Goal: Task Accomplishment & Management: Complete application form

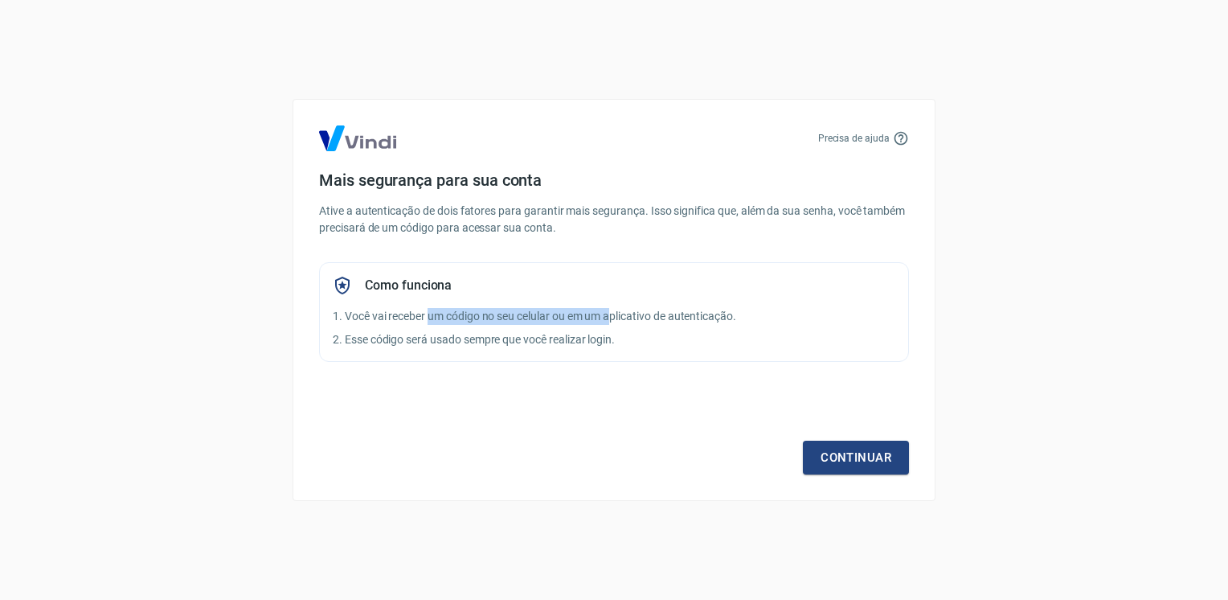
drag, startPoint x: 428, startPoint y: 316, endPoint x: 613, endPoint y: 314, distance: 184.9
click at [613, 314] on p "1. Você vai receber um código no seu celular ou em um aplicativo de autenticaçã…" at bounding box center [614, 316] width 563 height 17
click at [444, 207] on p "Ative a autenticação de dois fatores para garantir mais segurança. Isso signifi…" at bounding box center [614, 220] width 590 height 34
click at [893, 460] on link "Continuar" at bounding box center [856, 457] width 106 height 34
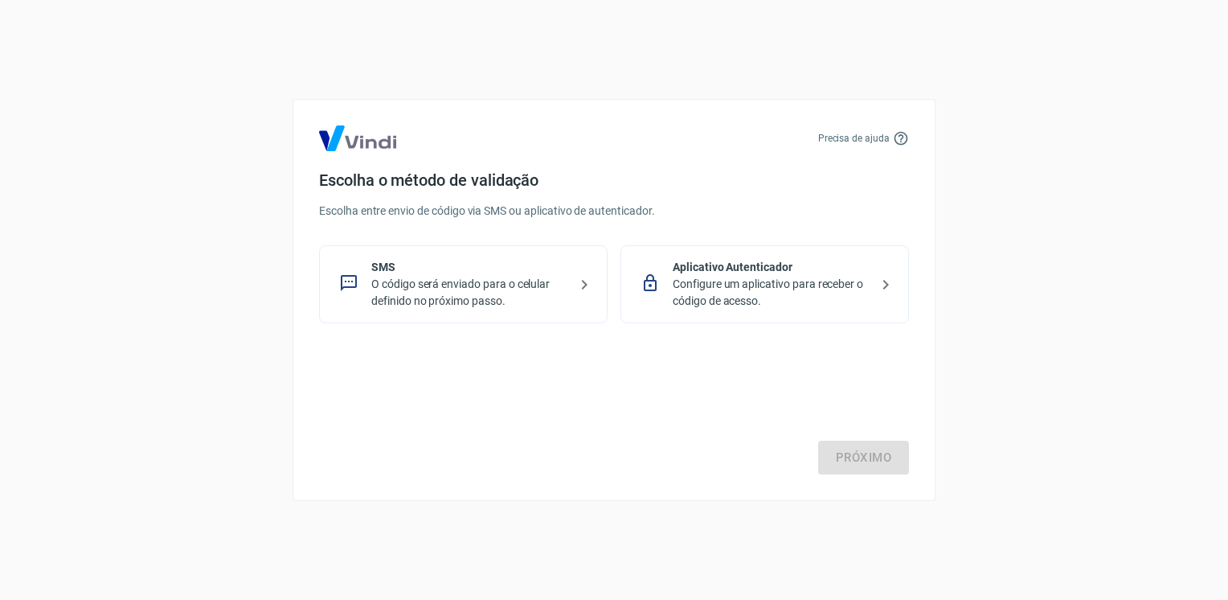
click at [447, 257] on div "SMS O código será enviado para o celular definido no próximo passo." at bounding box center [463, 284] width 289 height 78
click at [875, 446] on link "Próximo" at bounding box center [863, 457] width 91 height 34
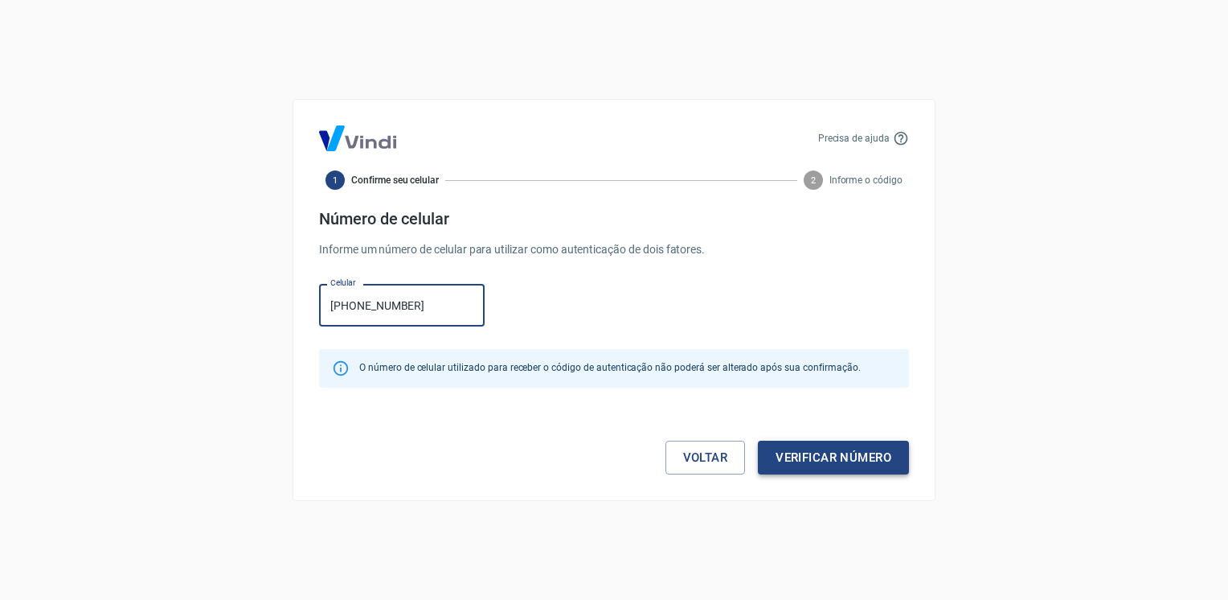
type input "(16) 99993-5880"
click at [842, 445] on button "Verificar número" at bounding box center [833, 457] width 151 height 34
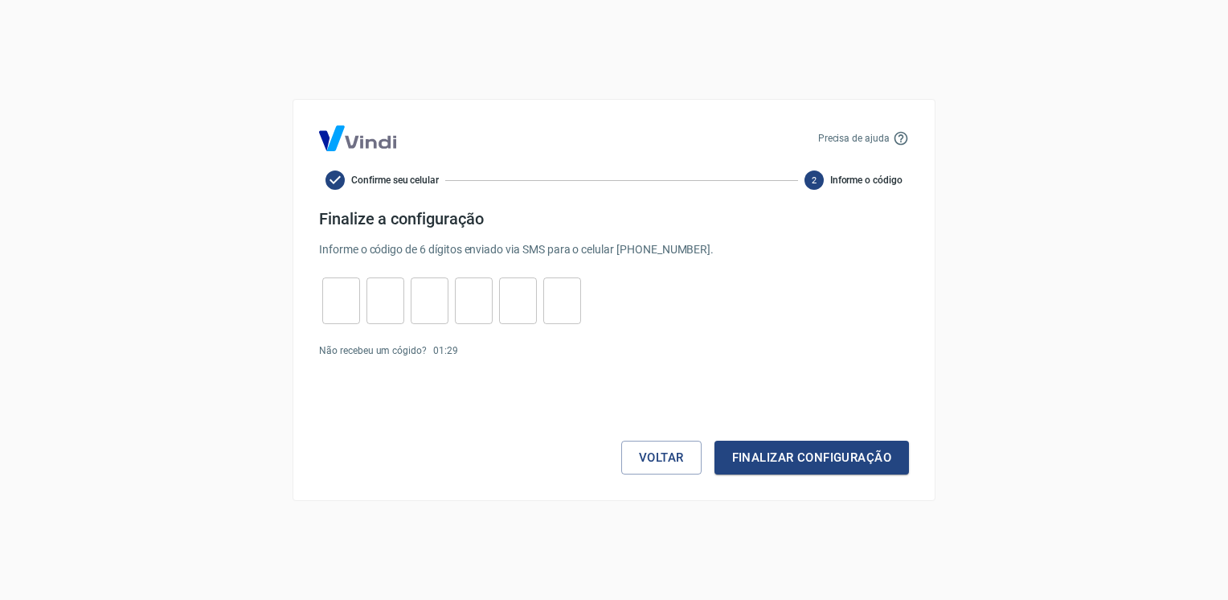
click at [342, 297] on input "tel" at bounding box center [341, 301] width 38 height 35
type input "7"
type input "2"
type input "8"
type input "9"
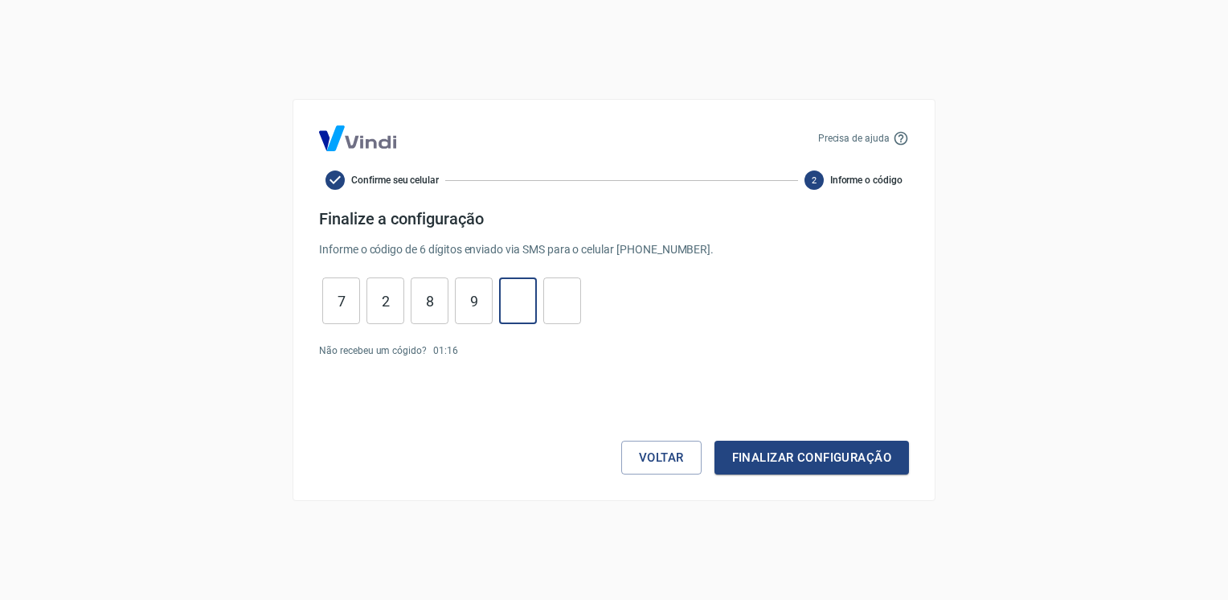
type input "4"
type input "1"
click at [812, 466] on button "Finalizar configuração" at bounding box center [812, 457] width 195 height 34
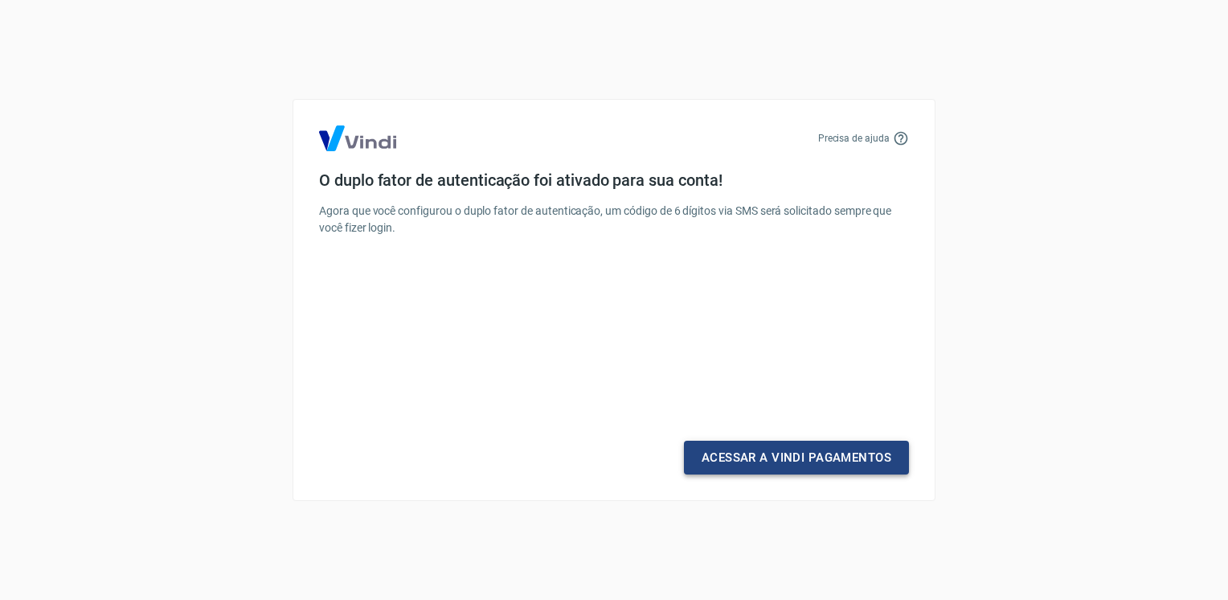
click at [816, 460] on link "Acessar a Vindi Pagamentos" at bounding box center [796, 457] width 225 height 34
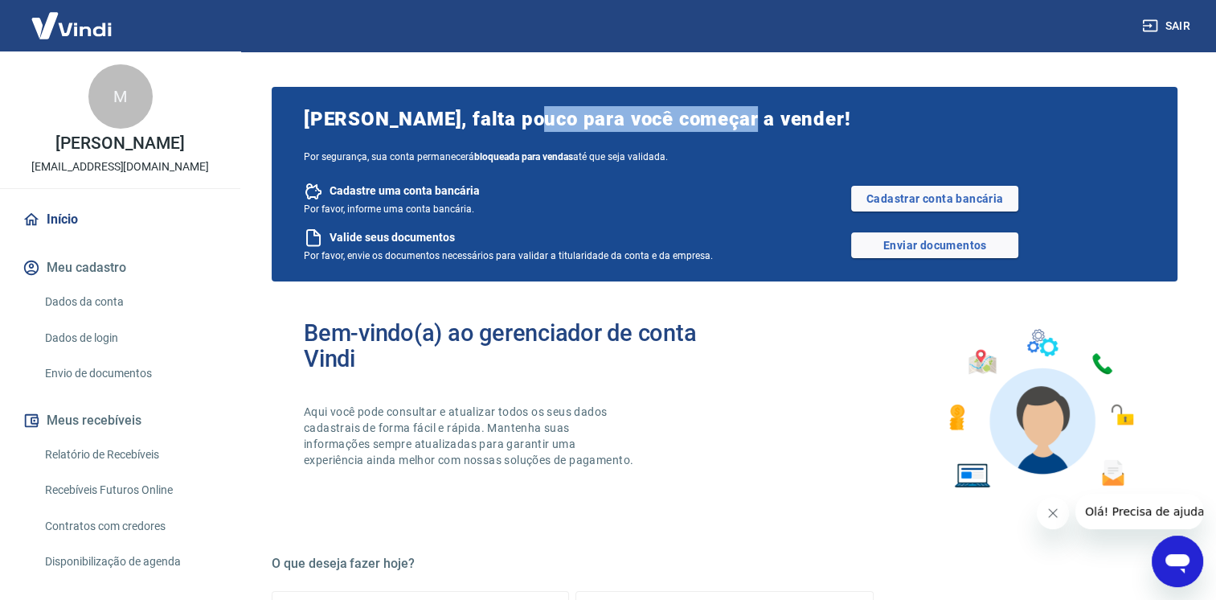
drag, startPoint x: 530, startPoint y: 117, endPoint x: 725, endPoint y: 130, distance: 195.8
click at [725, 130] on span "Marina Bogas Moreira, falta pouco para você começar a vender!" at bounding box center [725, 119] width 842 height 26
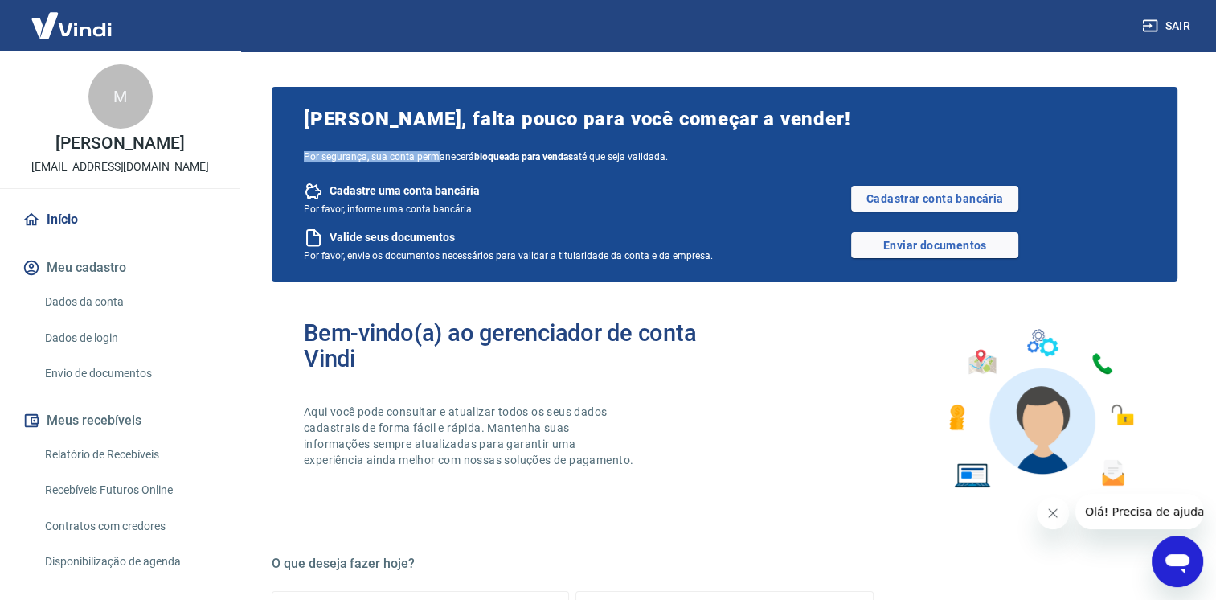
drag, startPoint x: 302, startPoint y: 156, endPoint x: 435, endPoint y: 156, distance: 132.6
click at [435, 156] on div "Marina Bogas Moreira, falta pouco para você começar a vender! Por segurança, su…" at bounding box center [725, 184] width 906 height 195
drag, startPoint x: 435, startPoint y: 156, endPoint x: 563, endPoint y: 264, distance: 167.7
click at [563, 264] on div "Marina Bogas Moreira, falta pouco para você começar a vender! Por segurança, su…" at bounding box center [725, 184] width 906 height 195
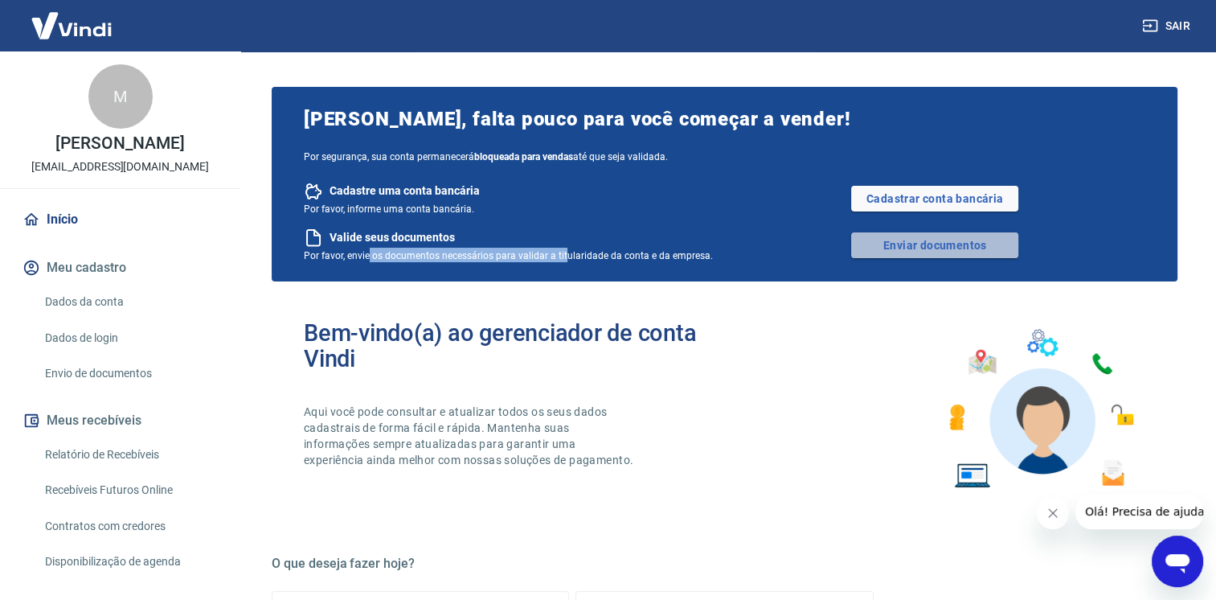
click at [944, 246] on link "Enviar documentos" at bounding box center [934, 245] width 167 height 26
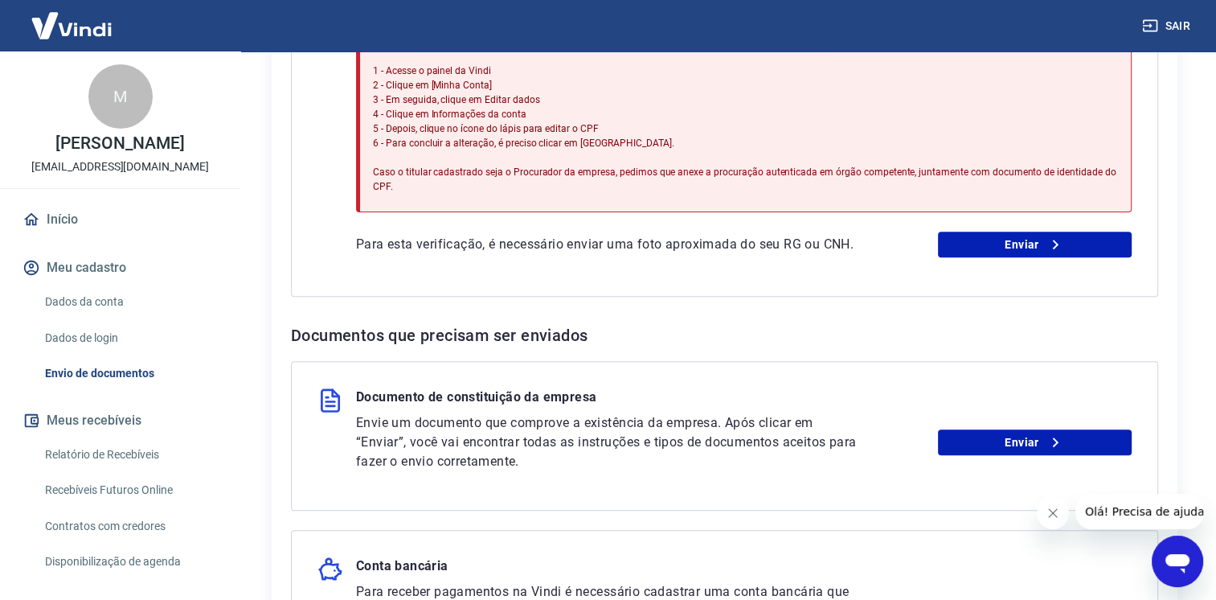
scroll to position [321, 0]
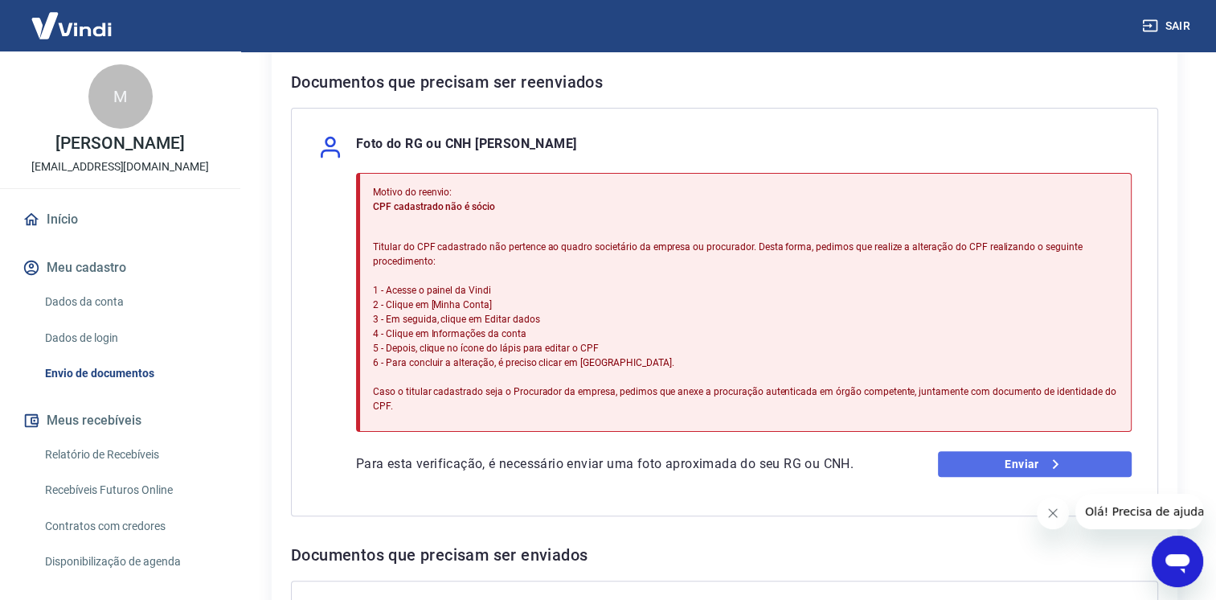
click at [1002, 465] on link "Enviar" at bounding box center [1035, 464] width 194 height 26
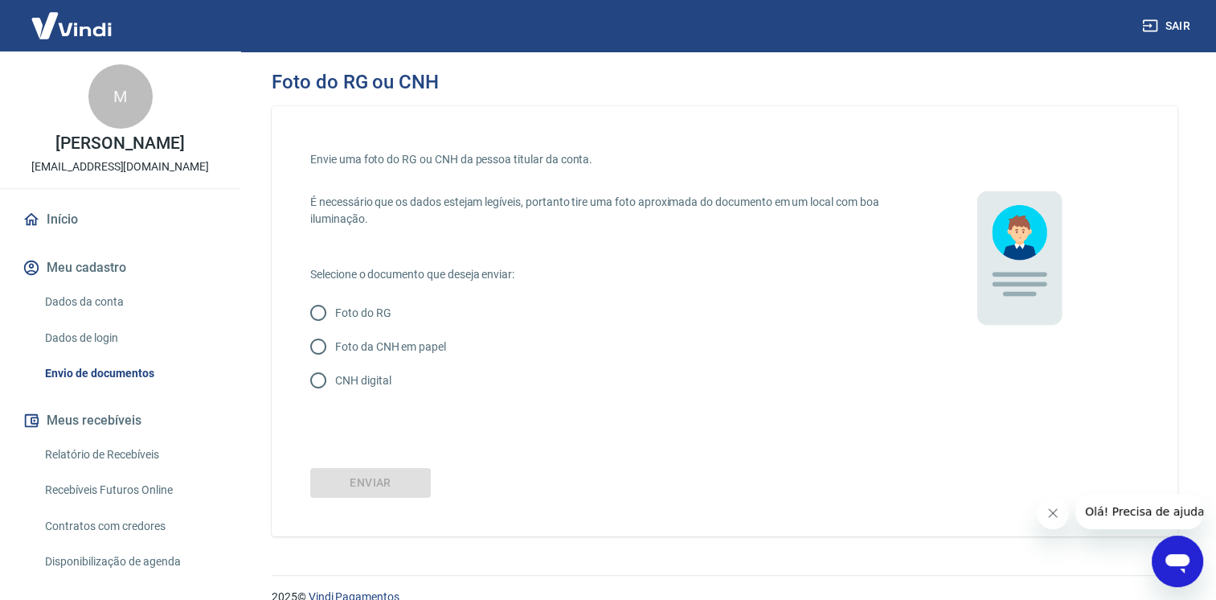
click at [376, 309] on p "Foto do RG" at bounding box center [363, 313] width 56 height 17
click at [335, 309] on input "Foto do RG" at bounding box center [318, 313] width 34 height 34
radio input "true"
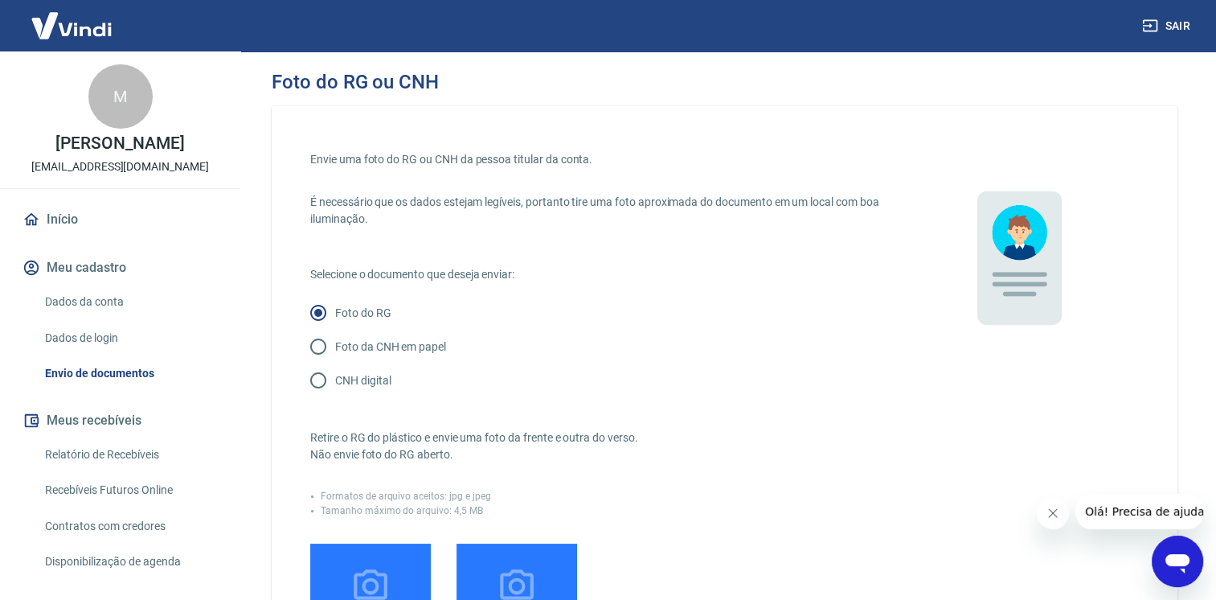
click at [354, 375] on p "CNH digital" at bounding box center [362, 380] width 55 height 17
click at [335, 375] on input "CNH digital" at bounding box center [318, 380] width 34 height 34
radio input "true"
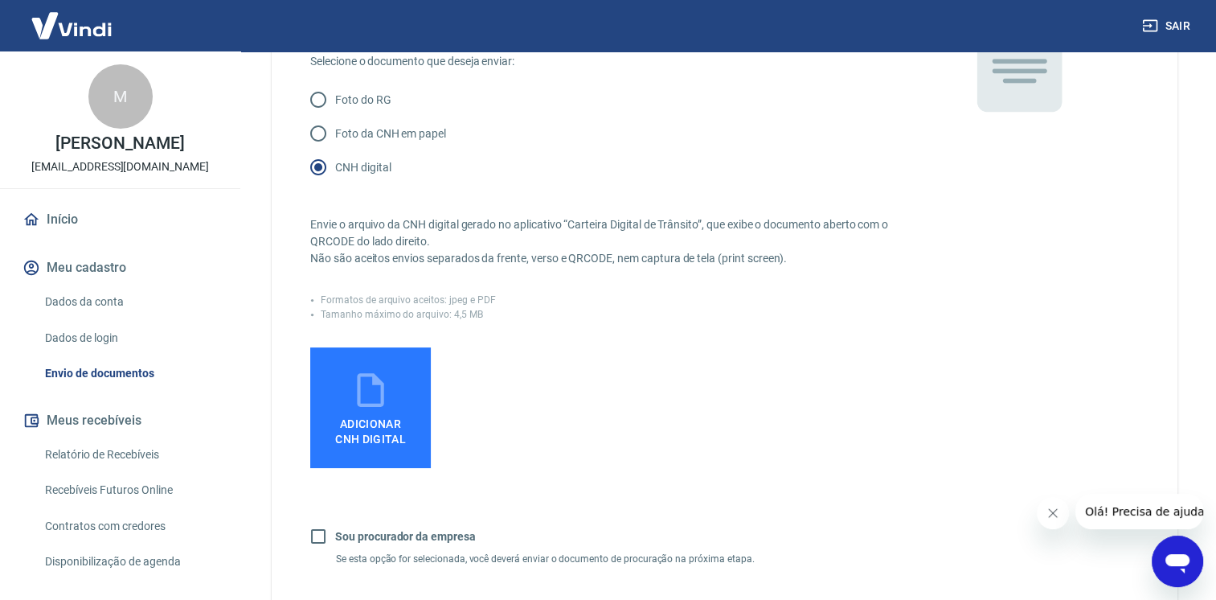
scroll to position [241, 0]
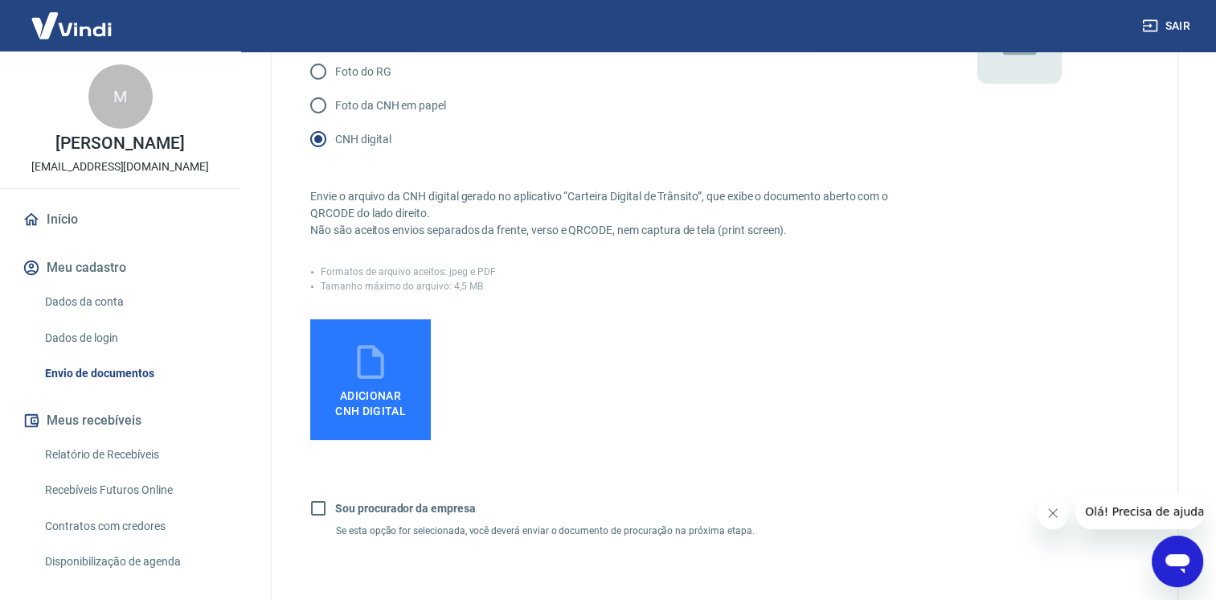
click at [310, 507] on input "Sou procurador da empresa" at bounding box center [318, 508] width 34 height 34
checkbox input "true"
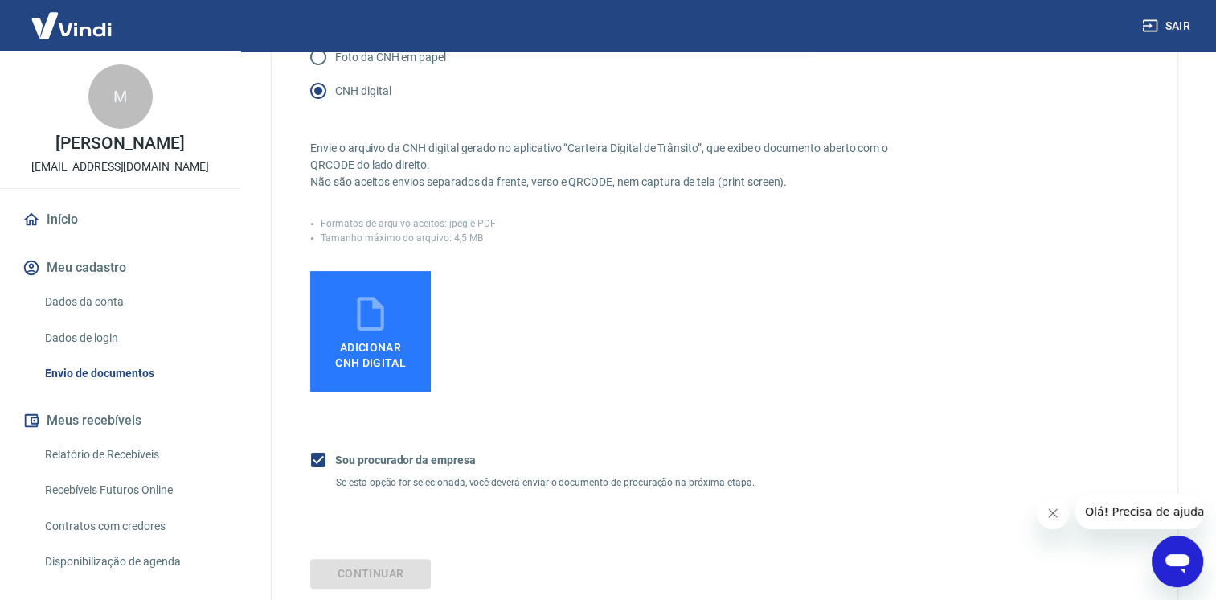
scroll to position [163, 0]
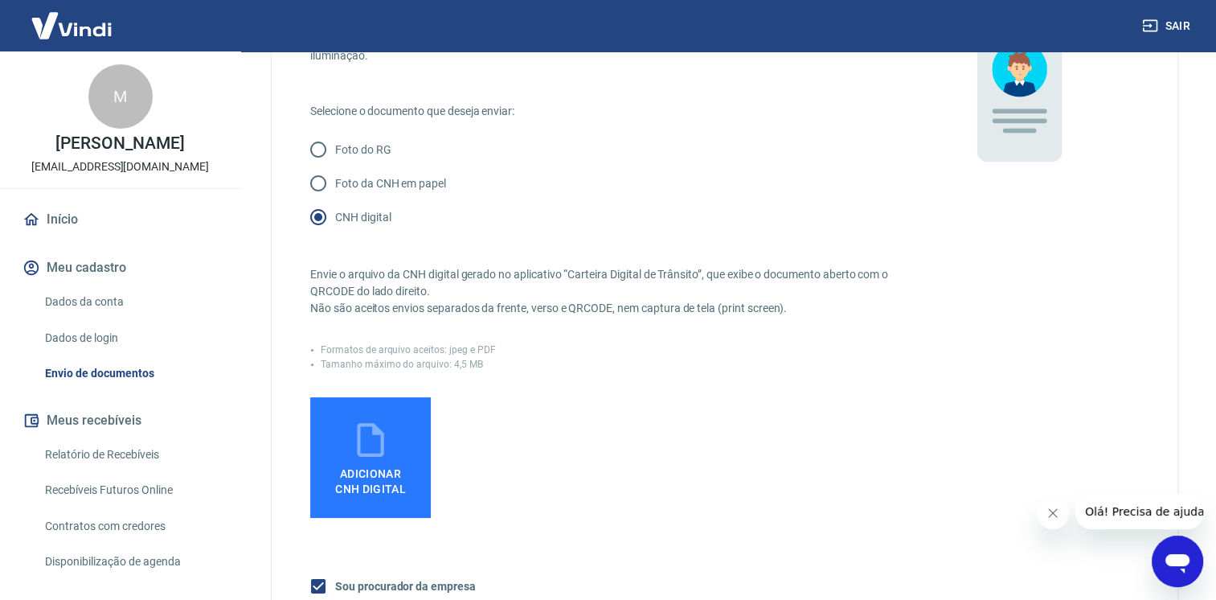
click at [379, 461] on span "Adicionar CNH Digital" at bounding box center [371, 478] width 84 height 36
click at [0, 0] on input "Adicionar CNH Digital" at bounding box center [0, 0] width 0 height 0
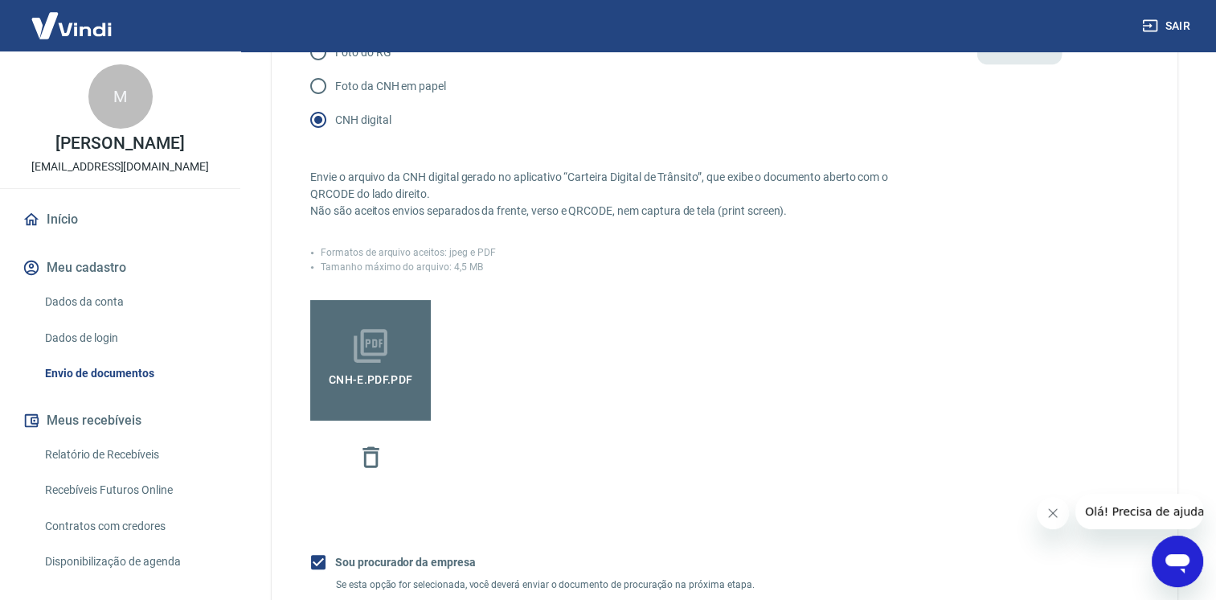
scroll to position [404, 0]
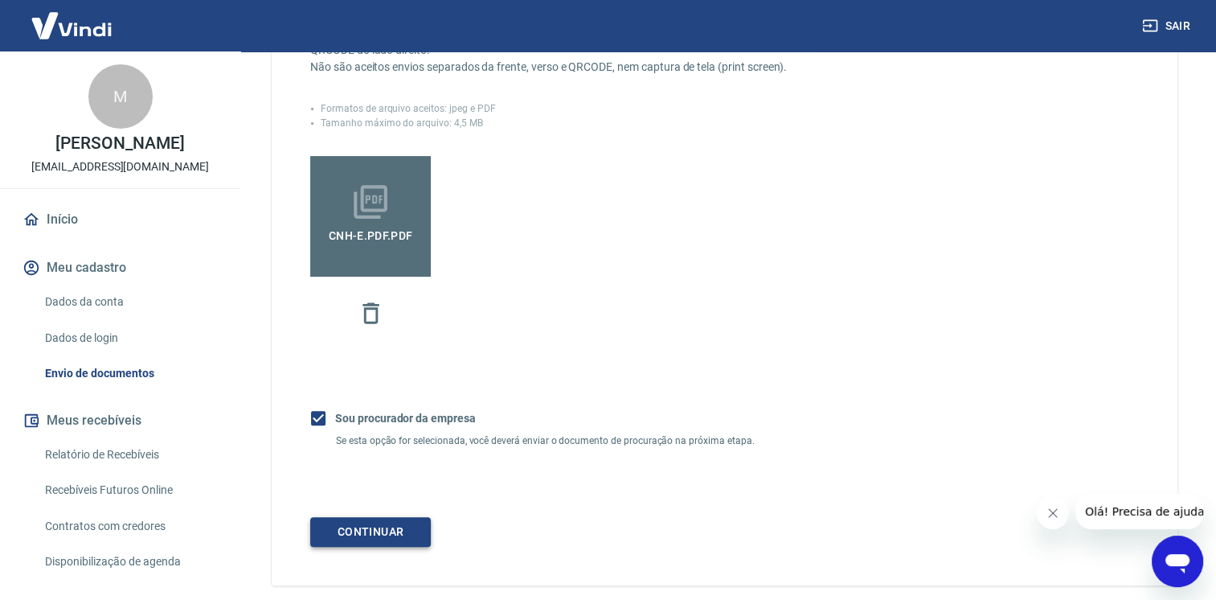
click at [379, 527] on button "Continuar" at bounding box center [370, 532] width 121 height 30
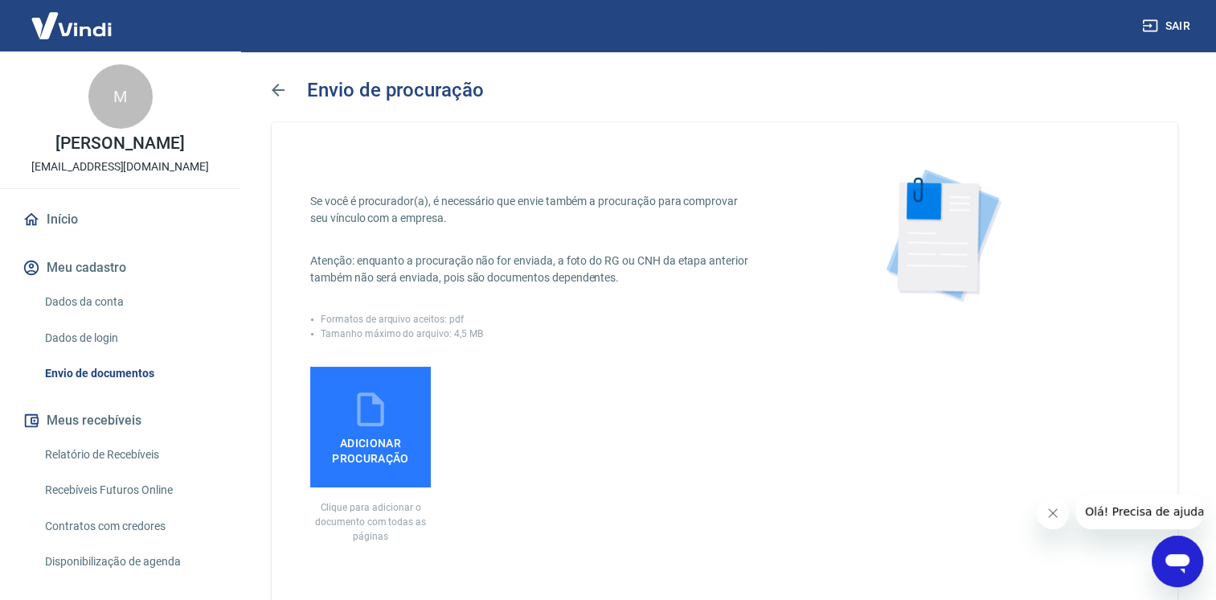
click at [395, 428] on label "Adicionar procuração" at bounding box center [370, 427] width 121 height 121
click at [0, 0] on input "Adicionar procuração" at bounding box center [0, 0] width 0 height 0
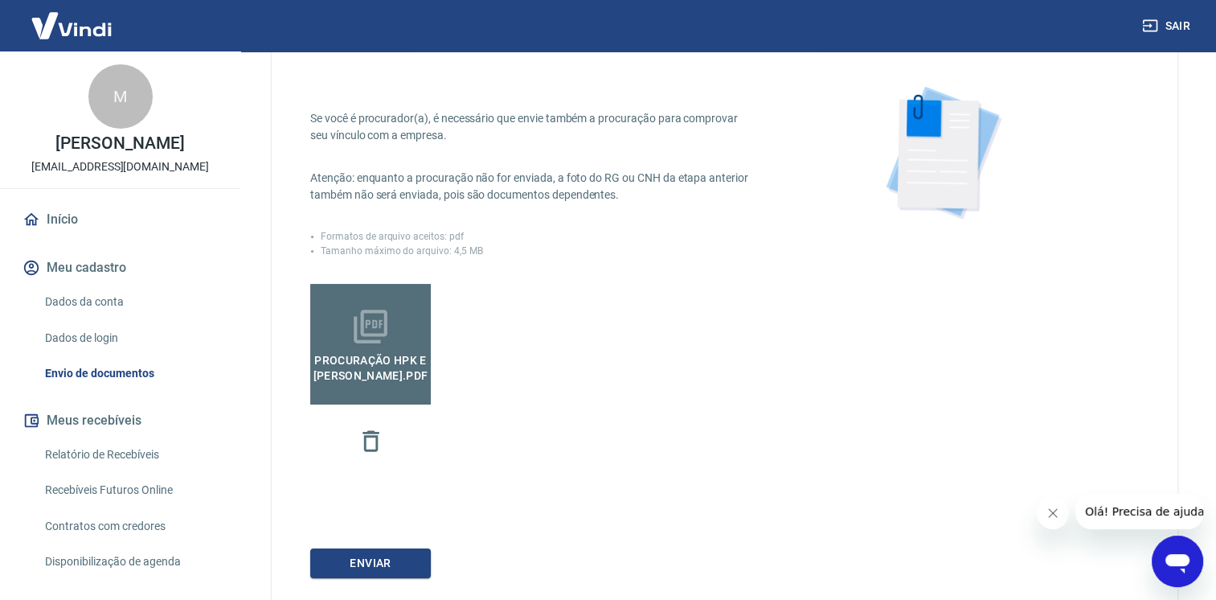
scroll to position [161, 0]
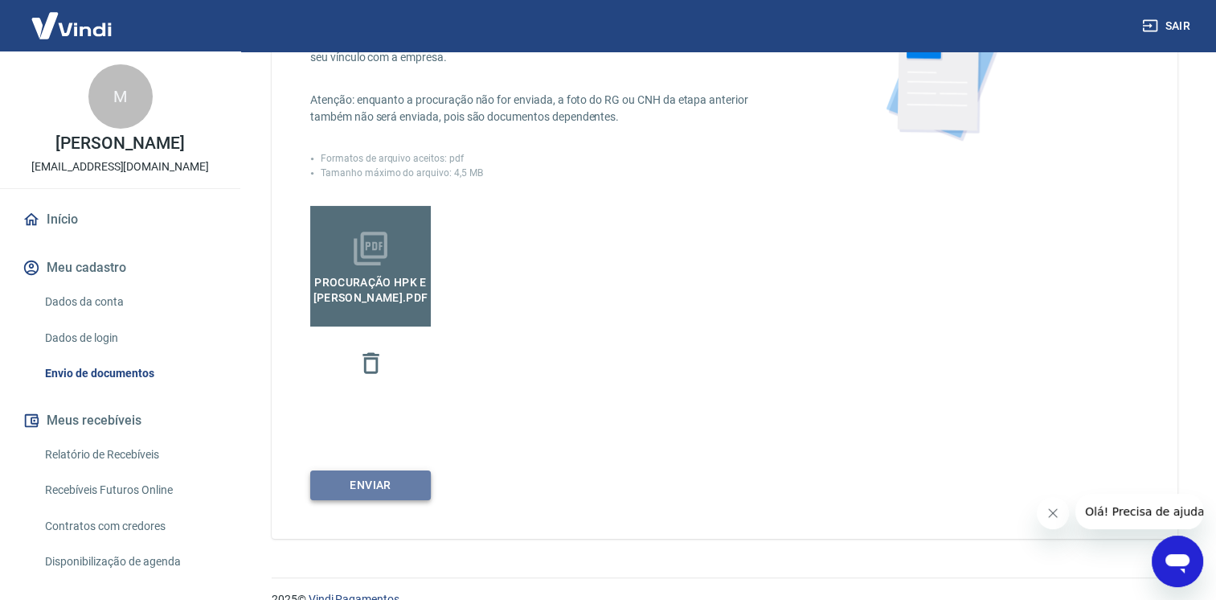
click at [363, 492] on button "Enviar" at bounding box center [370, 485] width 121 height 30
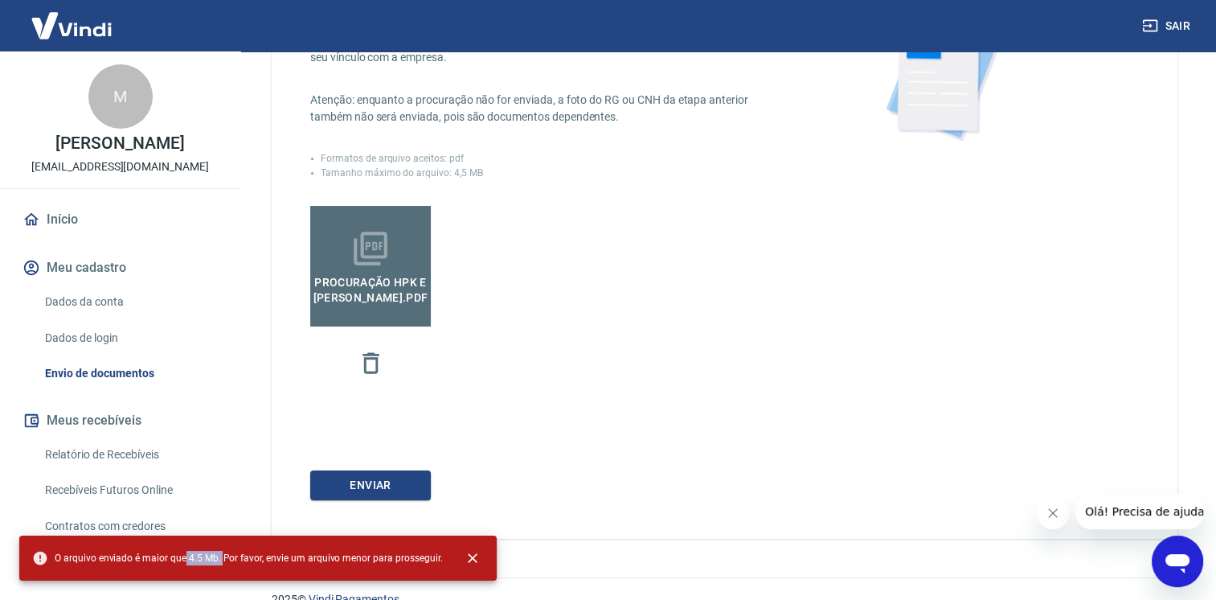
drag, startPoint x: 184, startPoint y: 554, endPoint x: 220, endPoint y: 561, distance: 36.9
click at [220, 561] on span "O arquivo enviado é maior que 4.5 Mb. Por favor, envie um arquivo menor para pr…" at bounding box center [237, 558] width 410 height 16
copy span "4.5 Mb."
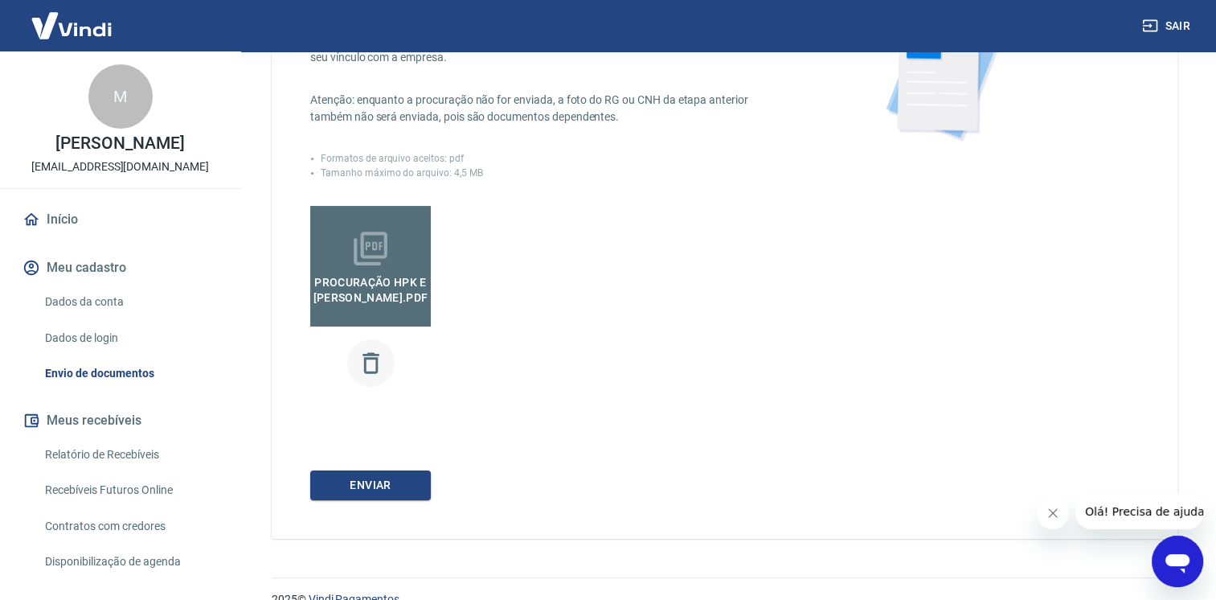
click at [373, 354] on icon "button" at bounding box center [371, 362] width 16 height 21
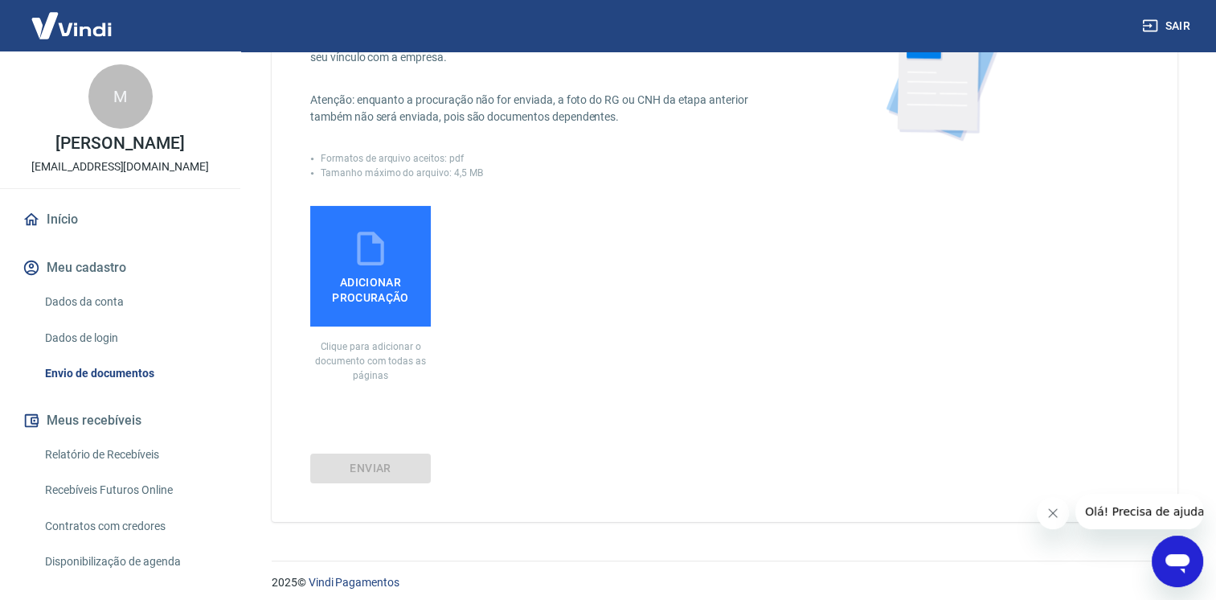
click at [390, 268] on span "Adicionar procuração" at bounding box center [371, 286] width 108 height 36
click at [0, 0] on input "Adicionar procuração" at bounding box center [0, 0] width 0 height 0
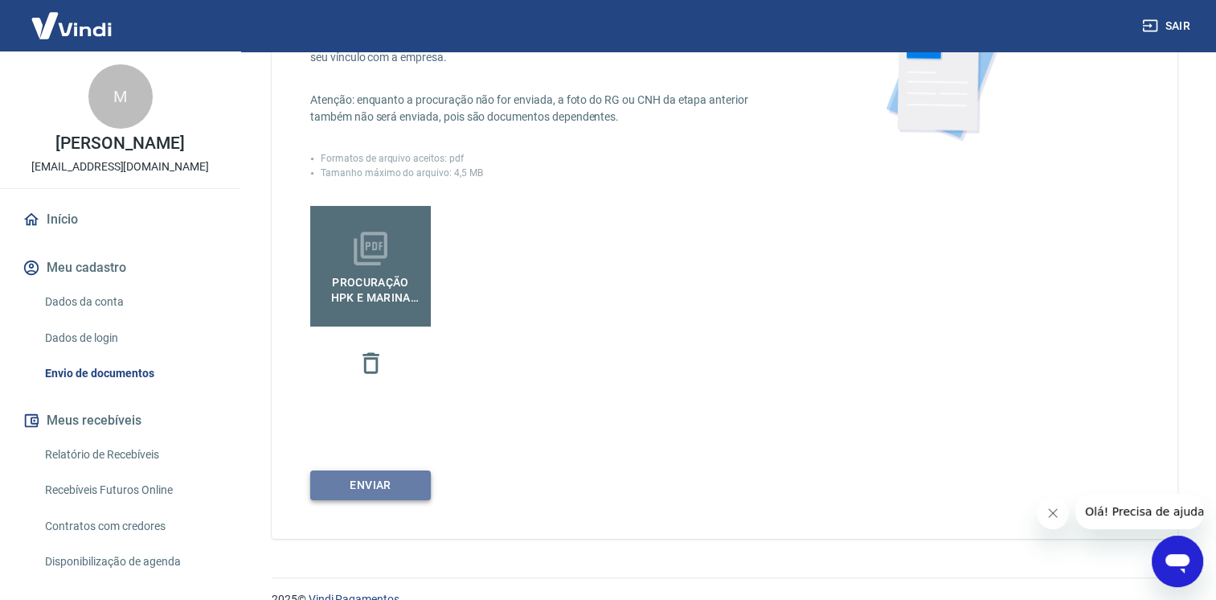
click at [363, 479] on button "Enviar" at bounding box center [370, 485] width 121 height 30
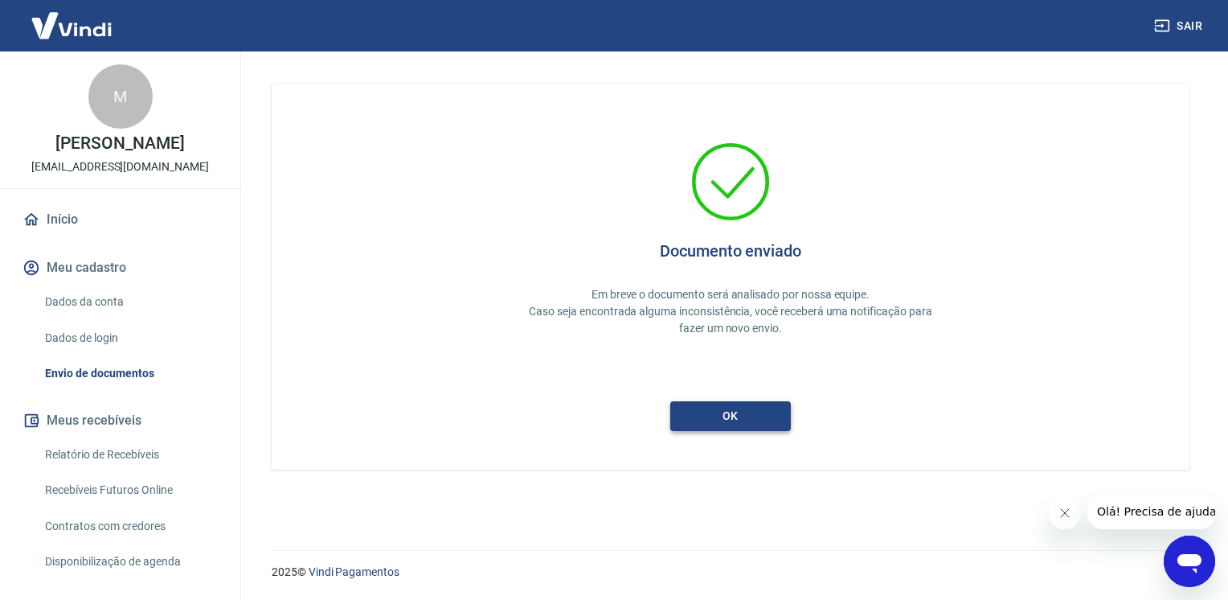
click at [728, 410] on button "ok" at bounding box center [730, 416] width 121 height 30
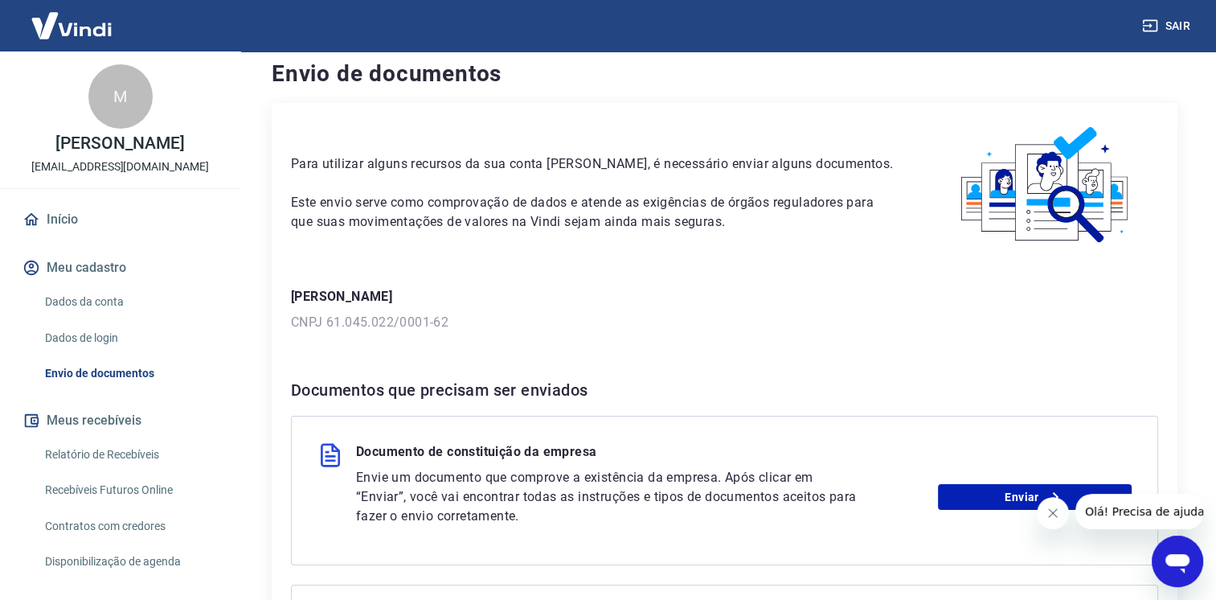
scroll to position [241, 0]
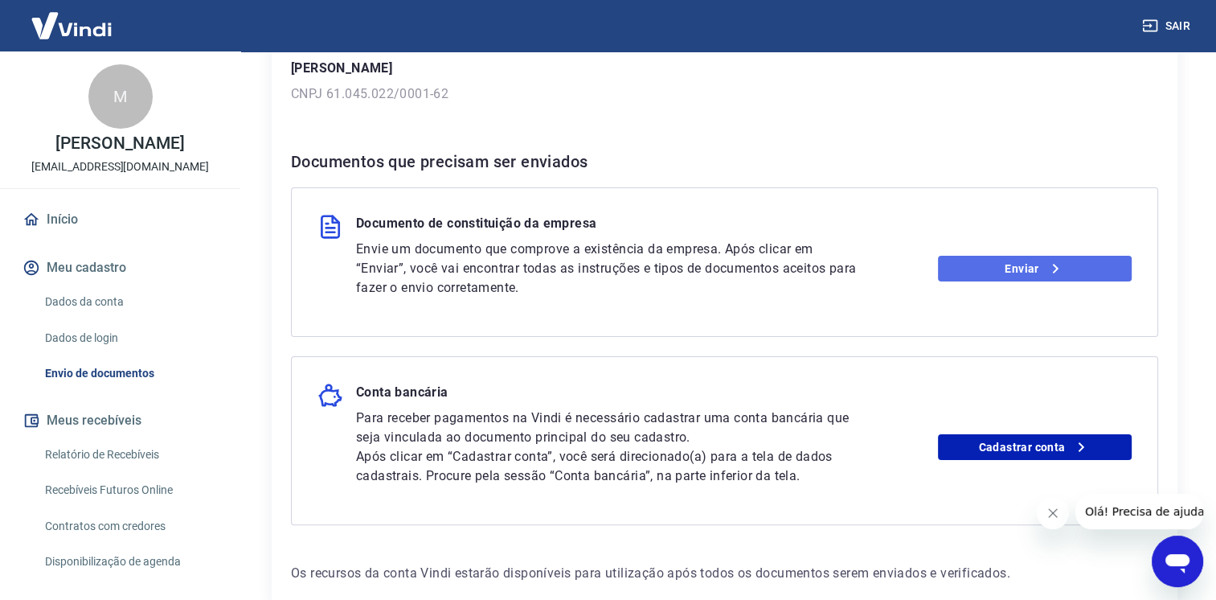
click at [1016, 258] on link "Enviar" at bounding box center [1035, 269] width 194 height 26
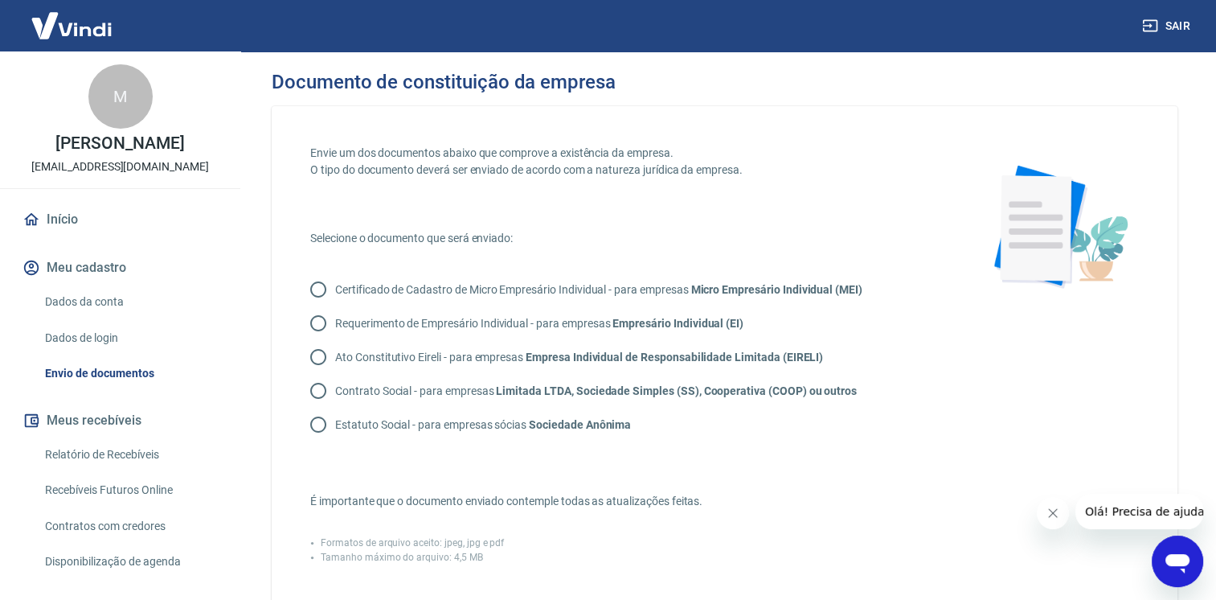
drag, startPoint x: 405, startPoint y: 420, endPoint x: 383, endPoint y: 424, distance: 22.9
click at [403, 420] on p "Estatuto Social - para empresas sócias Sociedade Anônima" at bounding box center [483, 424] width 296 height 17
drag, startPoint x: 383, startPoint y: 424, endPoint x: 317, endPoint y: 420, distance: 66.1
click at [317, 420] on input "Estatuto Social - para empresas sócias Sociedade Anônima" at bounding box center [318, 425] width 34 height 34
radio input "true"
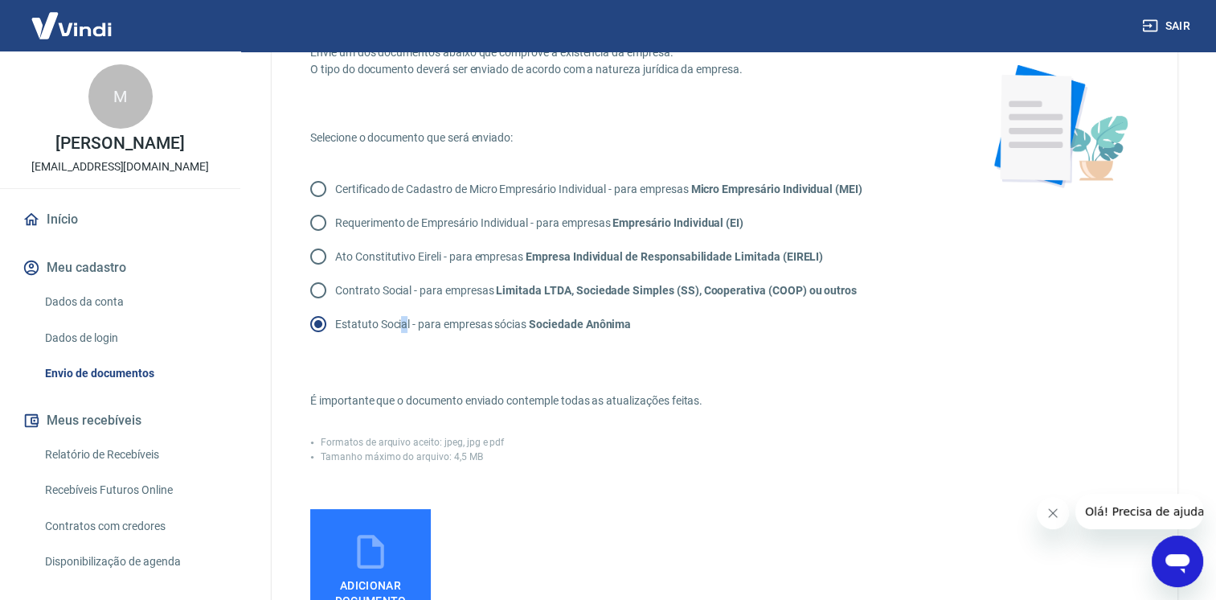
scroll to position [161, 0]
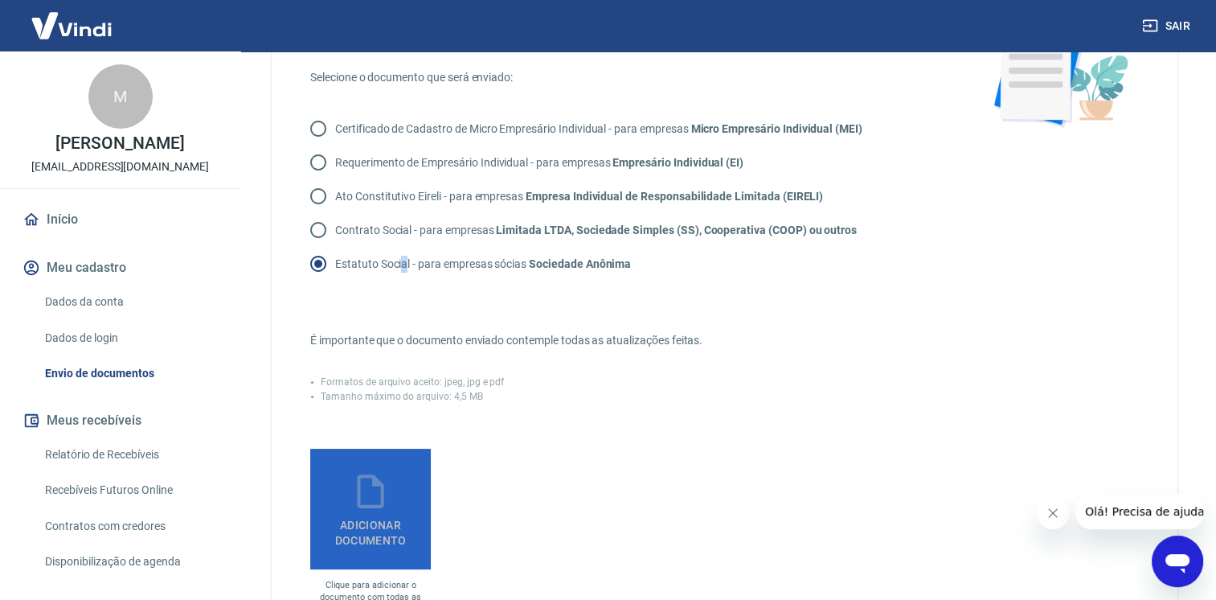
click at [344, 526] on span "Adicionar documento" at bounding box center [371, 529] width 108 height 36
click at [0, 0] on input "Adicionar documento" at bounding box center [0, 0] width 0 height 0
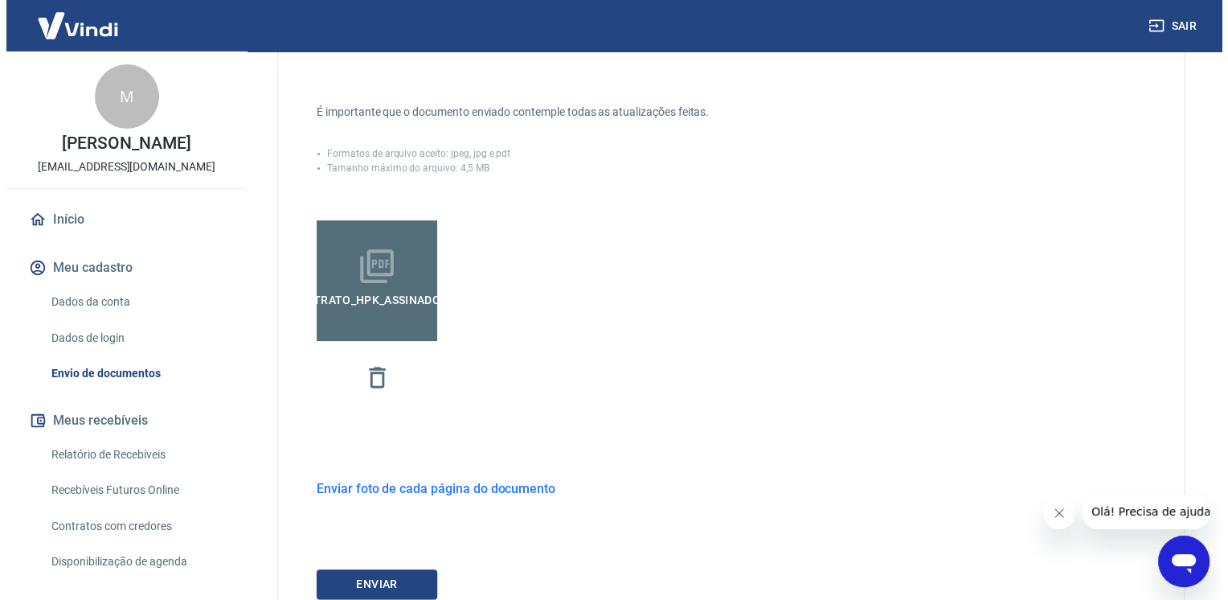
scroll to position [402, 0]
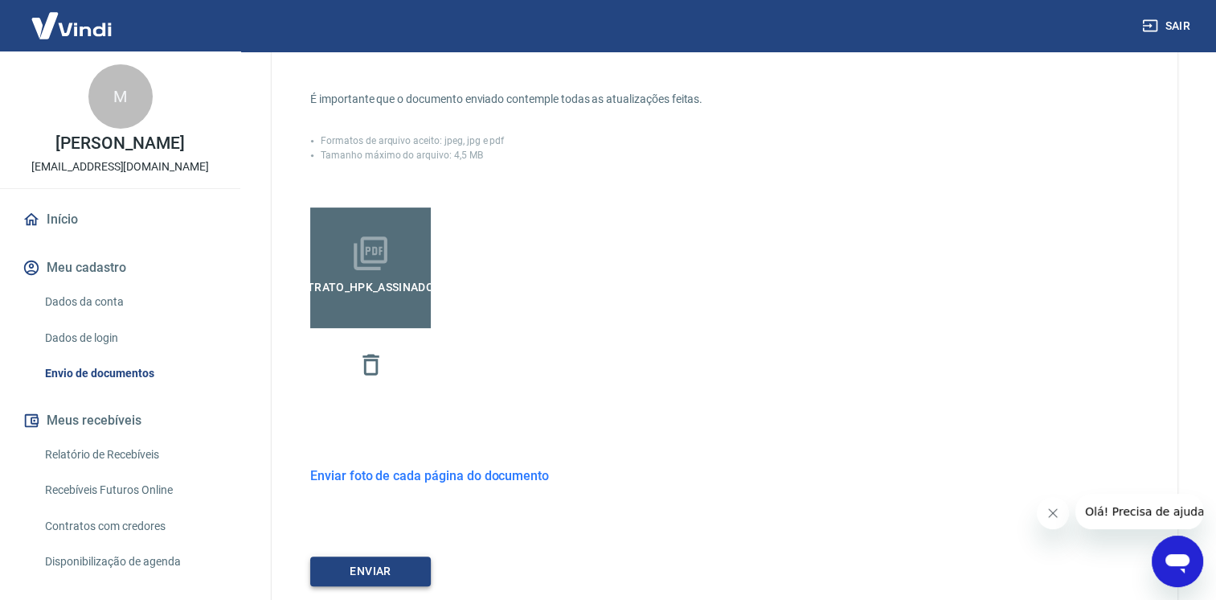
click at [367, 565] on button "ENVIAR" at bounding box center [370, 571] width 121 height 30
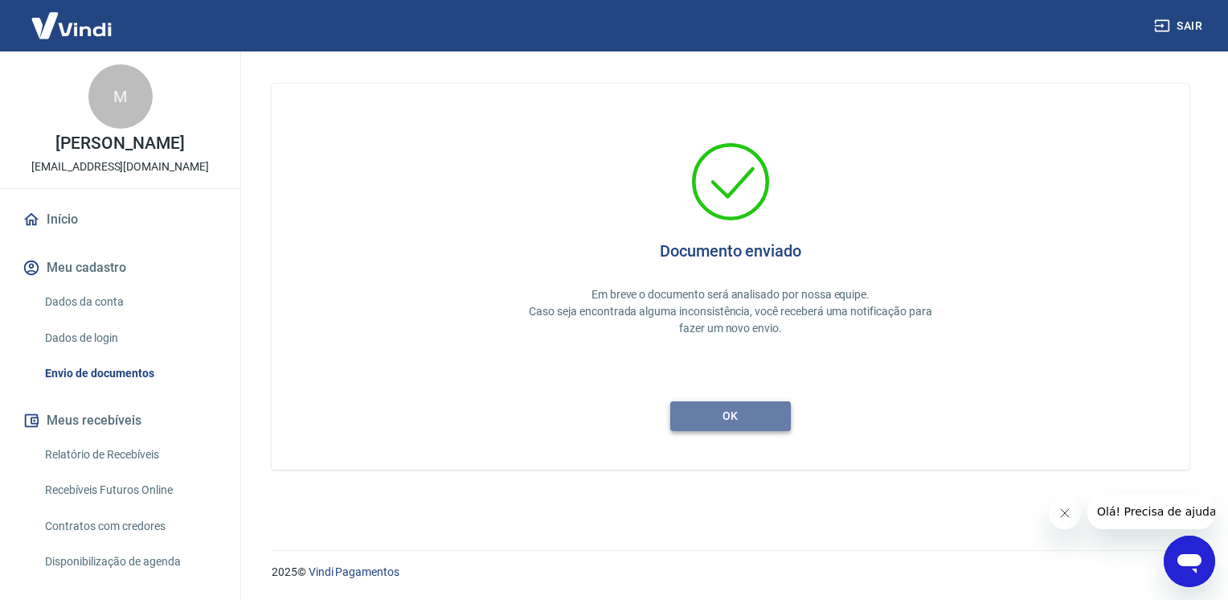
click at [739, 408] on button "ok" at bounding box center [730, 416] width 121 height 30
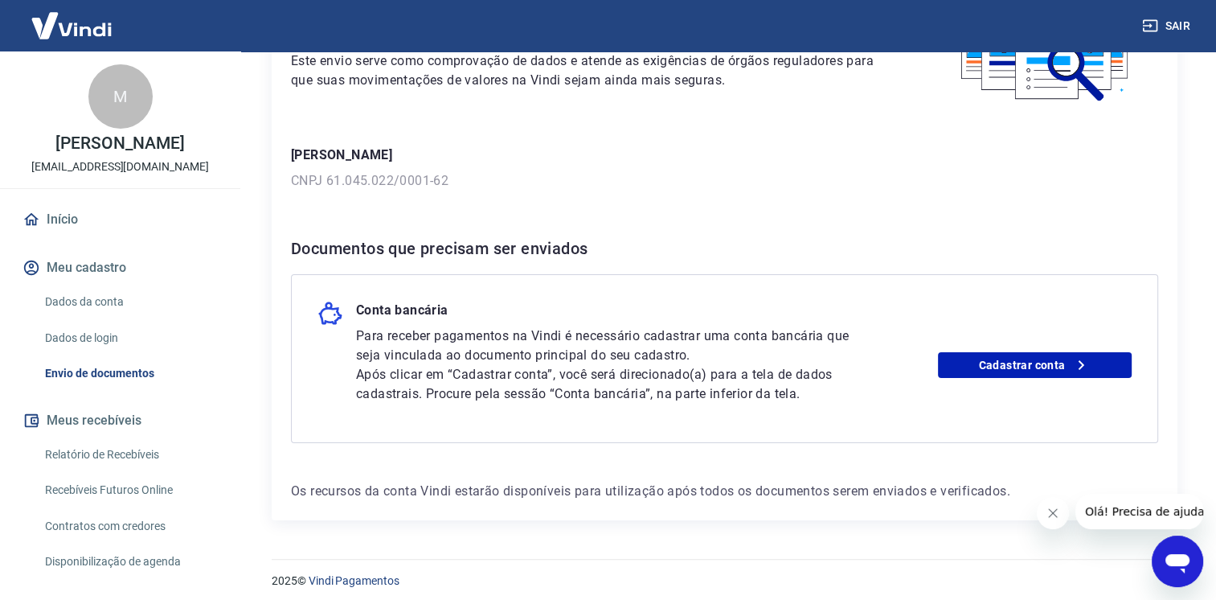
scroll to position [161, 0]
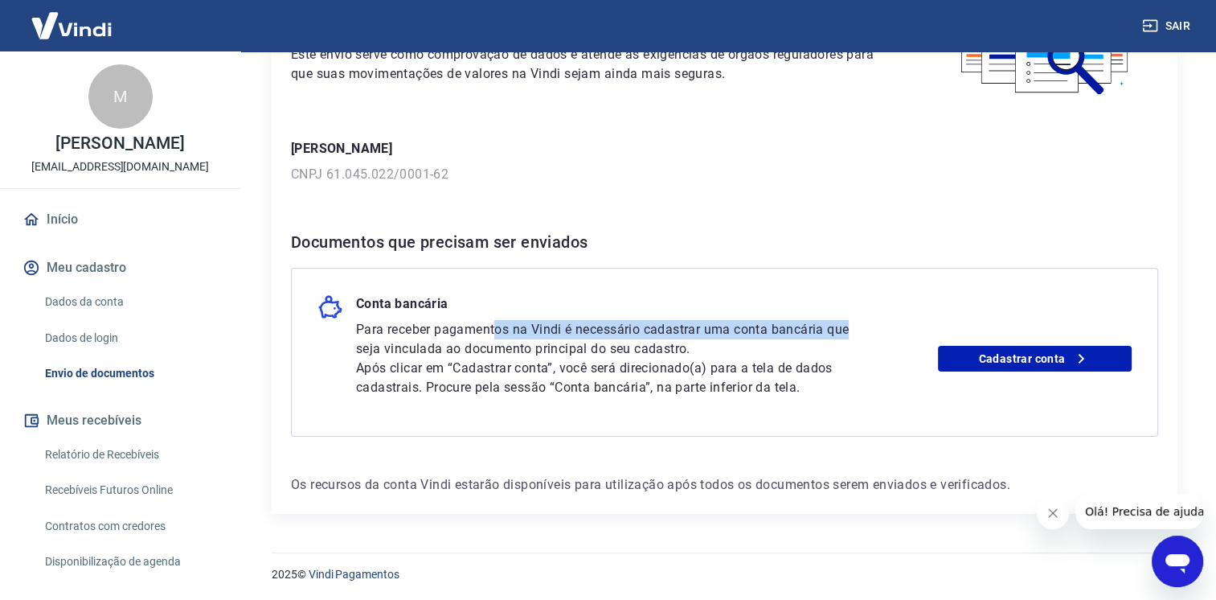
drag, startPoint x: 498, startPoint y: 326, endPoint x: 853, endPoint y: 331, distance: 354.5
click at [853, 331] on p "Para receber pagamentos na Vindi é necessário cadastrar uma conta bancária que …" at bounding box center [608, 339] width 504 height 39
drag, startPoint x: 486, startPoint y: 351, endPoint x: 573, endPoint y: 346, distance: 86.9
click at [573, 346] on p "Para receber pagamentos na Vindi é necessário cadastrar uma conta bancária que …" at bounding box center [608, 339] width 504 height 39
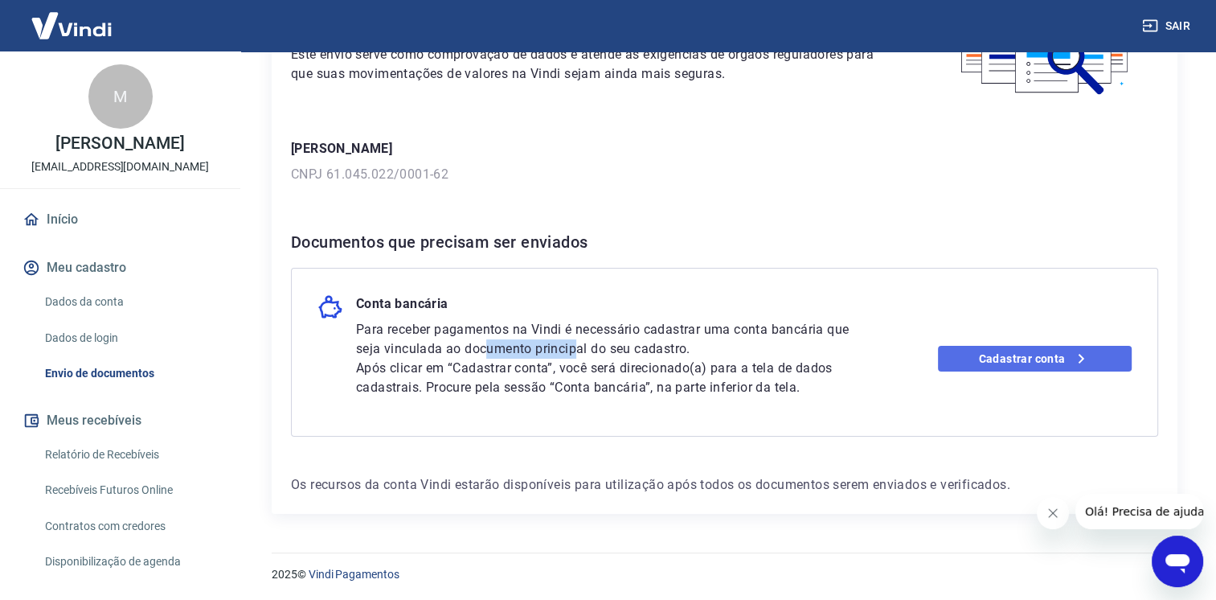
click at [1007, 354] on link "Cadastrar conta" at bounding box center [1035, 359] width 194 height 26
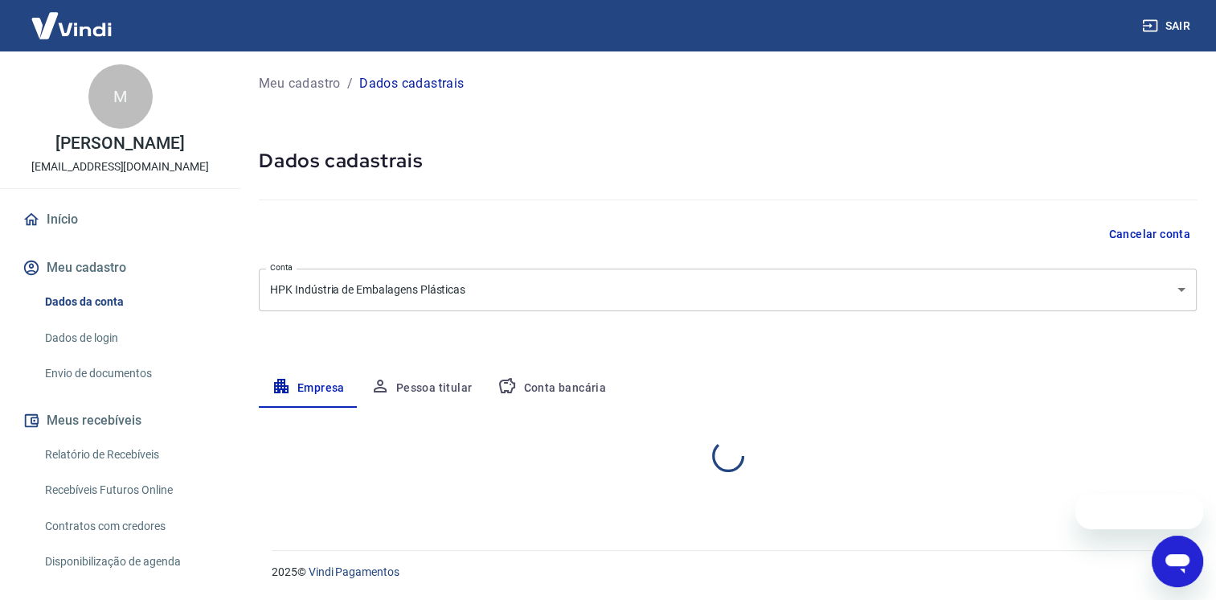
select select "SP"
select select "business"
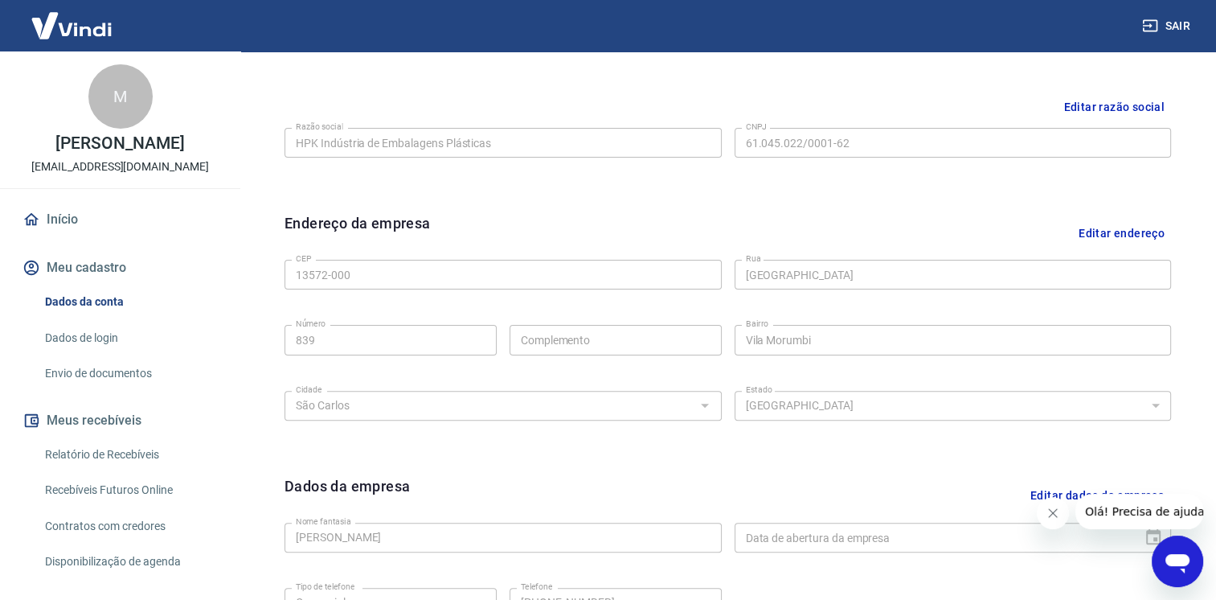
scroll to position [237, 0]
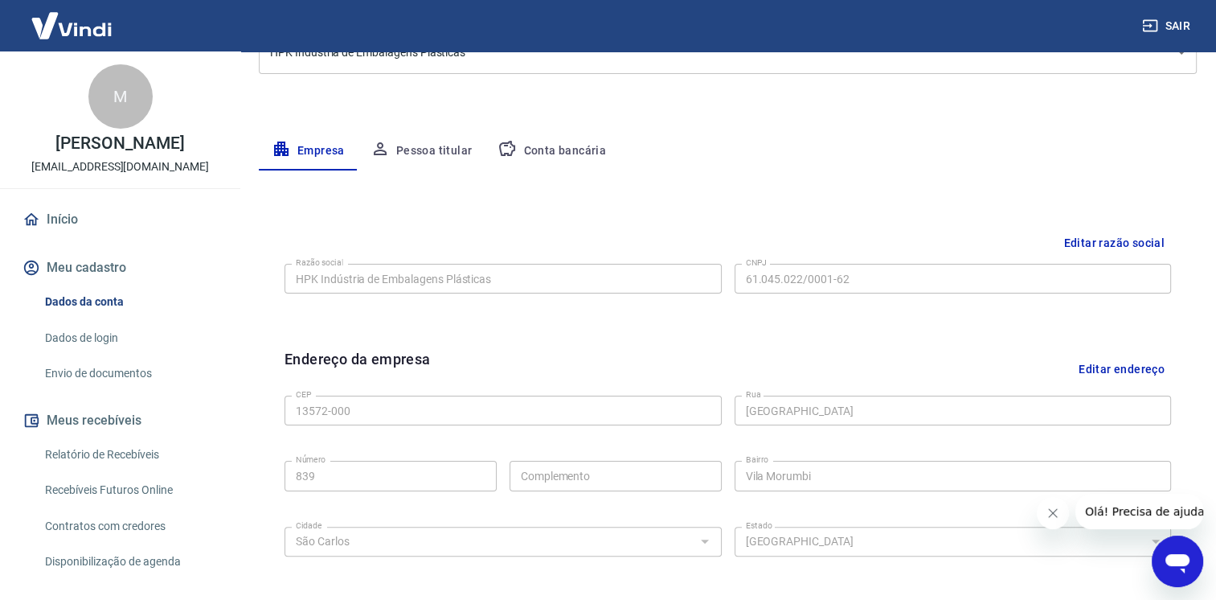
click at [440, 156] on button "Pessoa titular" at bounding box center [422, 151] width 128 height 39
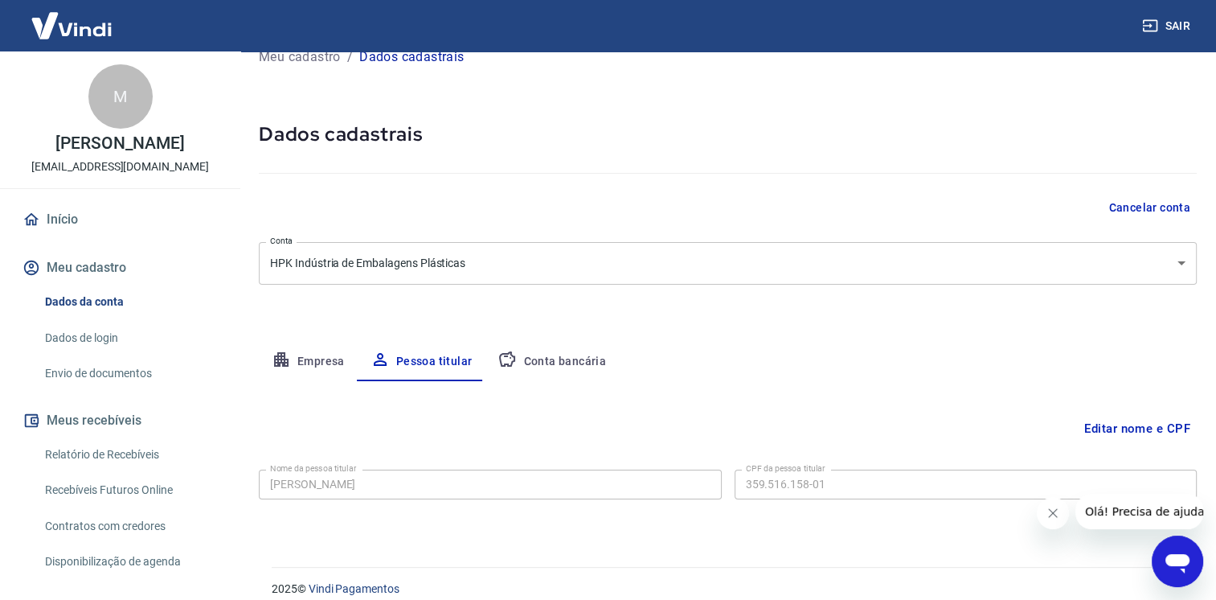
scroll to position [42, 0]
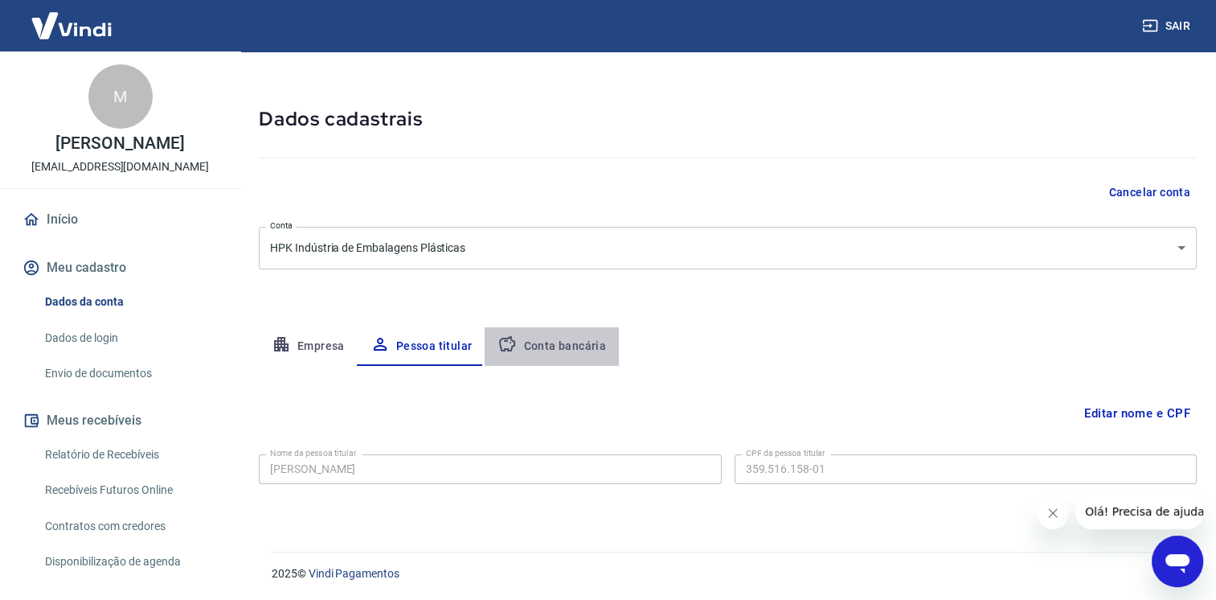
click at [568, 350] on button "Conta bancária" at bounding box center [552, 346] width 134 height 39
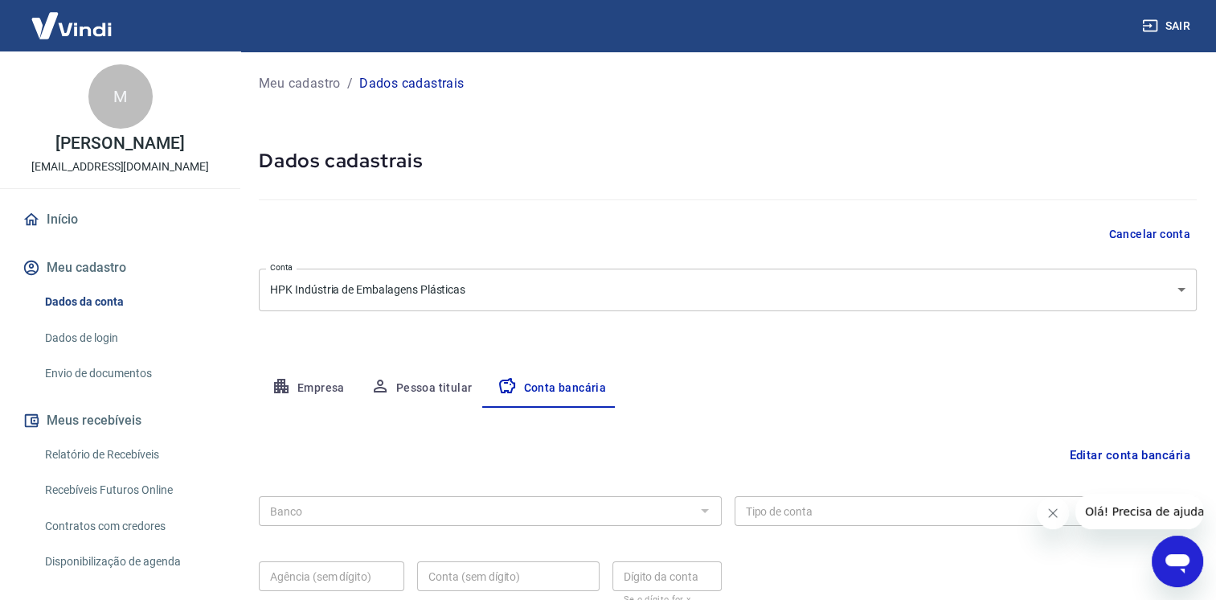
scroll to position [132, 0]
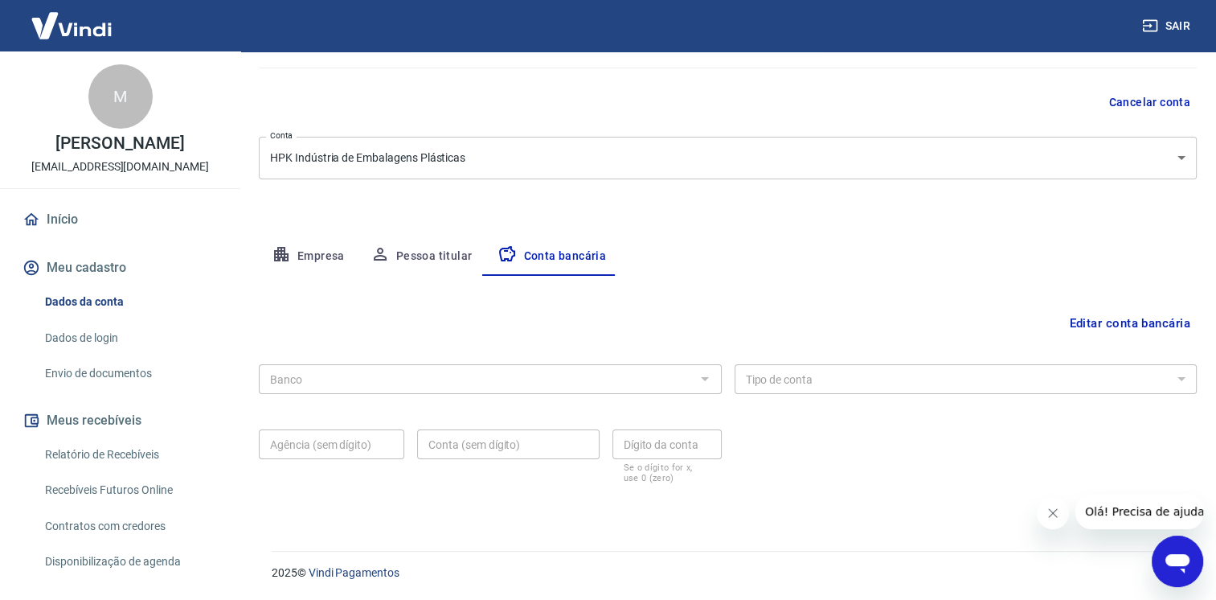
click at [1154, 313] on button "Editar conta bancária" at bounding box center [1130, 323] width 134 height 31
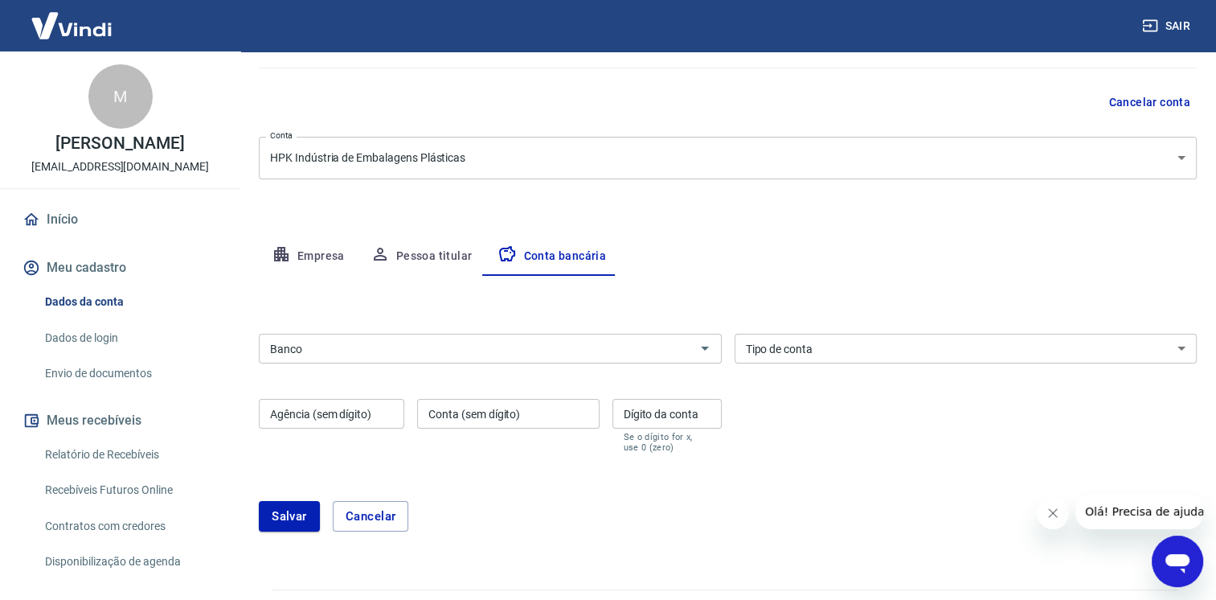
click at [563, 354] on input "Banco" at bounding box center [477, 348] width 427 height 20
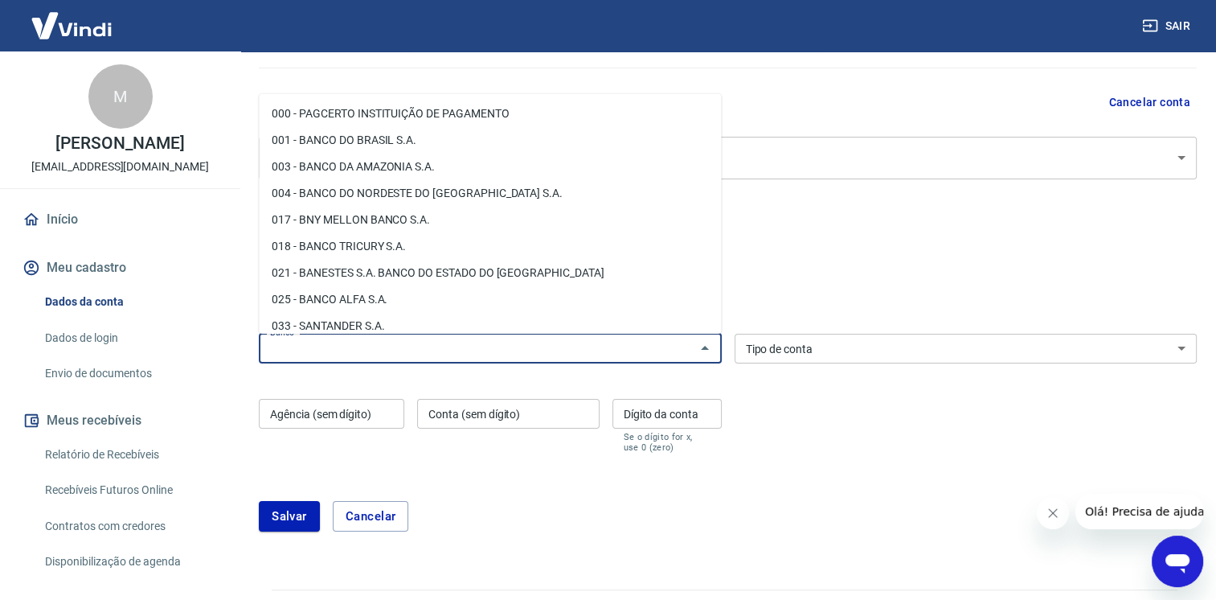
click at [412, 140] on li "001 - BANCO DO BRASIL S.A." at bounding box center [490, 139] width 462 height 27
type input "001 - BANCO DO BRASIL S.A."
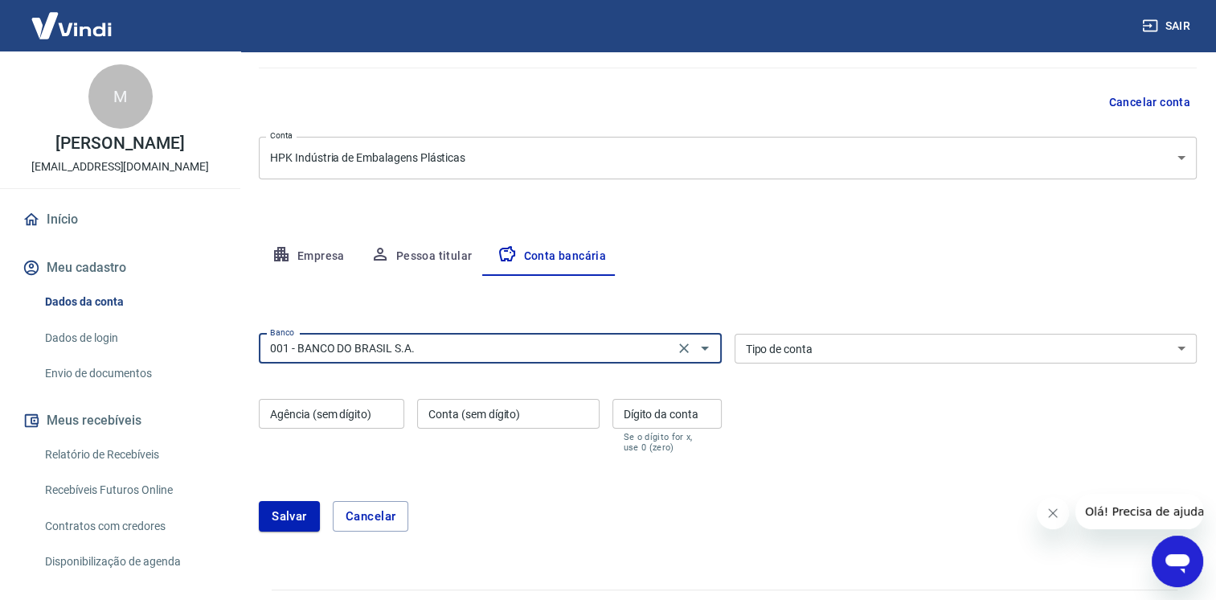
click at [813, 341] on select "Conta Corrente Conta Poupança" at bounding box center [966, 349] width 463 height 30
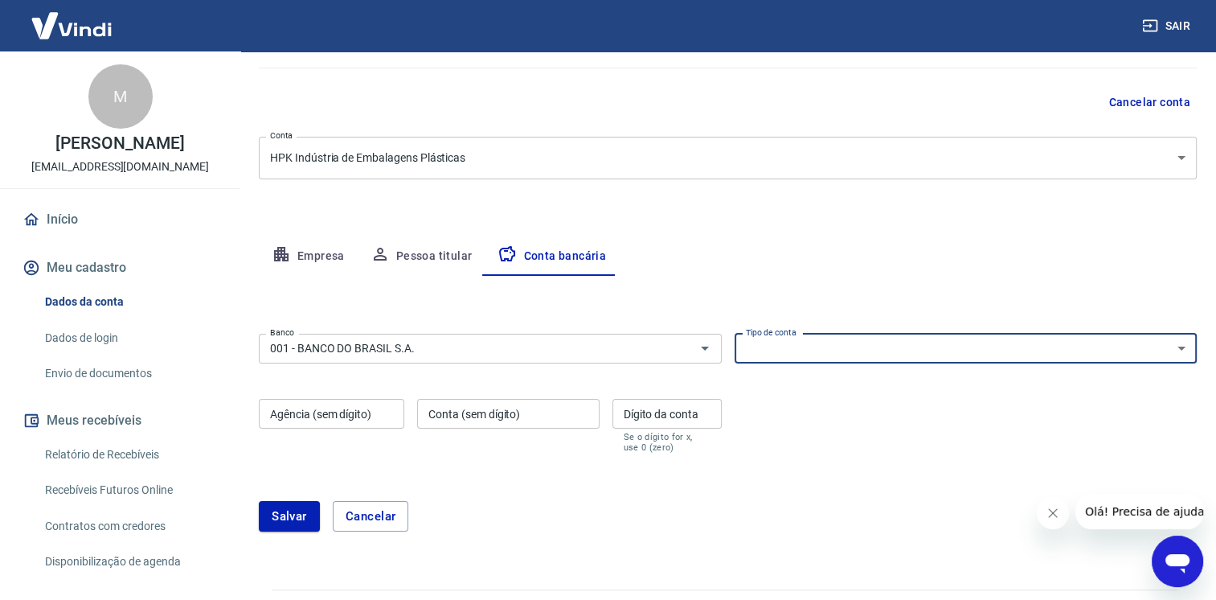
select select "1"
click at [735, 334] on select "Conta Corrente Conta Poupança" at bounding box center [966, 349] width 463 height 30
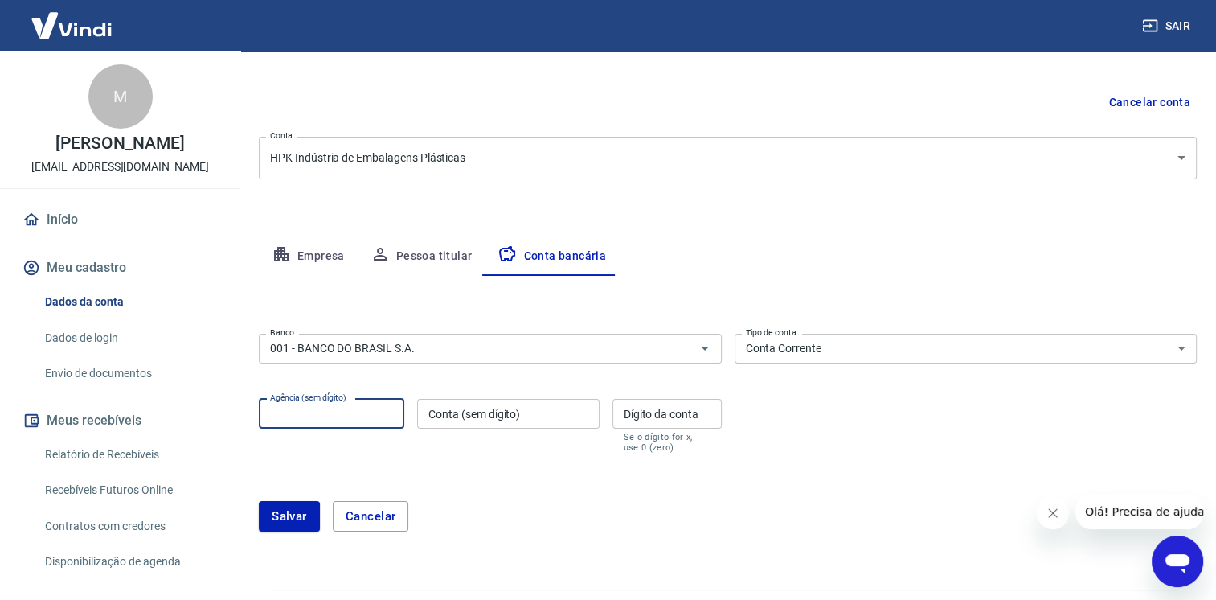
click at [312, 420] on input "Agência (sem dígito)" at bounding box center [331, 414] width 145 height 30
type input "3062"
click at [542, 420] on input "Conta (sem dígito)" at bounding box center [508, 414] width 182 height 30
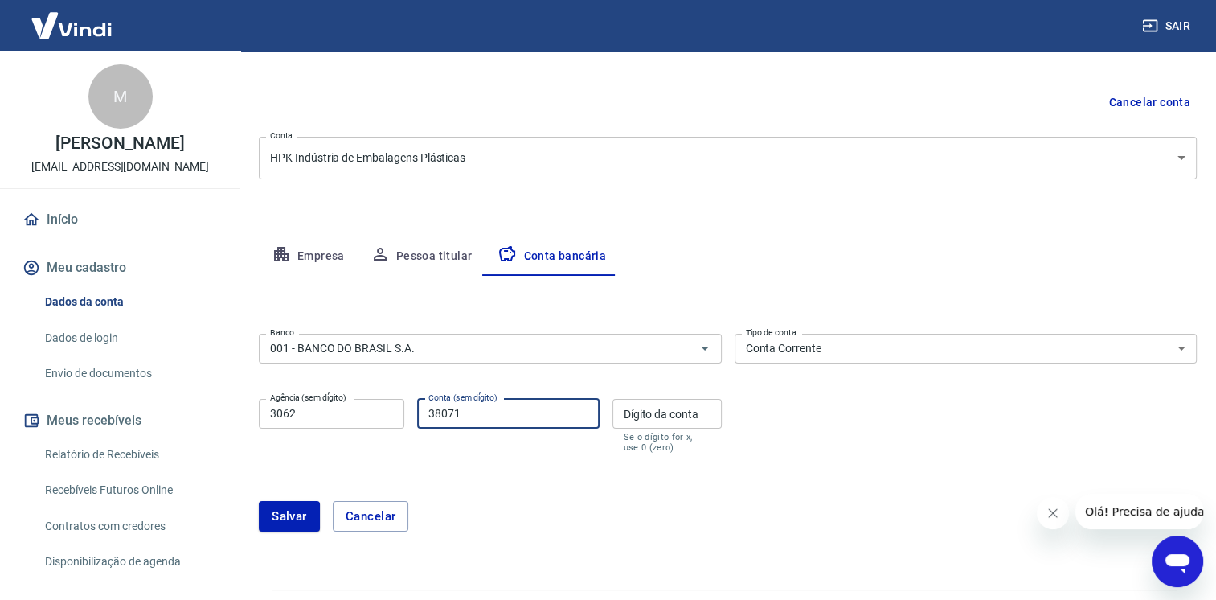
type input "38071"
click at [704, 410] on input "Dígito da conta" at bounding box center [666, 414] width 109 height 30
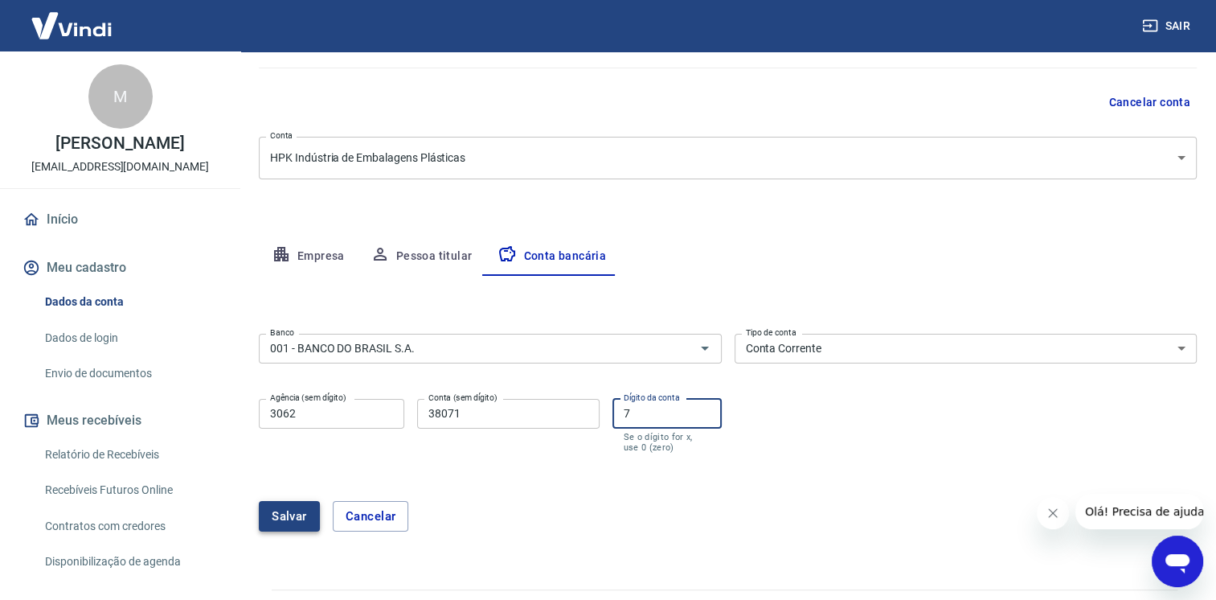
type input "7"
click at [277, 516] on button "Salvar" at bounding box center [289, 516] width 61 height 31
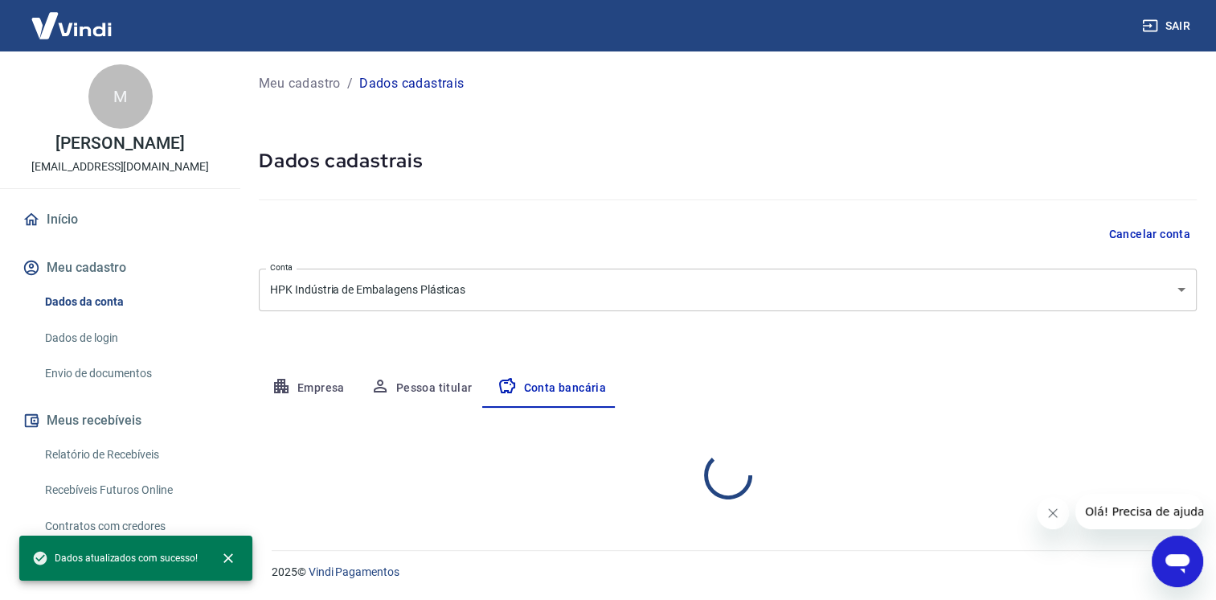
scroll to position [0, 0]
select select "1"
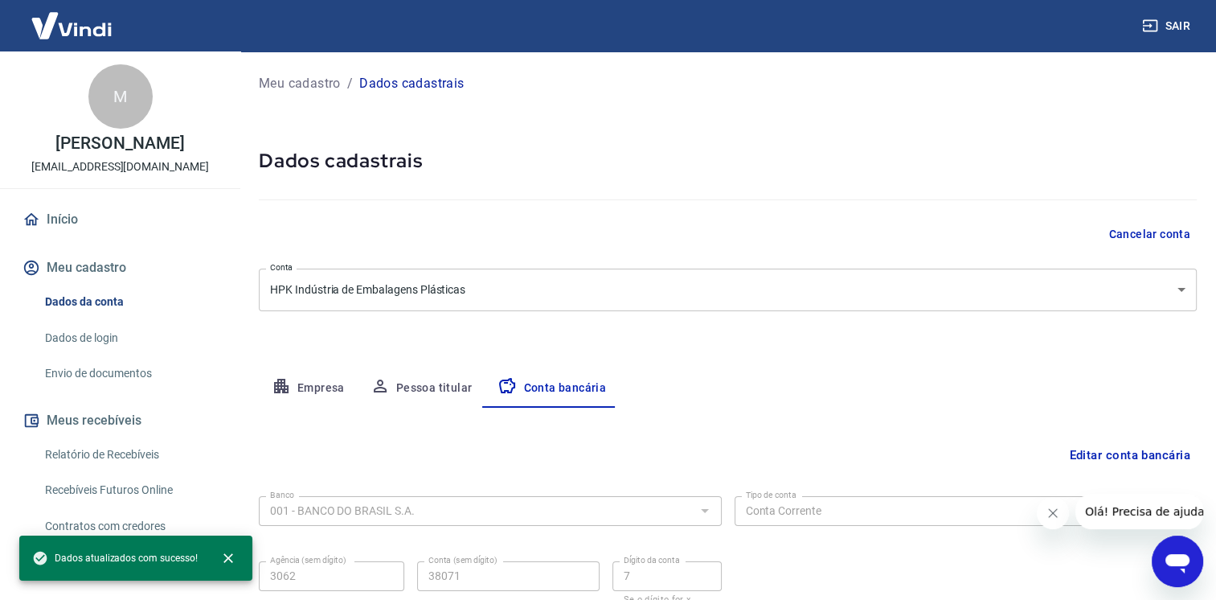
scroll to position [132, 0]
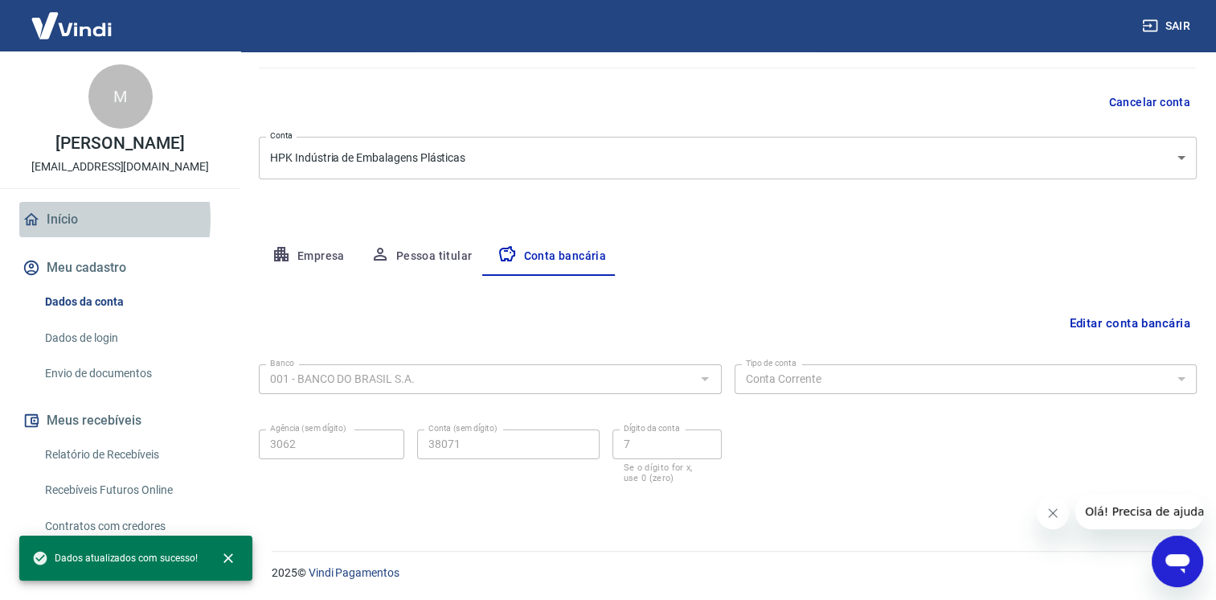
click at [52, 219] on link "Início" at bounding box center [120, 219] width 202 height 35
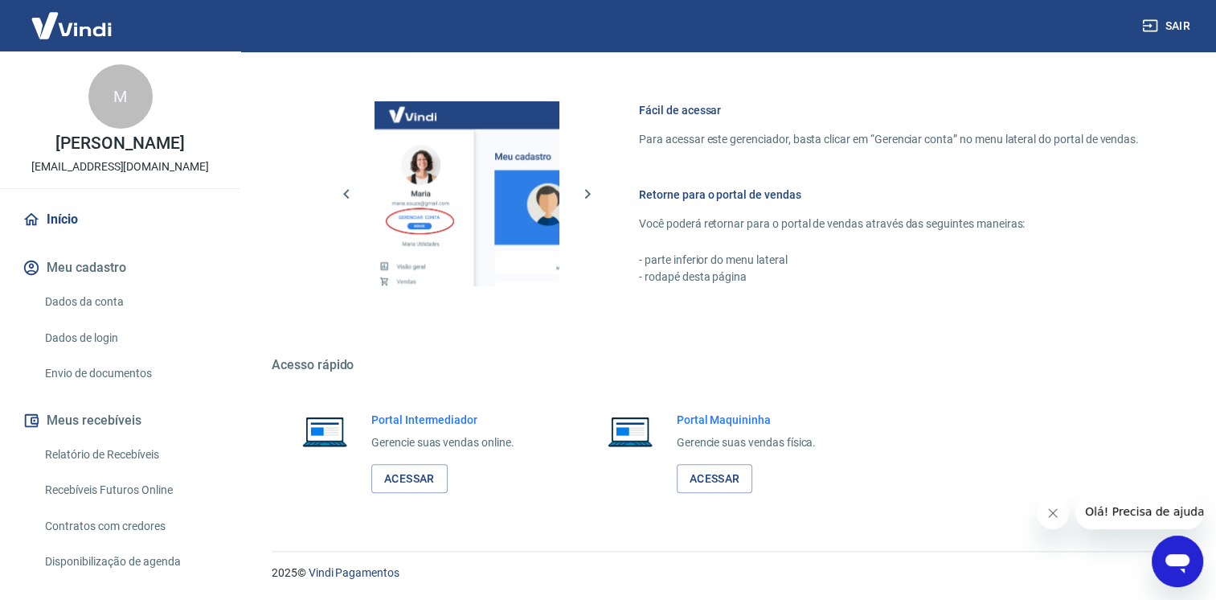
click at [117, 107] on div "M" at bounding box center [120, 96] width 64 height 64
click at [77, 308] on link "Dados da conta" at bounding box center [130, 301] width 182 height 33
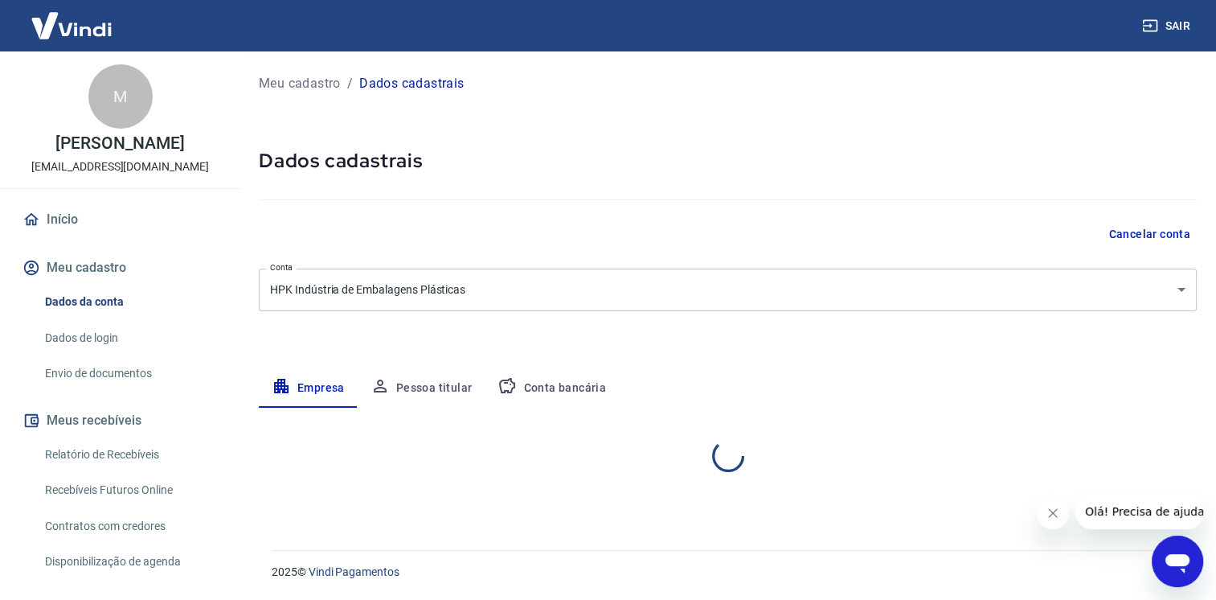
select select "SP"
select select "business"
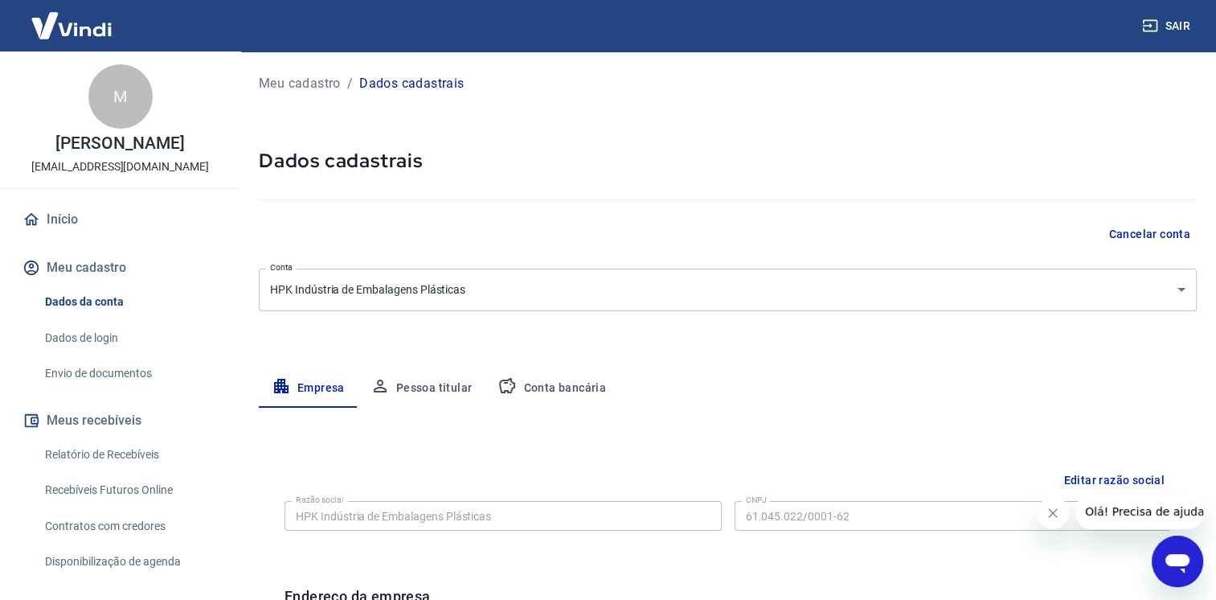
click at [113, 268] on button "Meu cadastro" at bounding box center [120, 267] width 202 height 35
click at [63, 230] on link "Início" at bounding box center [120, 219] width 202 height 35
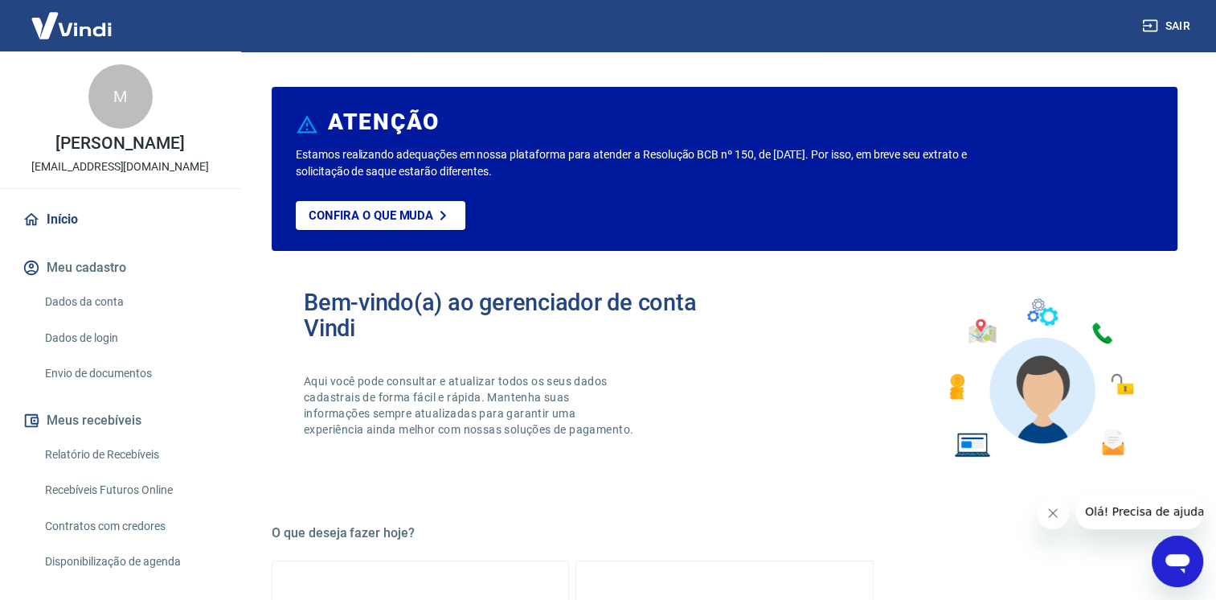
click at [121, 115] on div "M" at bounding box center [120, 96] width 64 height 64
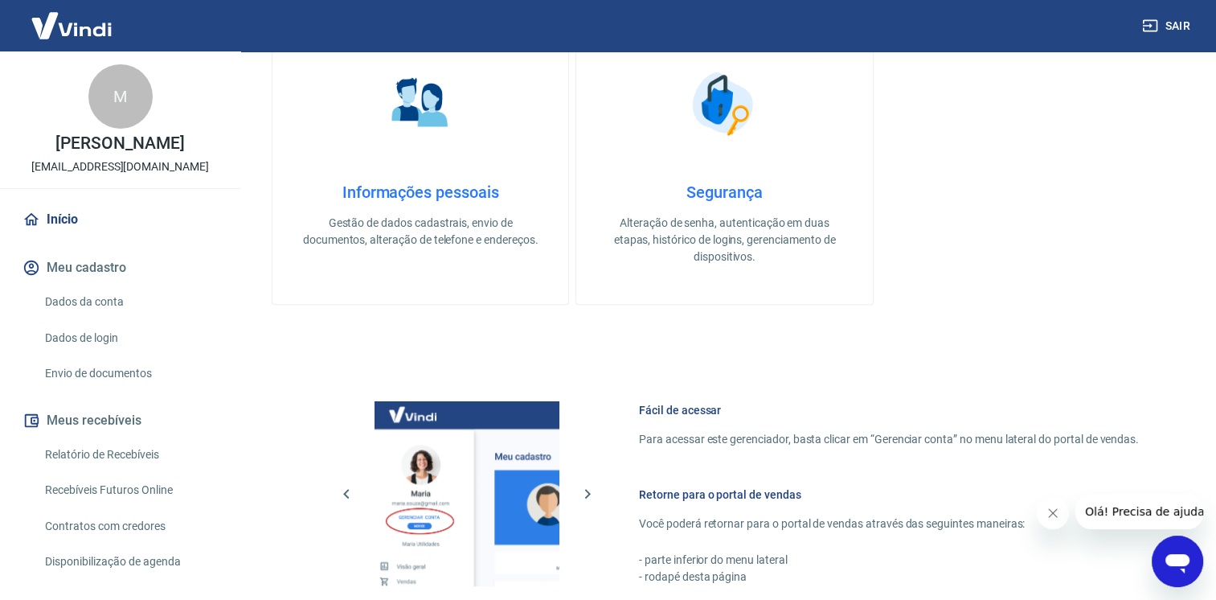
scroll to position [273, 0]
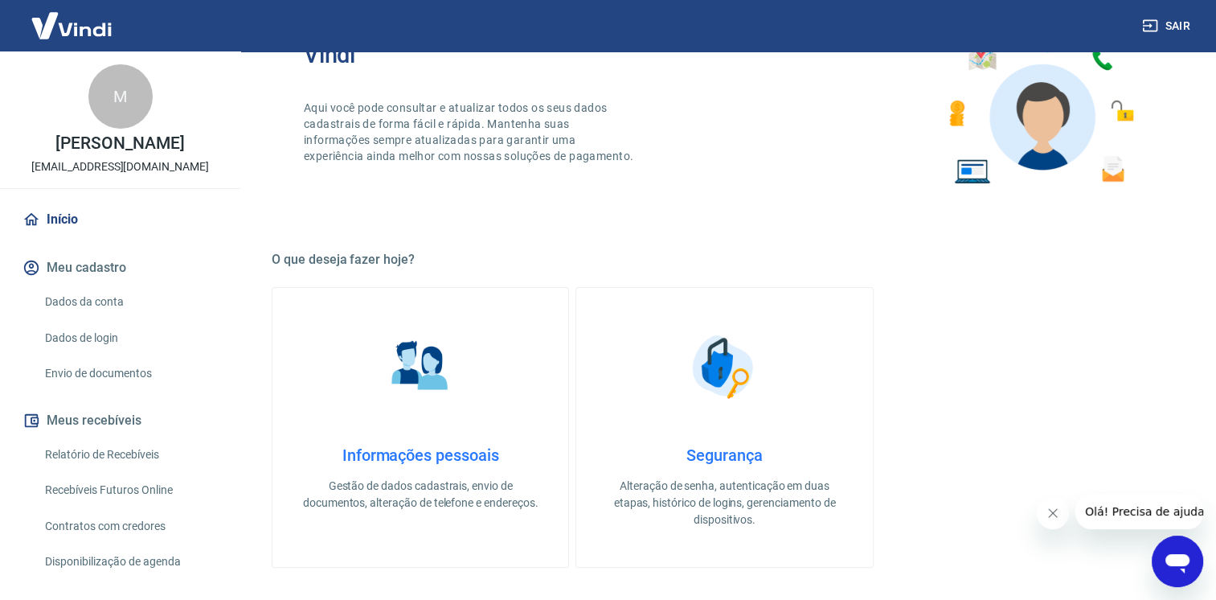
click at [432, 451] on h4 "Informações pessoais" at bounding box center [420, 454] width 244 height 19
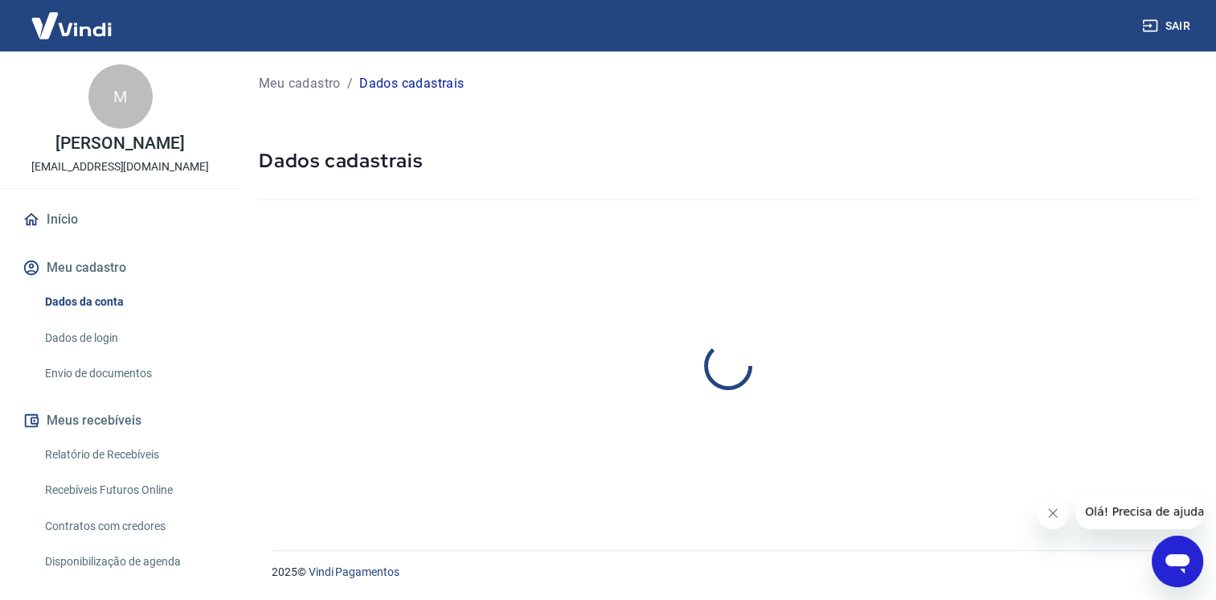
select select "SP"
select select "business"
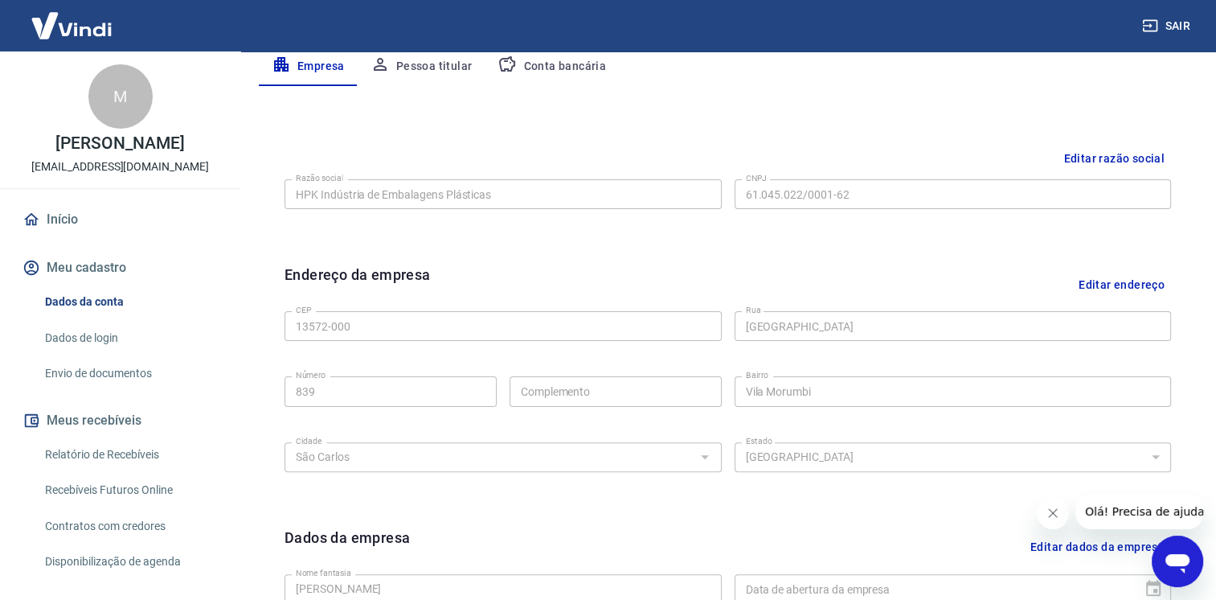
scroll to position [559, 0]
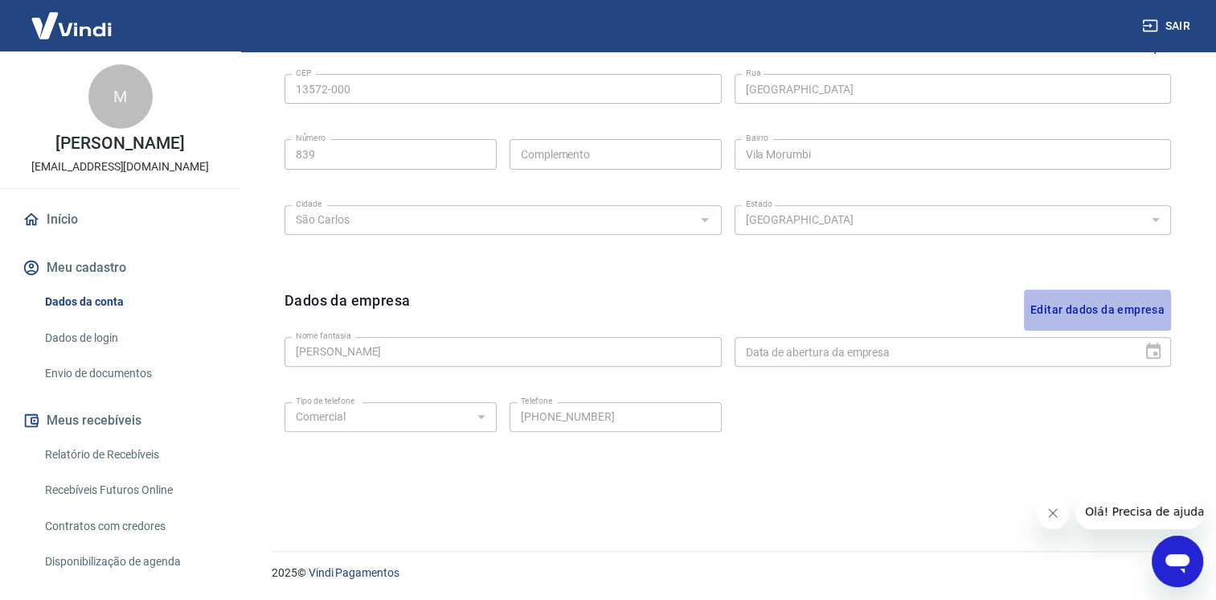
click at [1055, 313] on button "Editar dados da empresa" at bounding box center [1097, 309] width 147 height 41
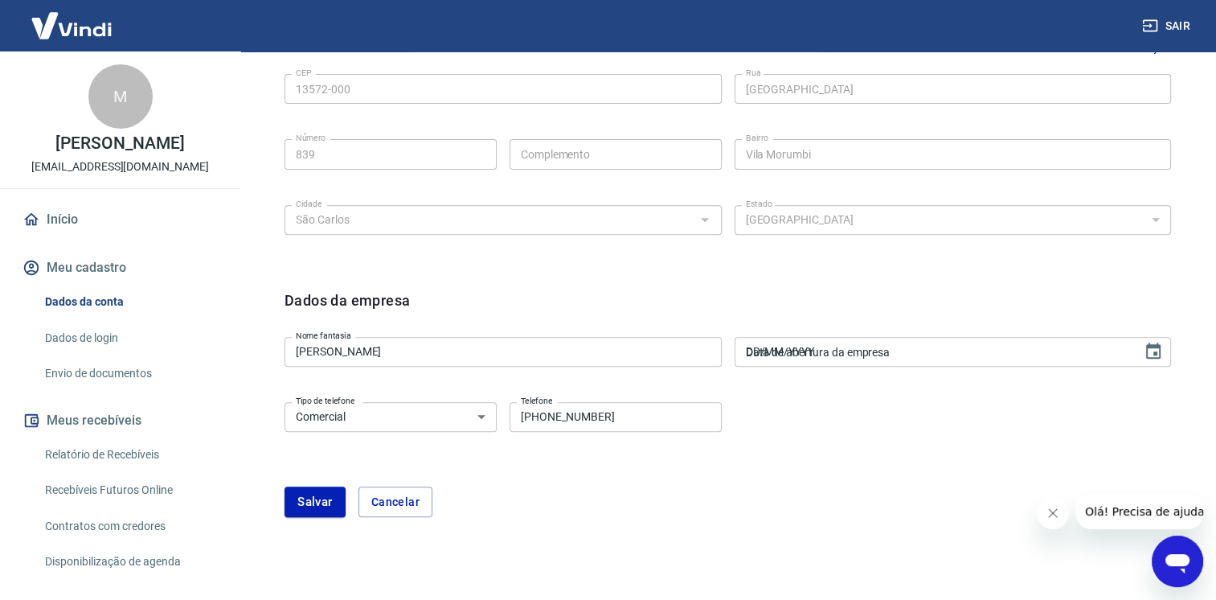
click at [825, 358] on input "DD/MM/YYYY" at bounding box center [933, 352] width 397 height 30
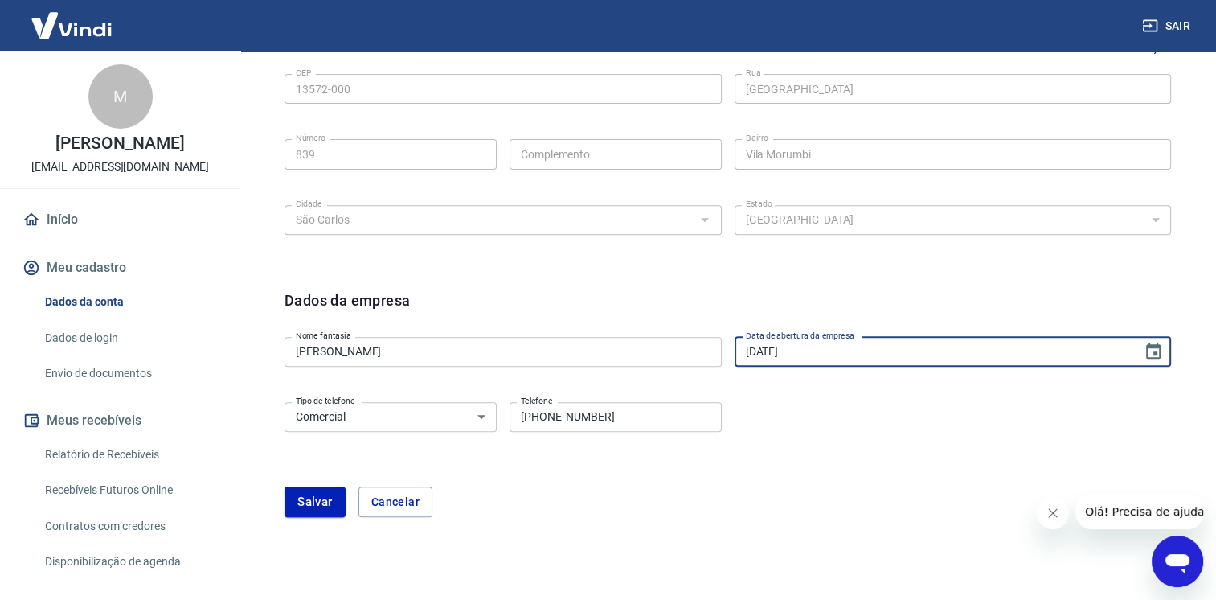
type input "28/05/2025"
click at [848, 487] on div "Salvar Cancelar" at bounding box center [728, 501] width 887 height 31
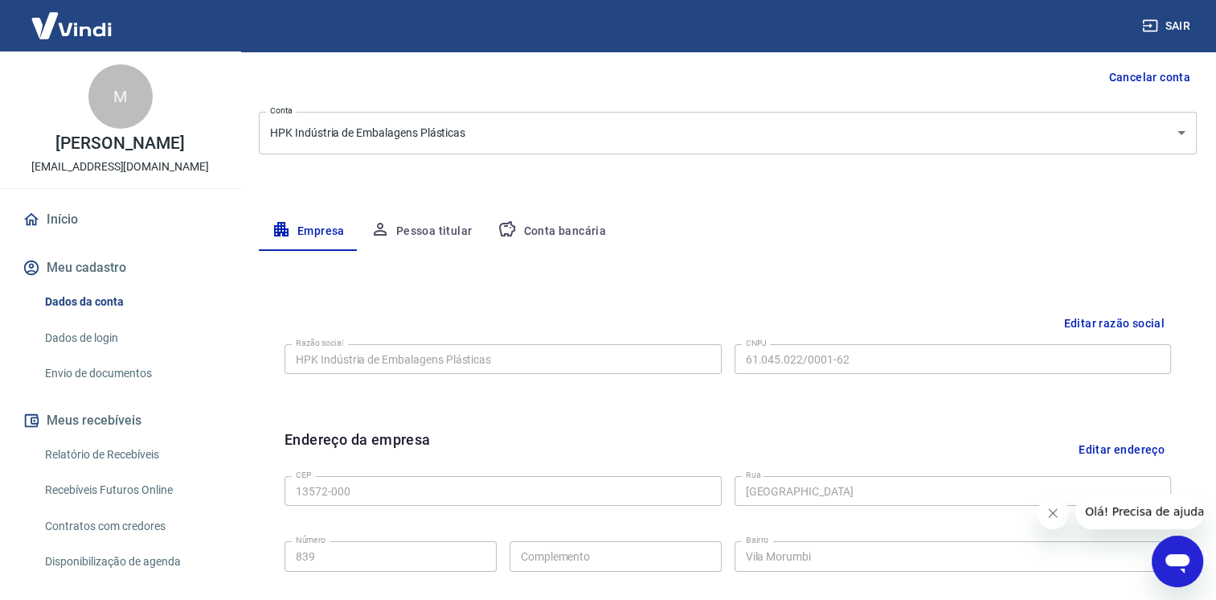
scroll to position [608, 0]
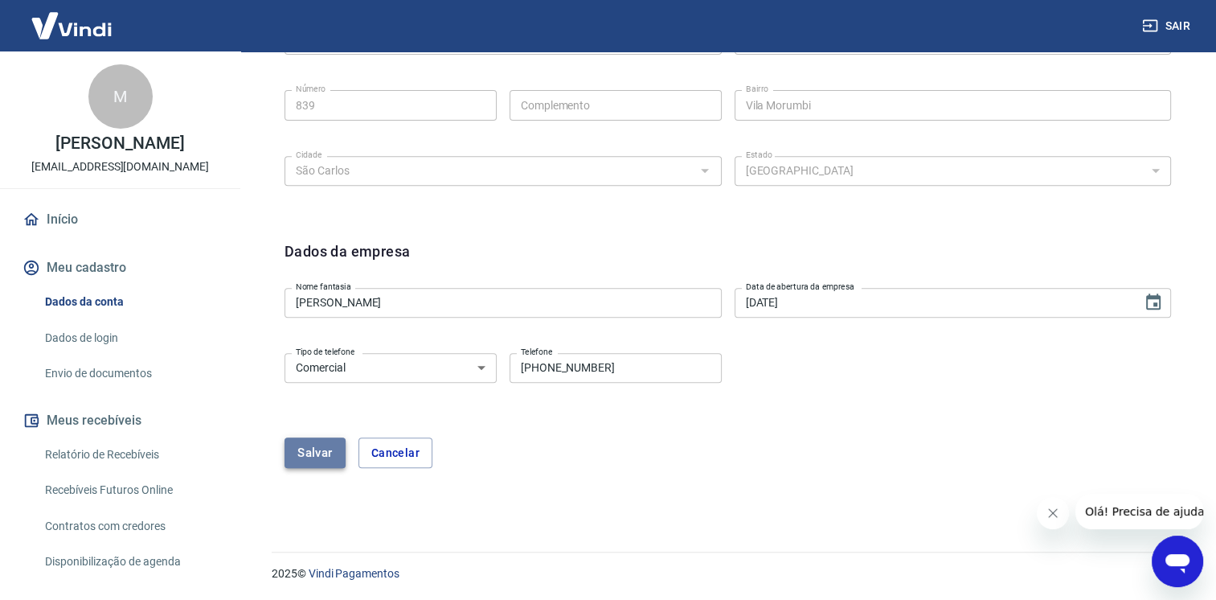
click at [322, 457] on button "Salvar" at bounding box center [315, 452] width 61 height 31
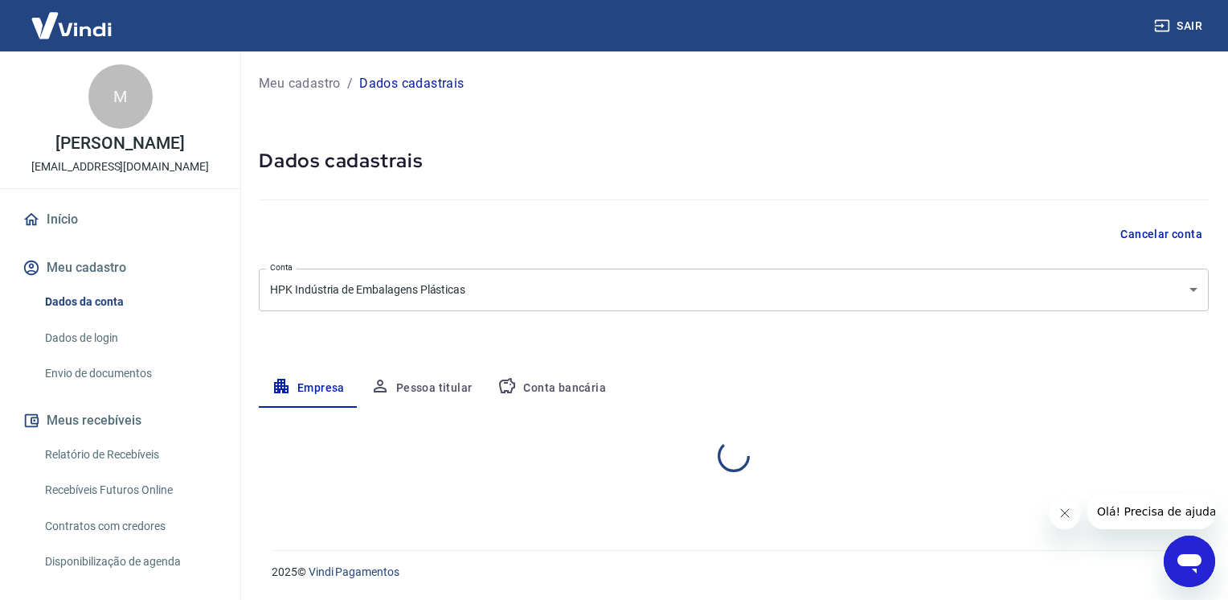
select select "SP"
select select "business"
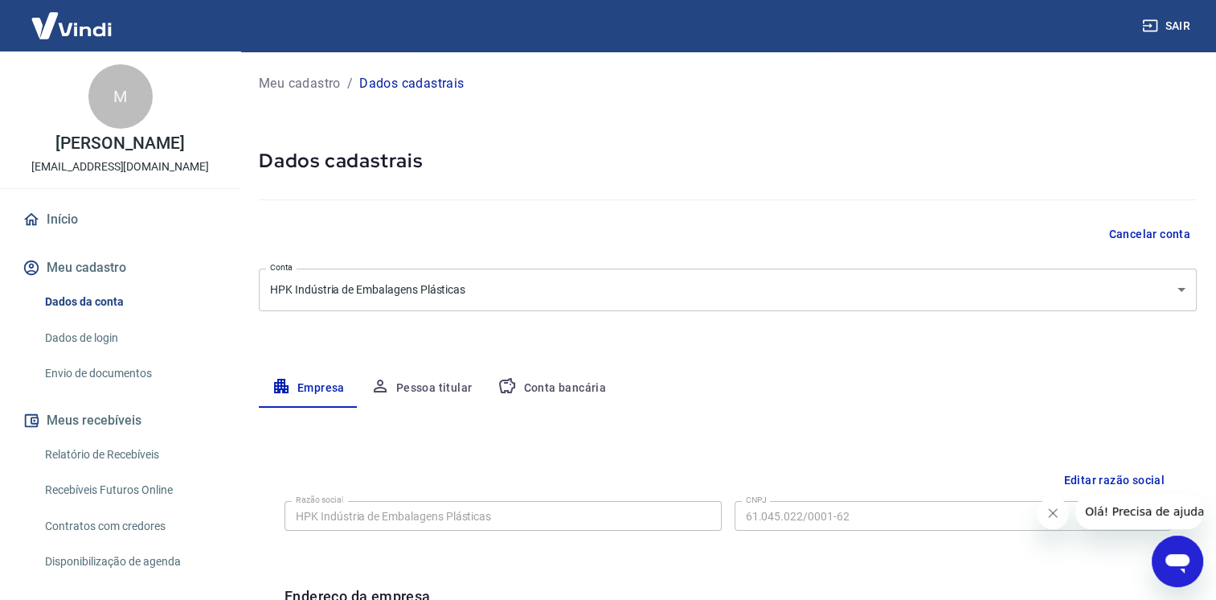
click at [420, 381] on button "Pessoa titular" at bounding box center [422, 388] width 128 height 39
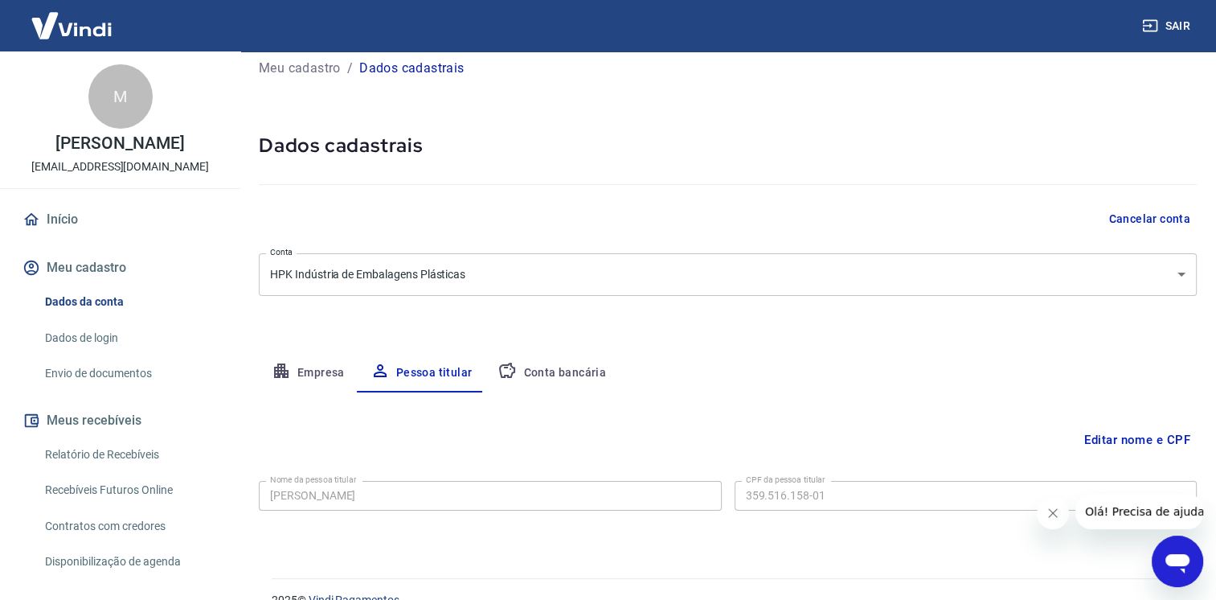
scroll to position [42, 0]
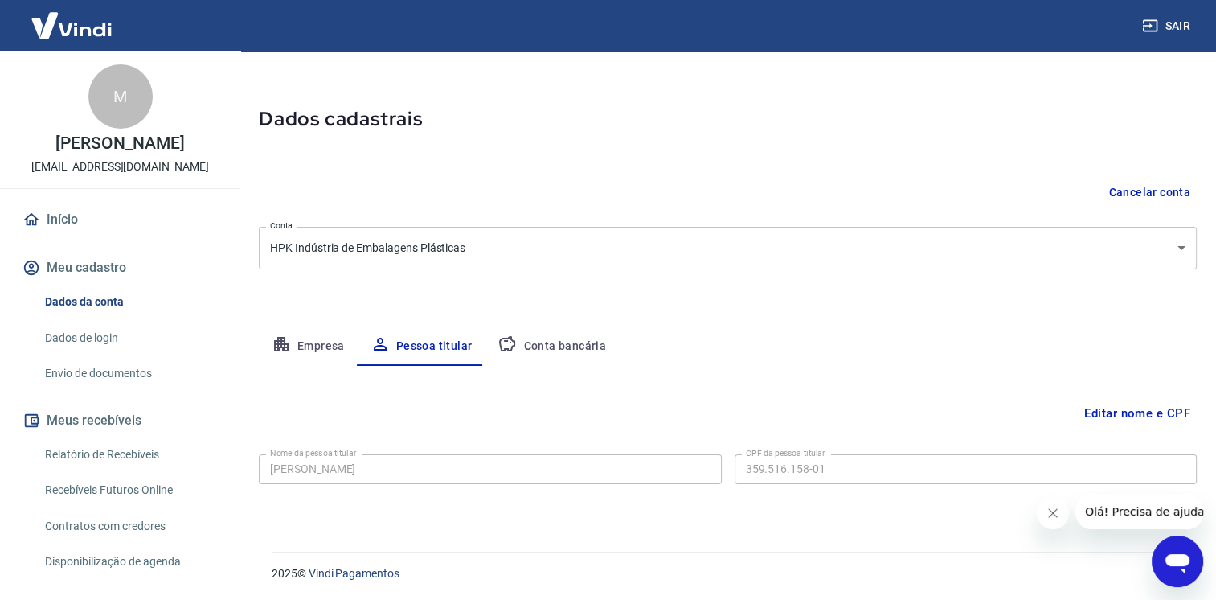
click at [528, 343] on button "Conta bancária" at bounding box center [552, 346] width 134 height 39
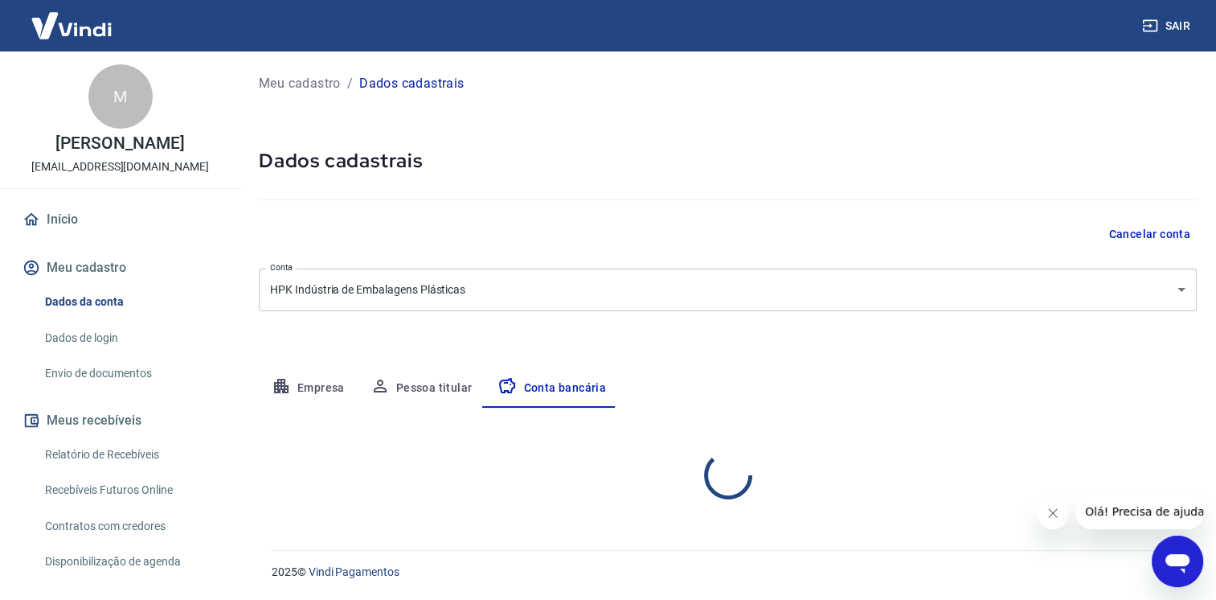
scroll to position [0, 0]
select select "1"
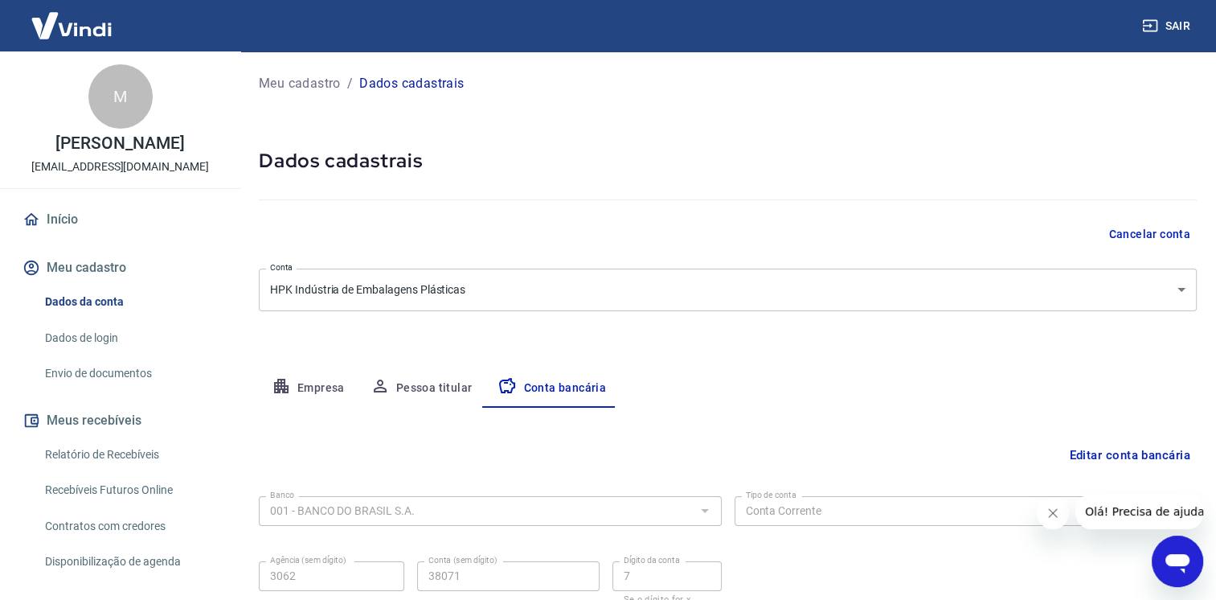
click at [133, 92] on div "M" at bounding box center [120, 96] width 64 height 64
click at [119, 98] on div "M" at bounding box center [120, 96] width 64 height 64
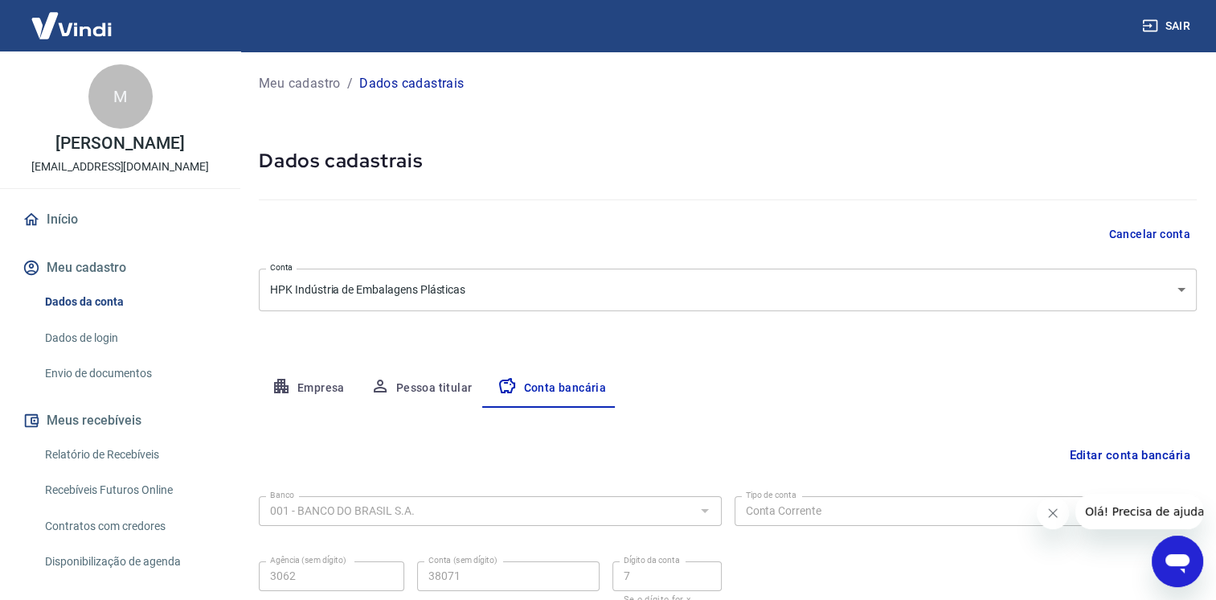
click at [119, 98] on div "M" at bounding box center [120, 96] width 64 height 64
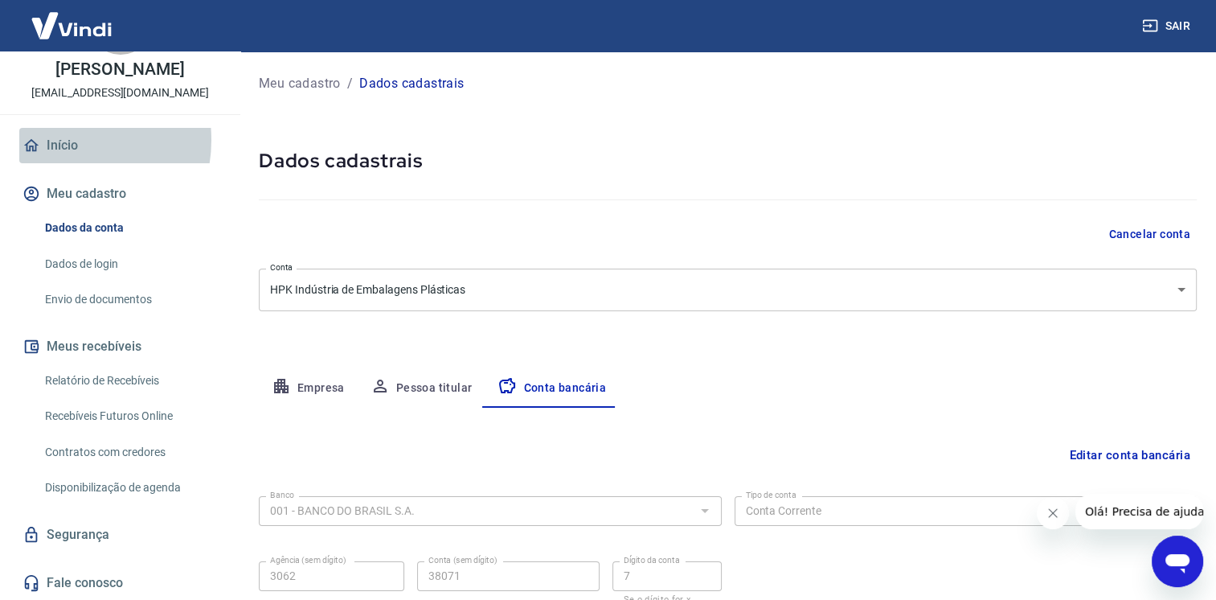
click at [60, 140] on link "Início" at bounding box center [120, 145] width 202 height 35
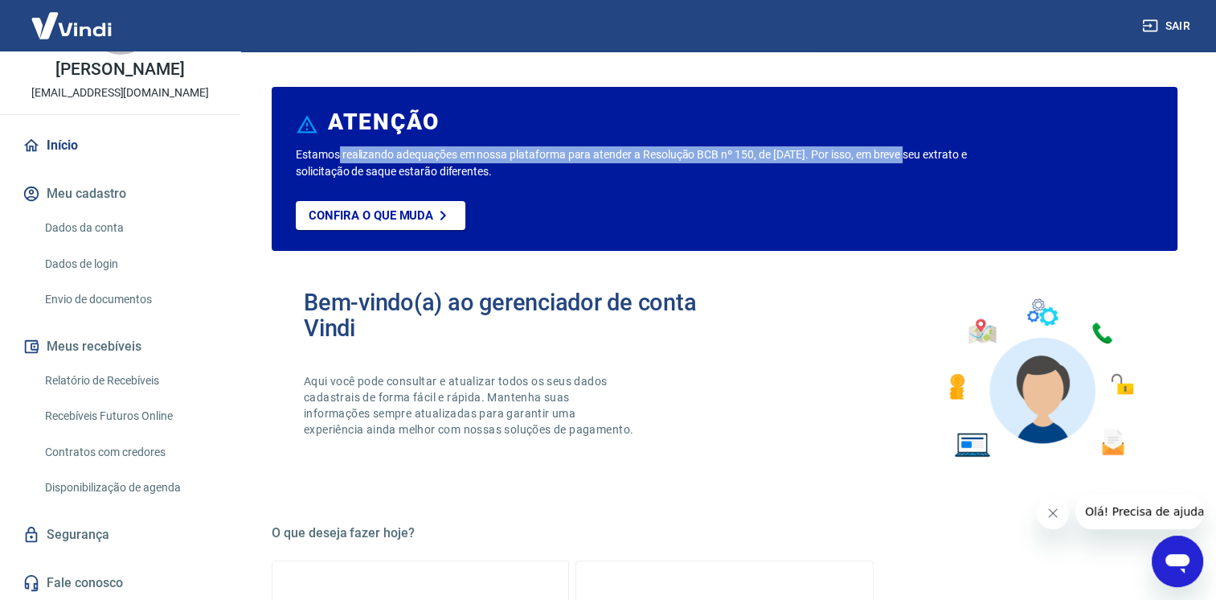
drag, startPoint x: 337, startPoint y: 159, endPoint x: 916, endPoint y: 162, distance: 578.7
click at [916, 162] on p "Estamos realizando adequações em nossa plataforma para atender a Resolução BCB …" at bounding box center [639, 163] width 686 height 34
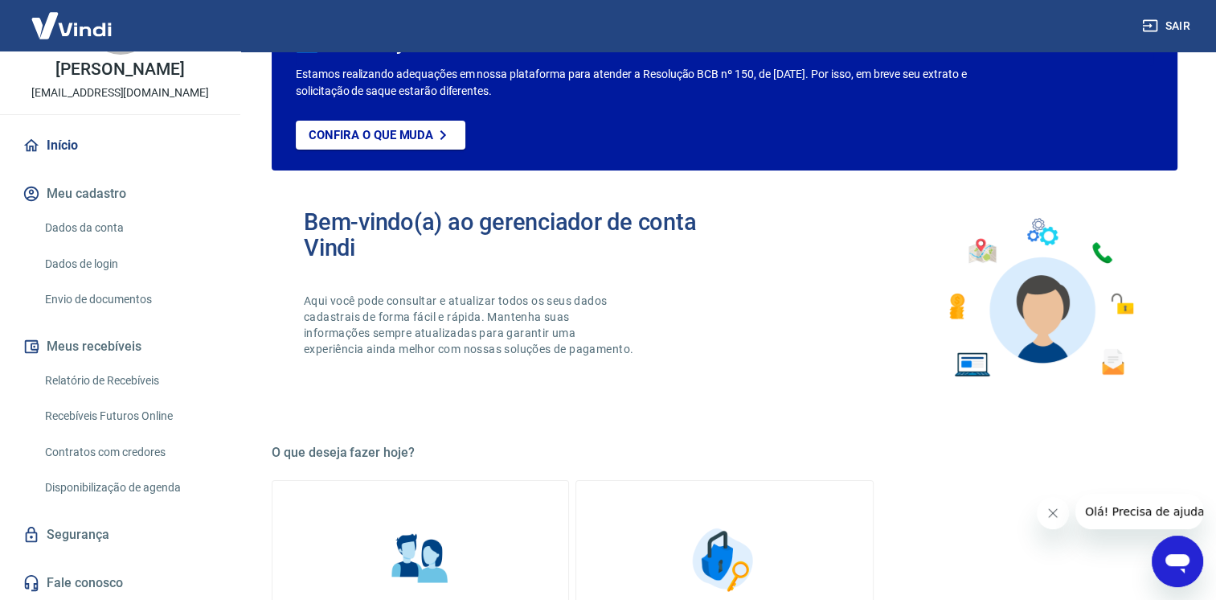
click at [916, 162] on div "Confira o que muda" at bounding box center [695, 146] width 798 height 50
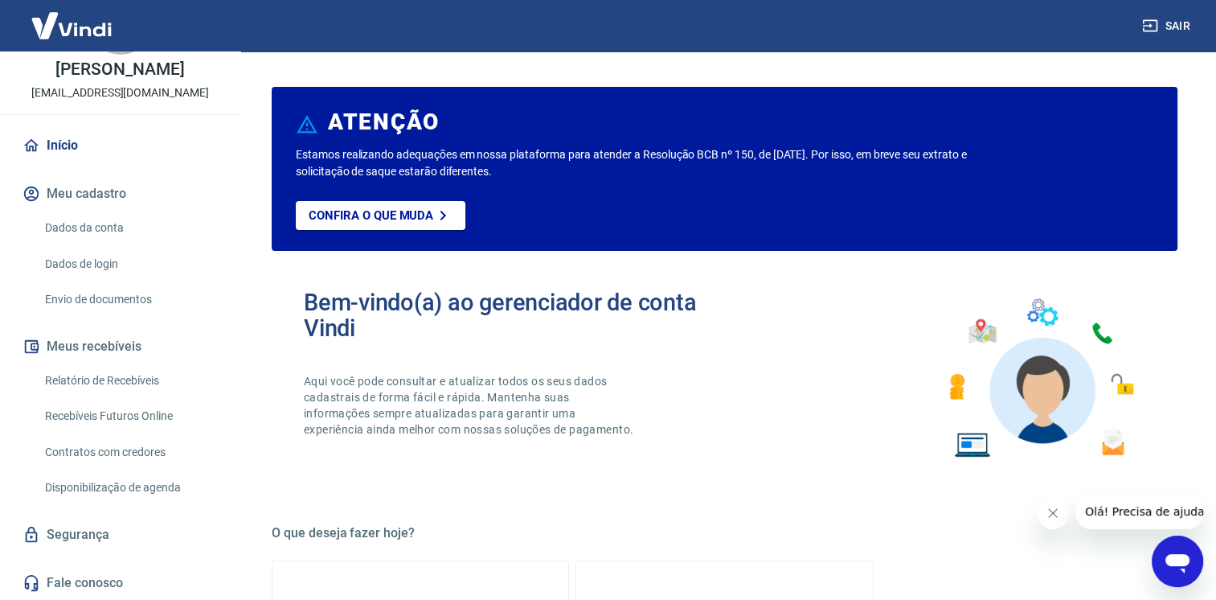
click at [1067, 404] on img at bounding box center [1040, 378] width 211 height 178
click at [110, 297] on link "Envio de documentos" at bounding box center [130, 299] width 182 height 33
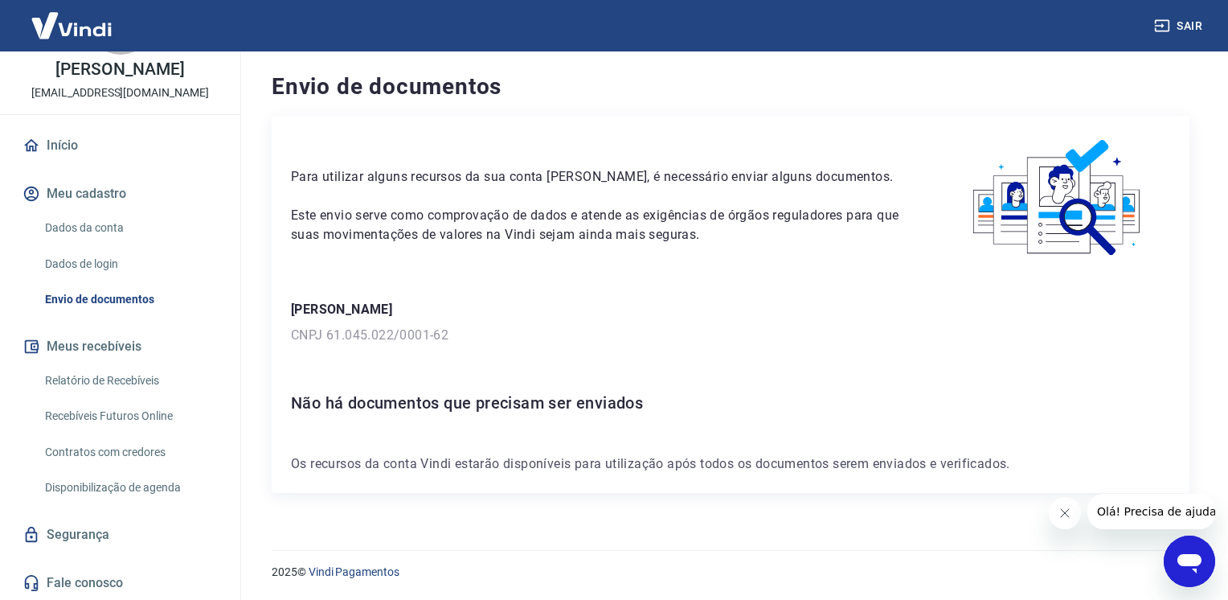
click at [1063, 510] on icon "Fechar mensagem da empresa" at bounding box center [1064, 512] width 13 height 13
click at [109, 95] on p "[EMAIL_ADDRESS][DOMAIN_NAME]" at bounding box center [120, 92] width 178 height 17
click at [122, 58] on div "M Marina Bogas Moreira financeiro@hpkstore.com.br" at bounding box center [120, 45] width 240 height 137
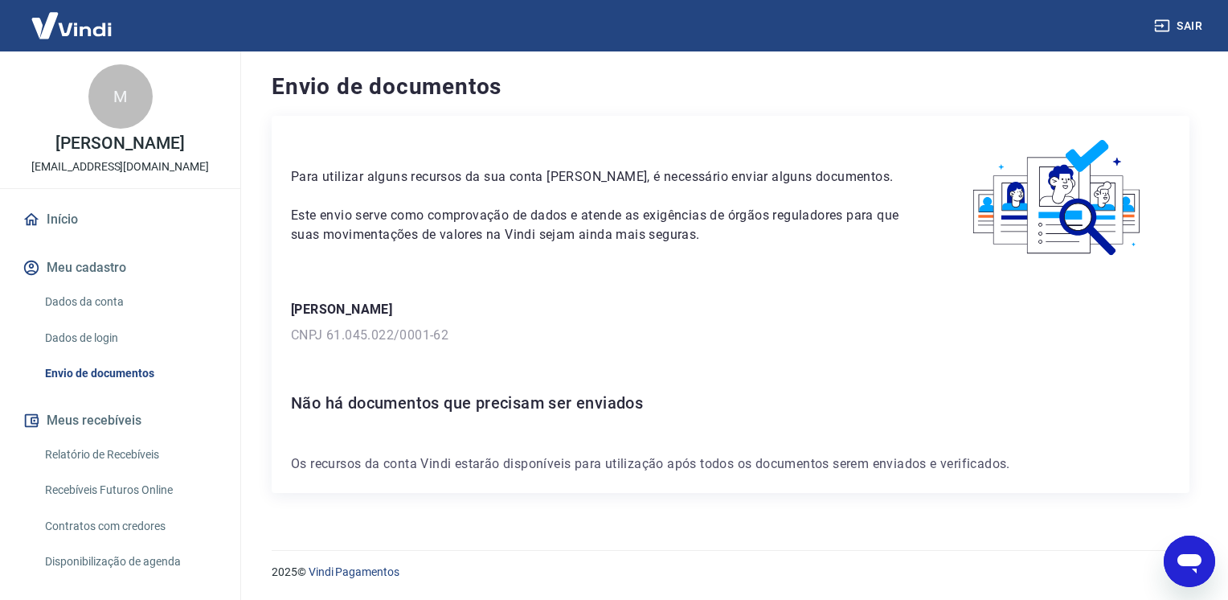
click at [111, 99] on div "M" at bounding box center [120, 96] width 64 height 64
click at [34, 272] on icon "button" at bounding box center [32, 268] width 18 height 18
click at [64, 275] on button "Meu cadastro" at bounding box center [120, 267] width 202 height 35
click at [112, 306] on link "Dados da conta" at bounding box center [130, 301] width 182 height 33
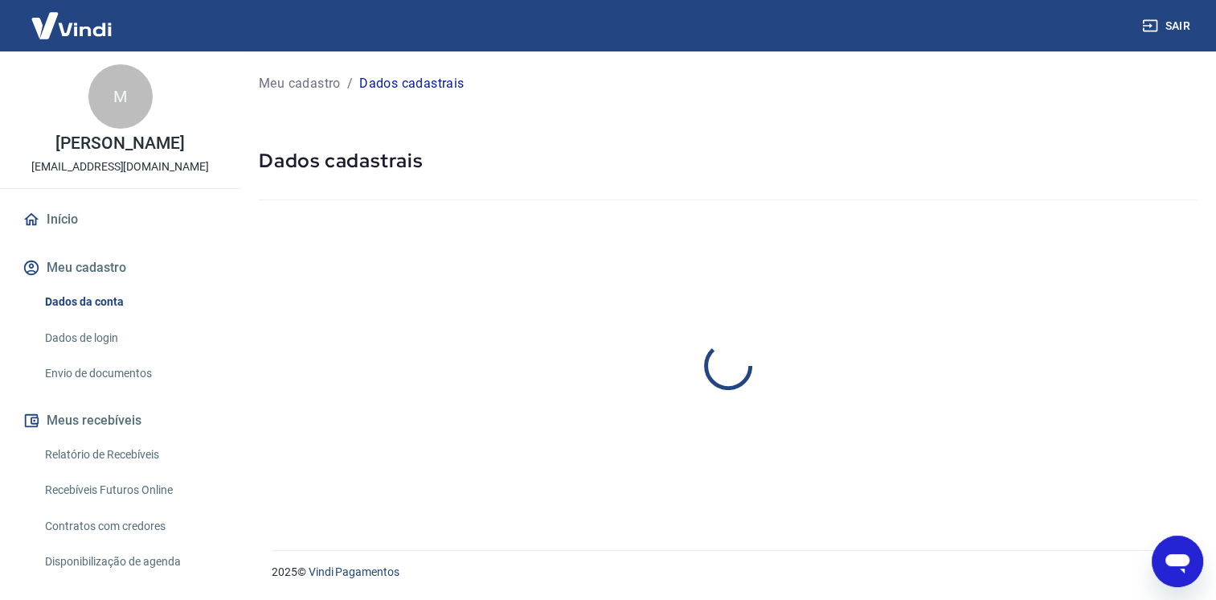
select select "SP"
select select "business"
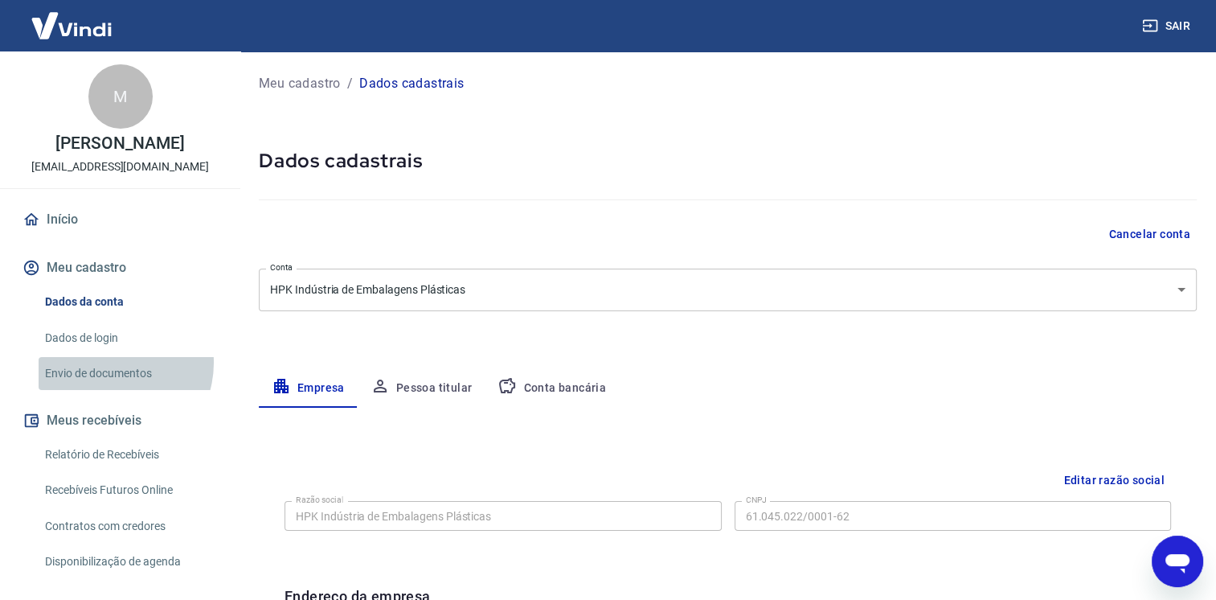
click at [109, 363] on link "Envio de documentos" at bounding box center [130, 373] width 182 height 33
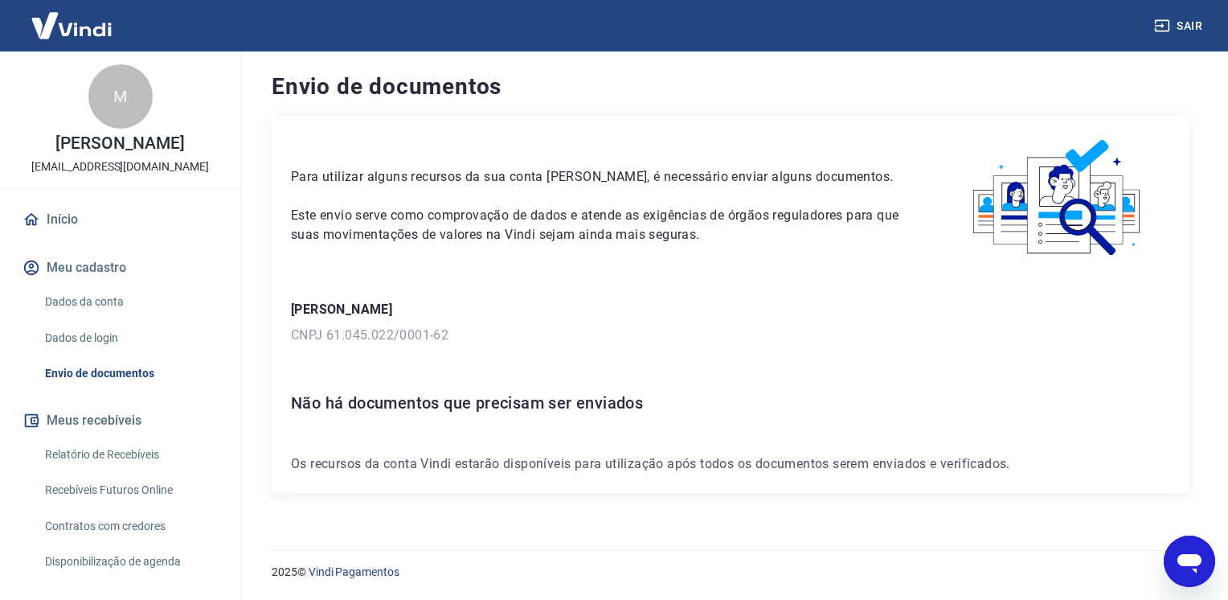
click at [86, 334] on link "Dados de login" at bounding box center [130, 338] width 182 height 33
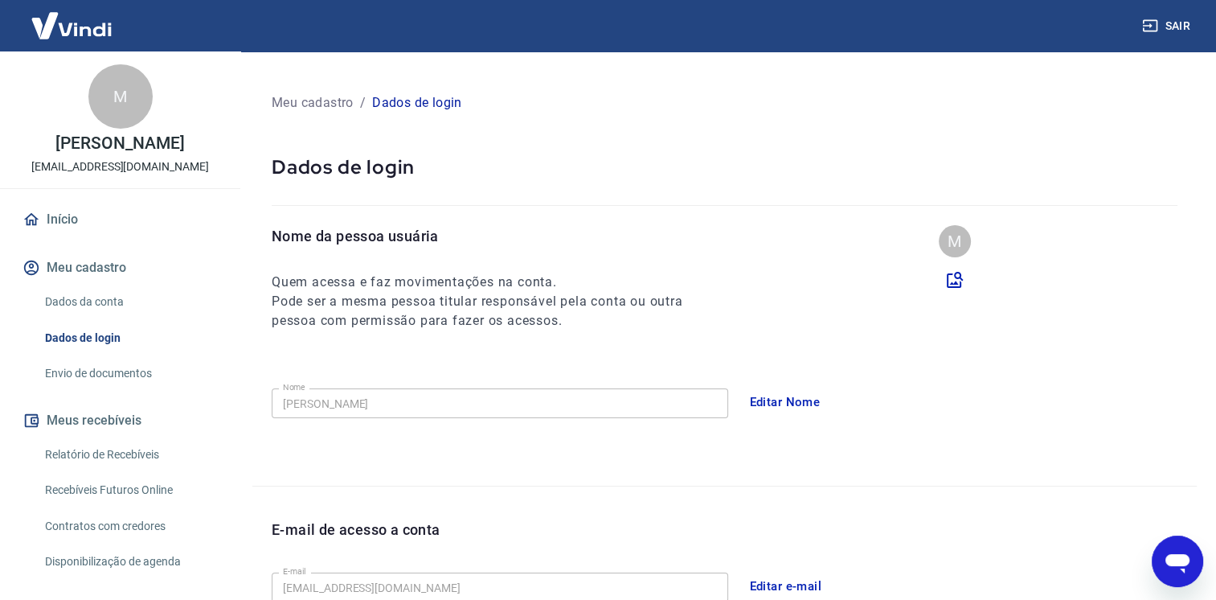
click at [953, 241] on div "M" at bounding box center [955, 241] width 32 height 32
click at [947, 272] on icon at bounding box center [954, 279] width 19 height 19
click at [0, 0] on input "file" at bounding box center [0, 0] width 0 height 0
click at [952, 280] on icon at bounding box center [954, 279] width 19 height 19
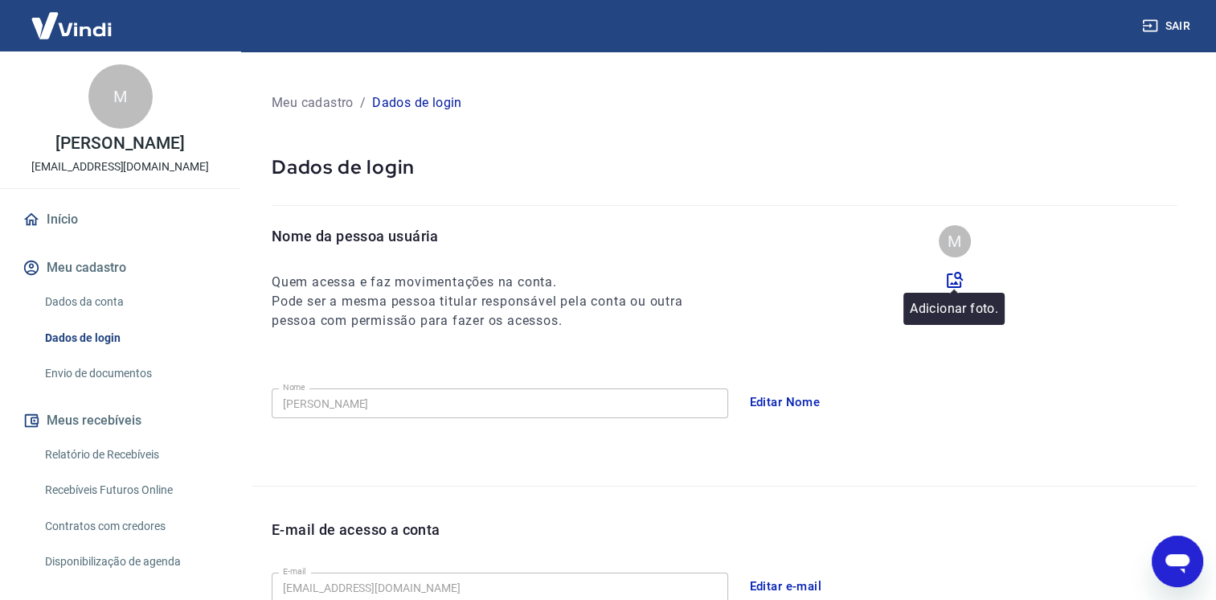
click at [0, 0] on input "file" at bounding box center [0, 0] width 0 height 0
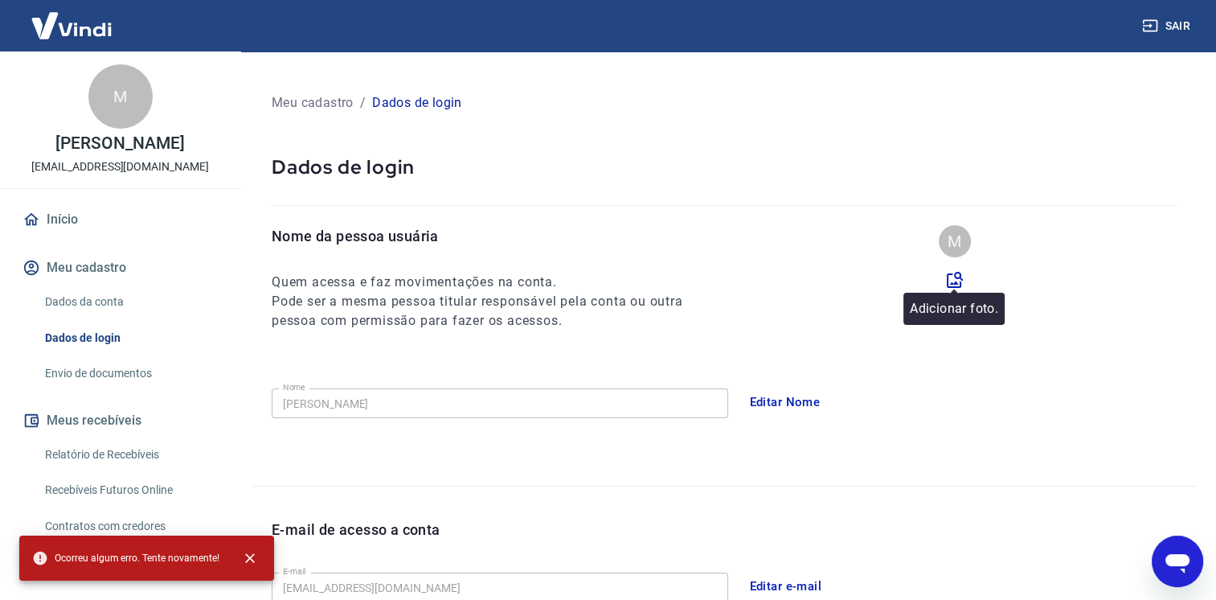
click at [956, 287] on icon at bounding box center [955, 280] width 16 height 16
click at [0, 0] on input "file" at bounding box center [0, 0] width 0 height 0
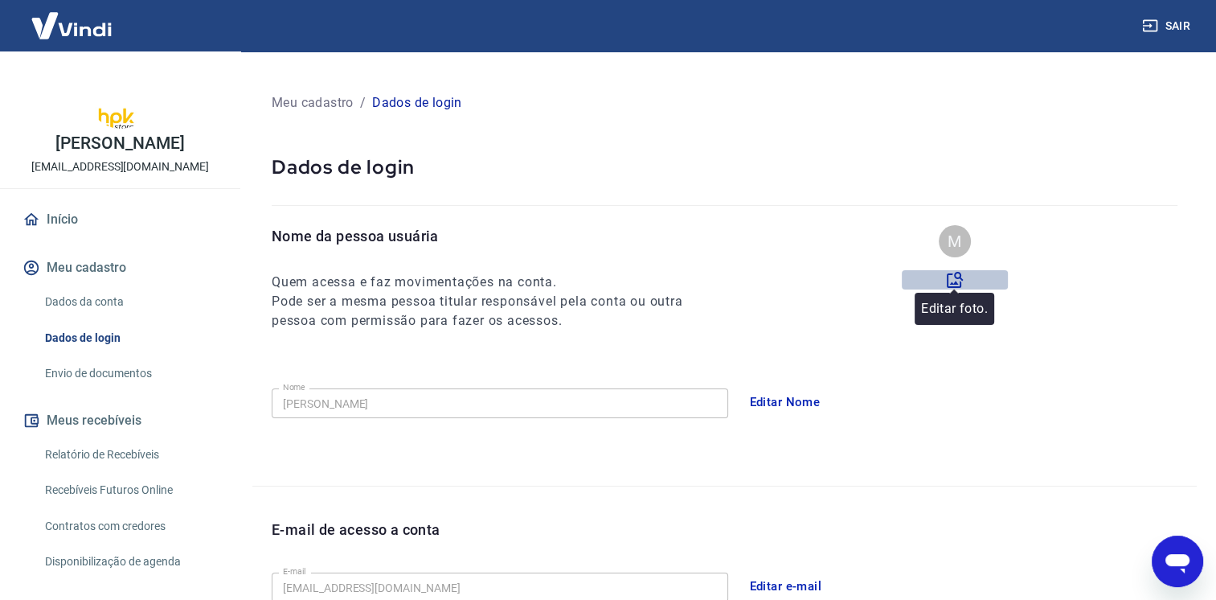
click at [950, 283] on icon at bounding box center [955, 280] width 16 height 16
click at [0, 0] on input "file" at bounding box center [0, 0] width 0 height 0
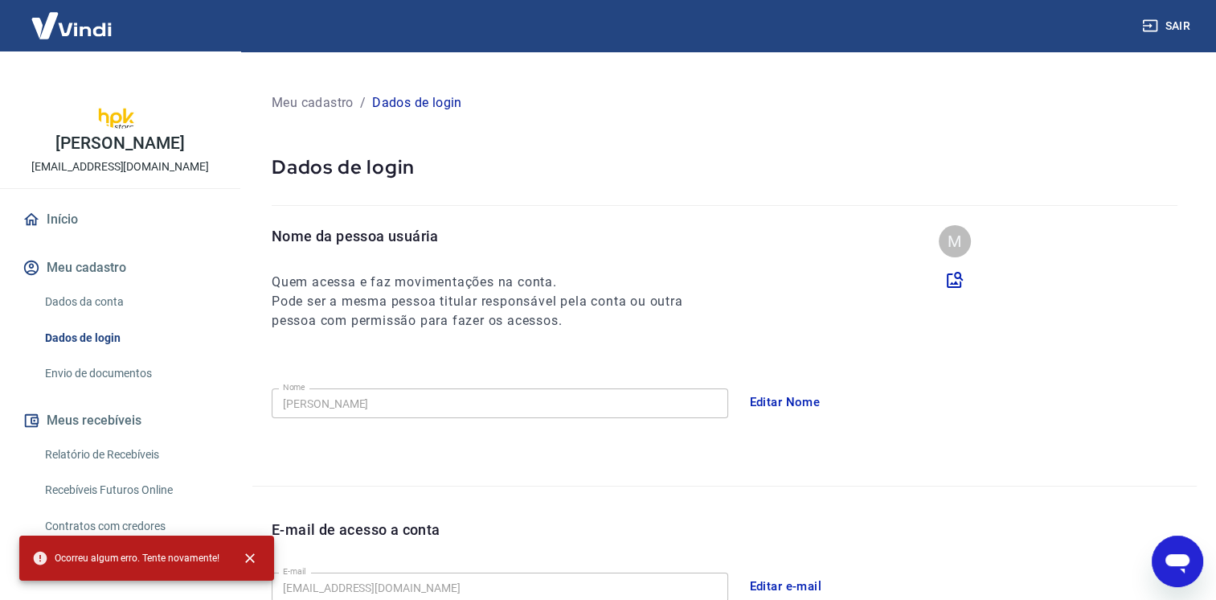
click at [958, 239] on div "M" at bounding box center [955, 241] width 32 height 32
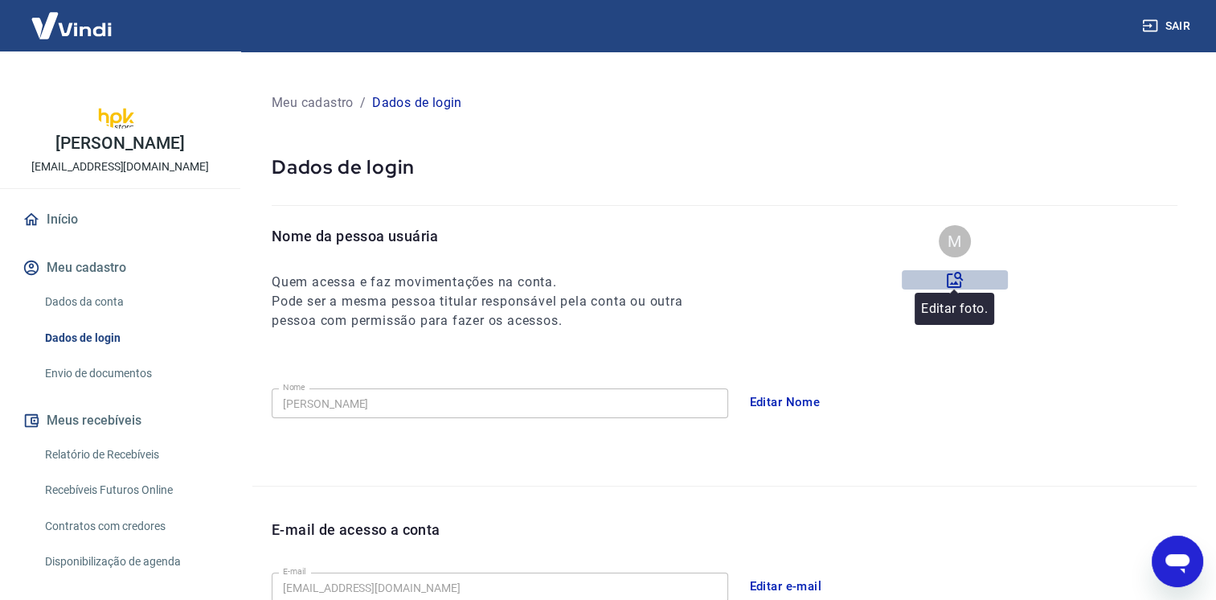
click at [956, 276] on icon at bounding box center [954, 279] width 19 height 19
click at [0, 0] on input "file" at bounding box center [0, 0] width 0 height 0
click at [953, 286] on icon at bounding box center [955, 280] width 16 height 16
click at [0, 0] on input "file" at bounding box center [0, 0] width 0 height 0
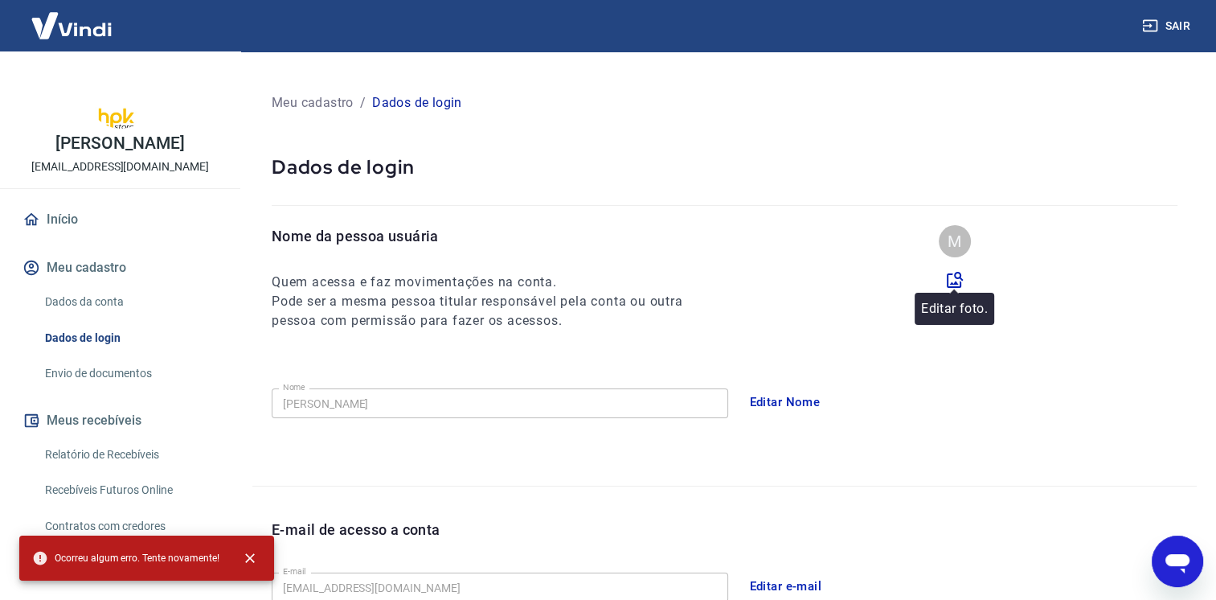
click at [955, 283] on icon at bounding box center [955, 280] width 16 height 16
click at [0, 0] on input "file" at bounding box center [0, 0] width 0 height 0
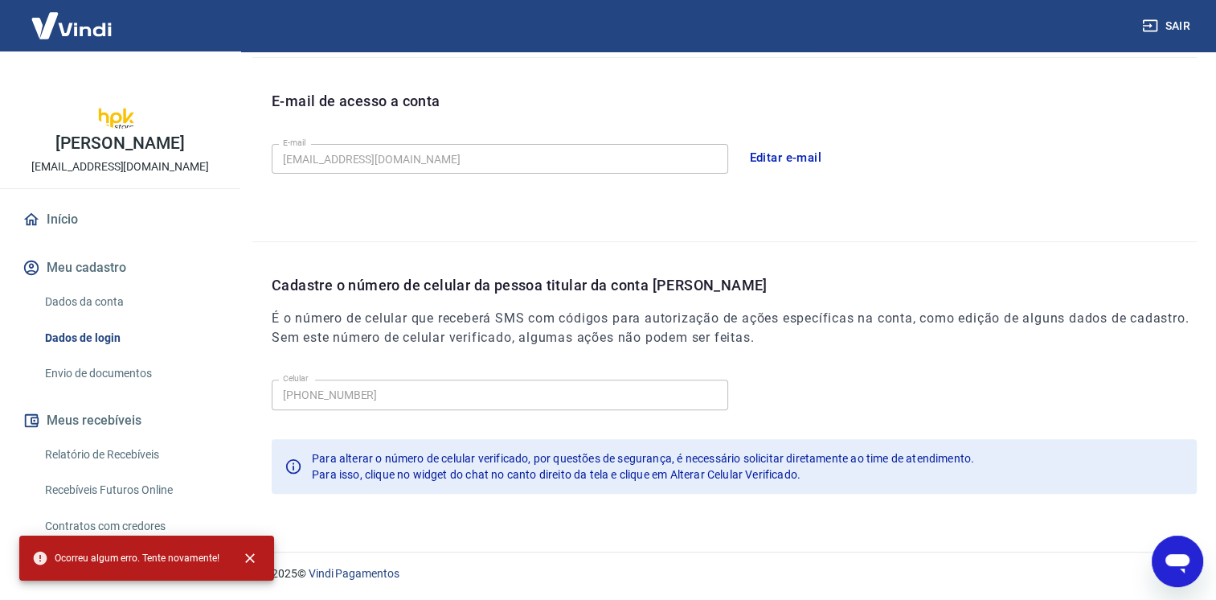
click at [121, 270] on button "Meu cadastro" at bounding box center [120, 267] width 202 height 35
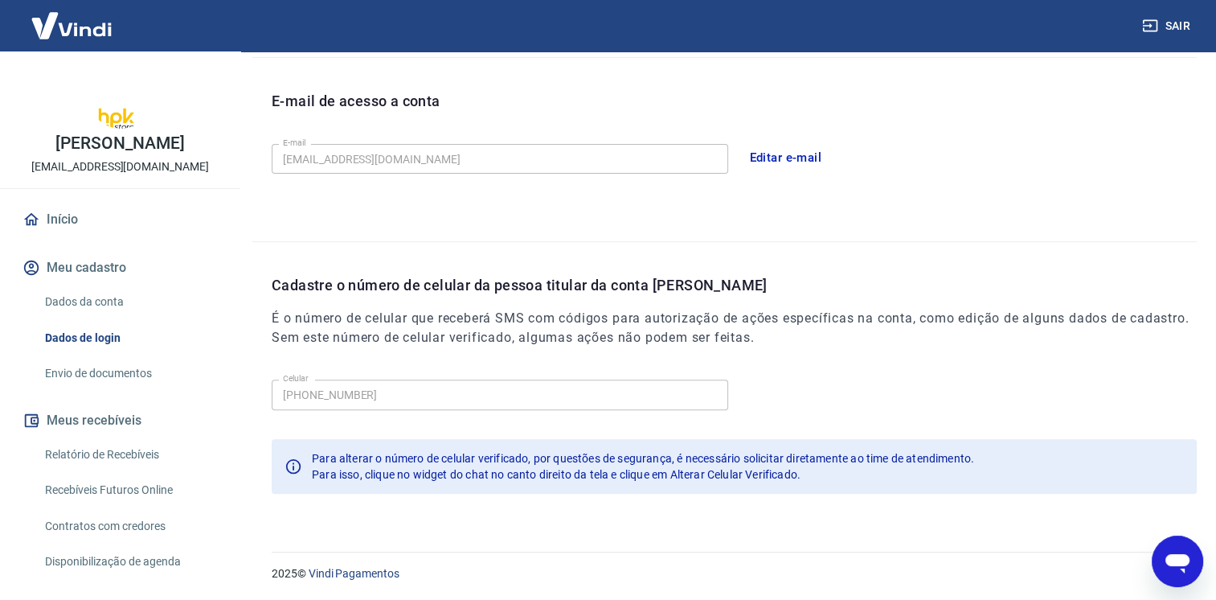
click at [140, 375] on link "Envio de documentos" at bounding box center [130, 373] width 182 height 33
